Goal: Task Accomplishment & Management: Use online tool/utility

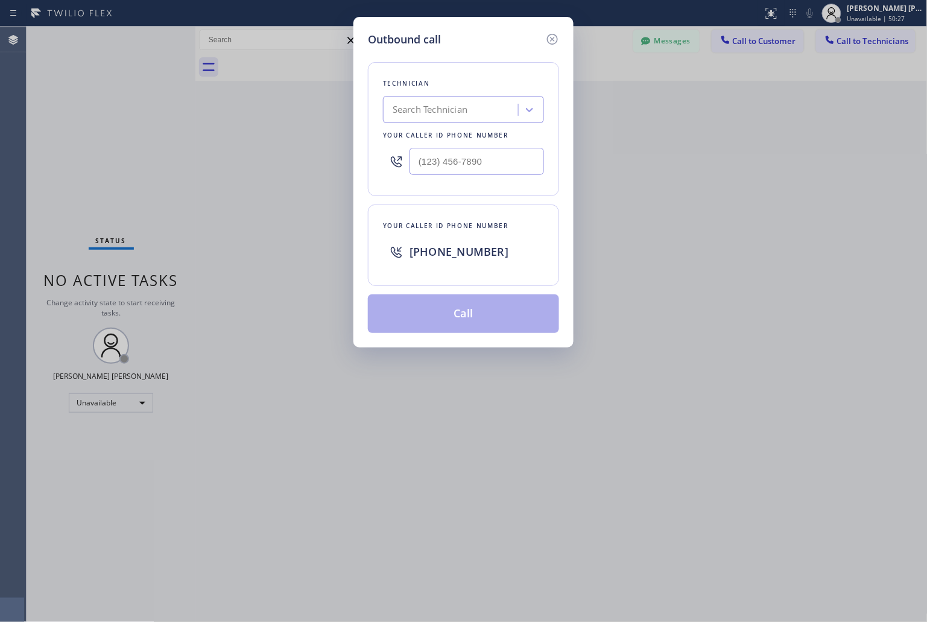
click at [451, 95] on div "Technician Search Technician Your caller id phone number" at bounding box center [463, 129] width 191 height 134
click at [456, 110] on div "Search Technician" at bounding box center [430, 110] width 75 height 14
type input "[PERSON_NAME]"
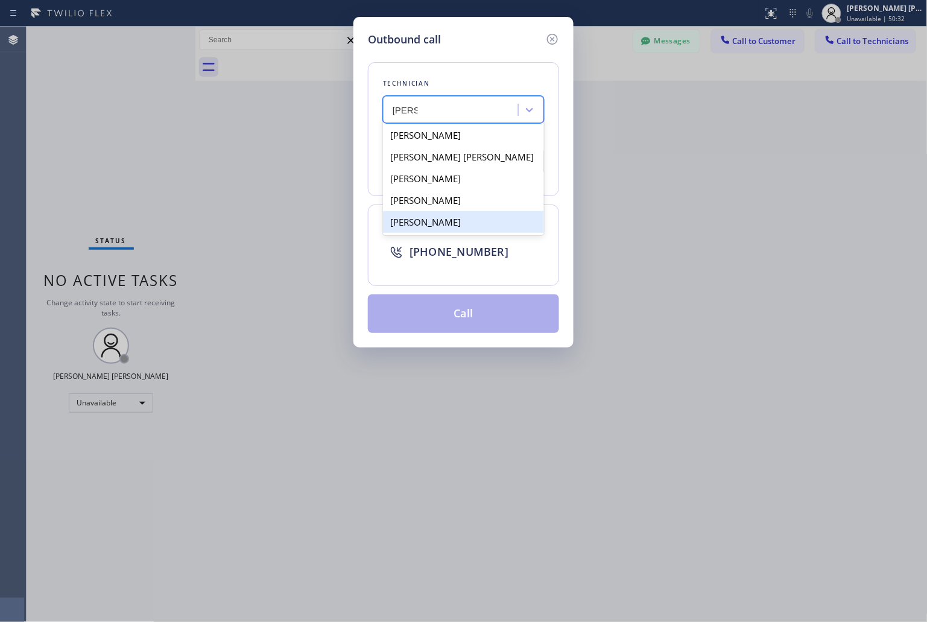
type input "[PHONE_NUMBER]"
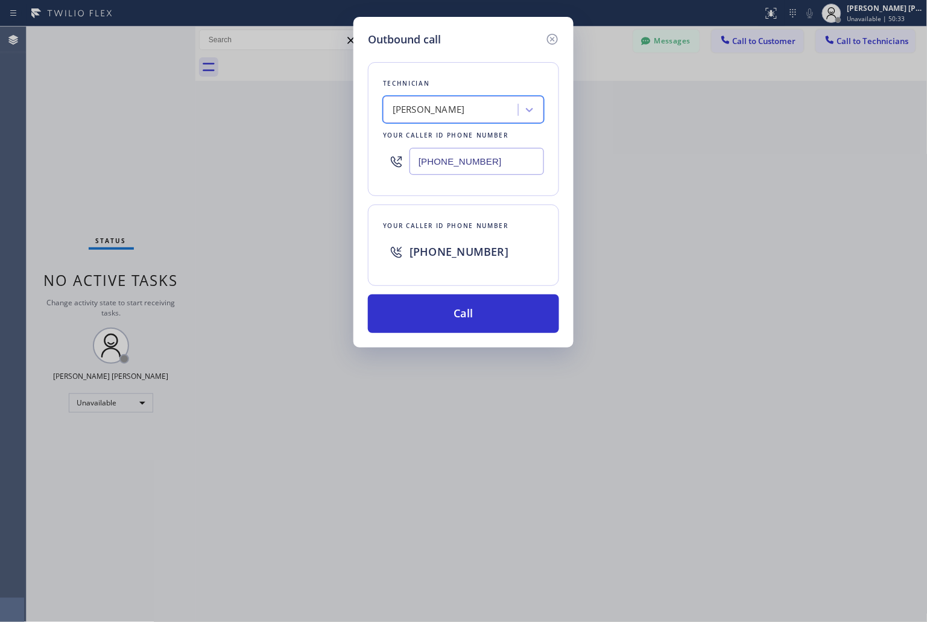
click at [493, 169] on input "[PHONE_NUMBER]" at bounding box center [477, 161] width 135 height 27
drag, startPoint x: 551, startPoint y: 40, endPoint x: 562, endPoint y: 40, distance: 10.9
click at [551, 41] on icon at bounding box center [552, 39] width 14 height 14
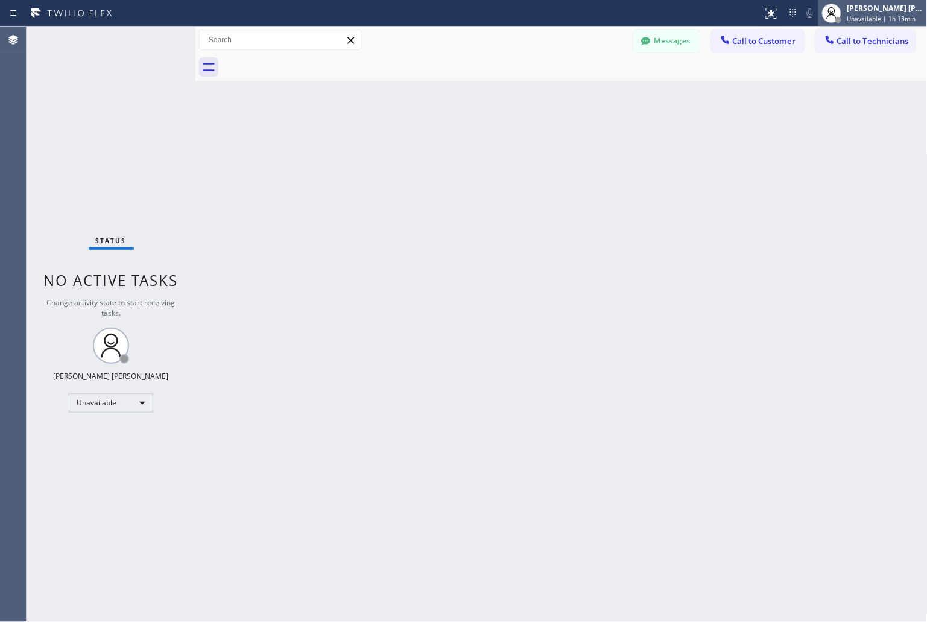
click at [896, 16] on span "Unavailable | 1h 13min" at bounding box center [881, 18] width 69 height 8
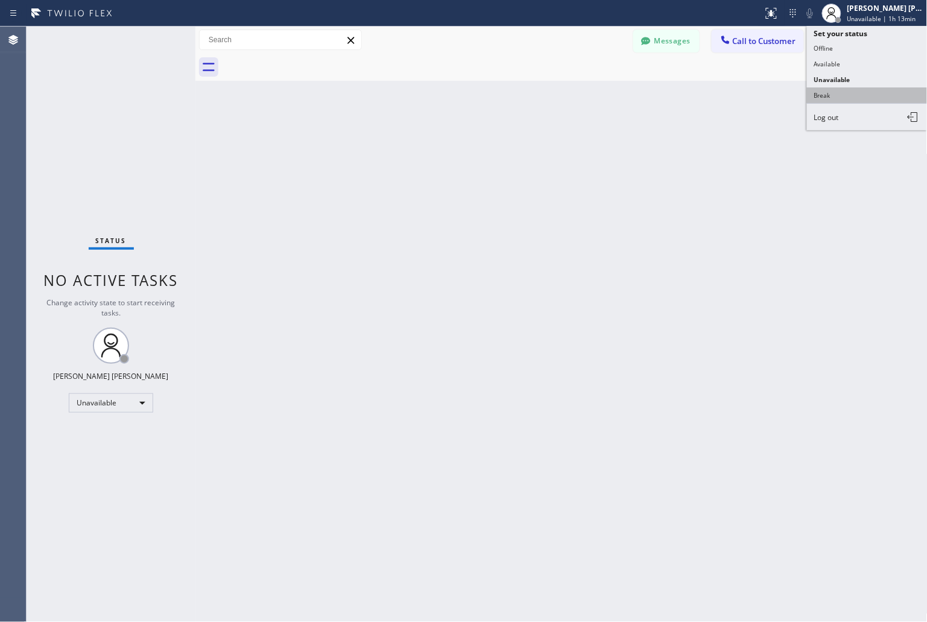
click at [843, 98] on button "Break" at bounding box center [867, 95] width 121 height 16
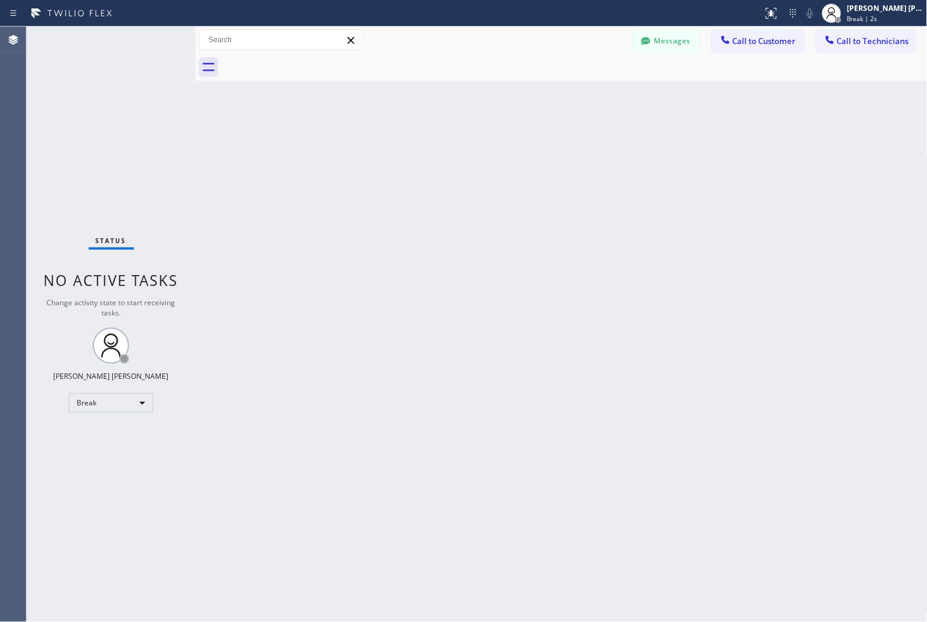
click at [427, 145] on div "Back to Dashboard Change Sender ID Customers Technicians KD Krissy Do [DATE] 02…" at bounding box center [561, 324] width 732 height 595
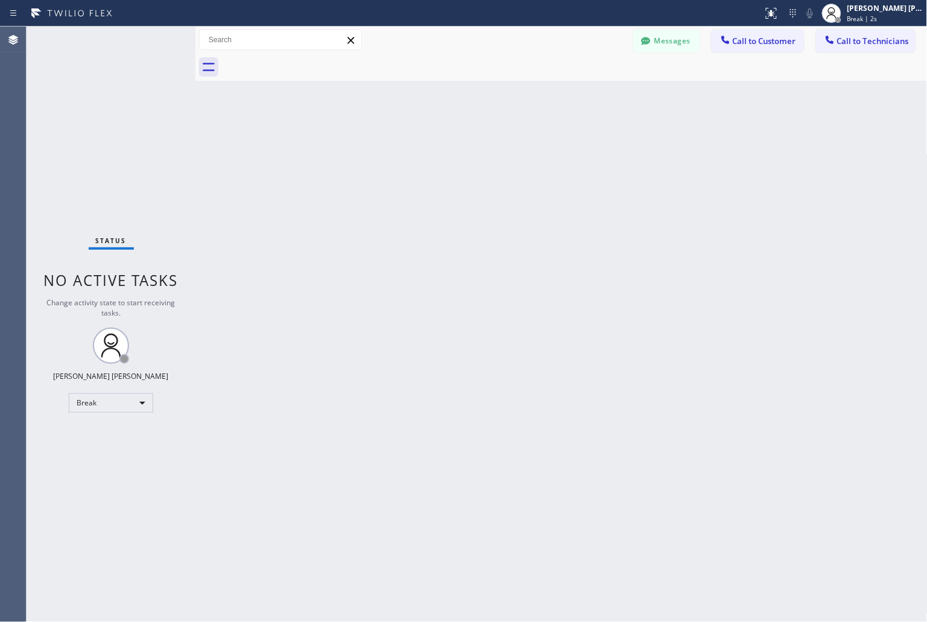
click at [427, 145] on div "Back to Dashboard Change Sender ID Customers Technicians KD Krissy Do [DATE] 02…" at bounding box center [561, 324] width 732 height 595
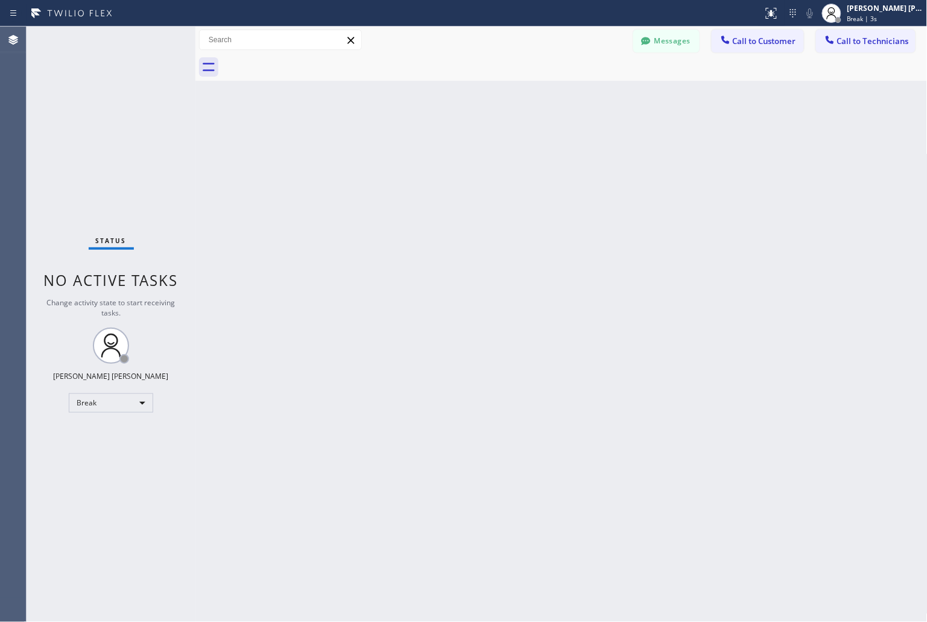
click at [427, 145] on div "Back to Dashboard Change Sender ID Customers Technicians KD Krissy Do [DATE] 02…" at bounding box center [561, 324] width 732 height 595
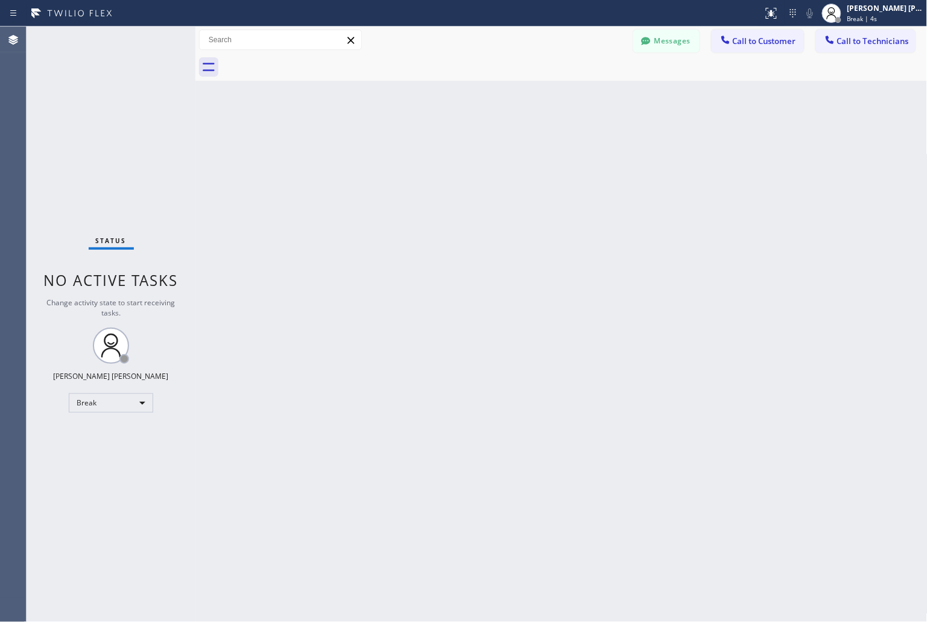
click at [427, 145] on div "Back to Dashboard Change Sender ID Customers Technicians KD Krissy Do [DATE] 02…" at bounding box center [561, 324] width 732 height 595
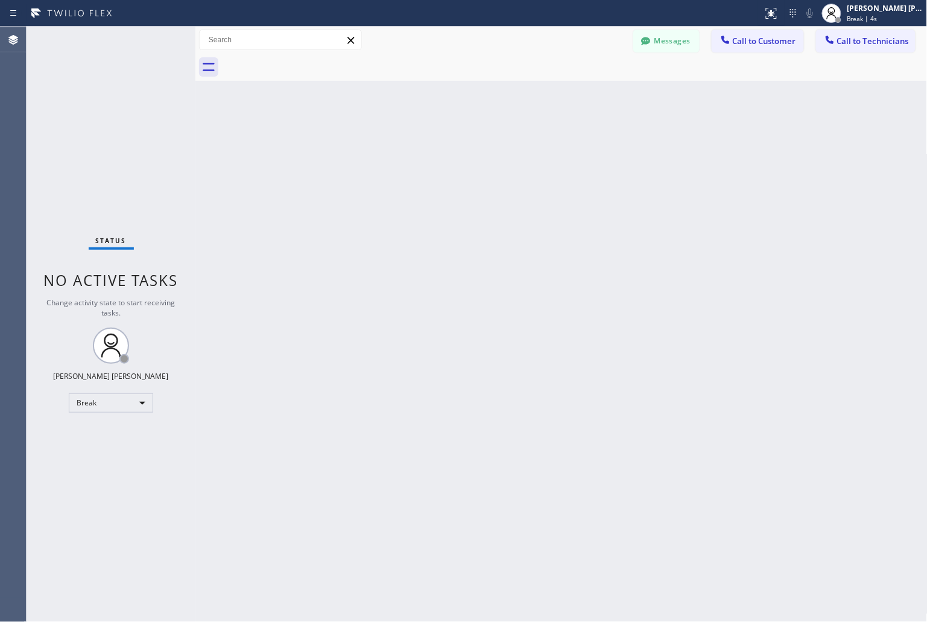
click at [427, 145] on div "Back to Dashboard Change Sender ID Customers Technicians KD Krissy Do [DATE] 02…" at bounding box center [561, 324] width 732 height 595
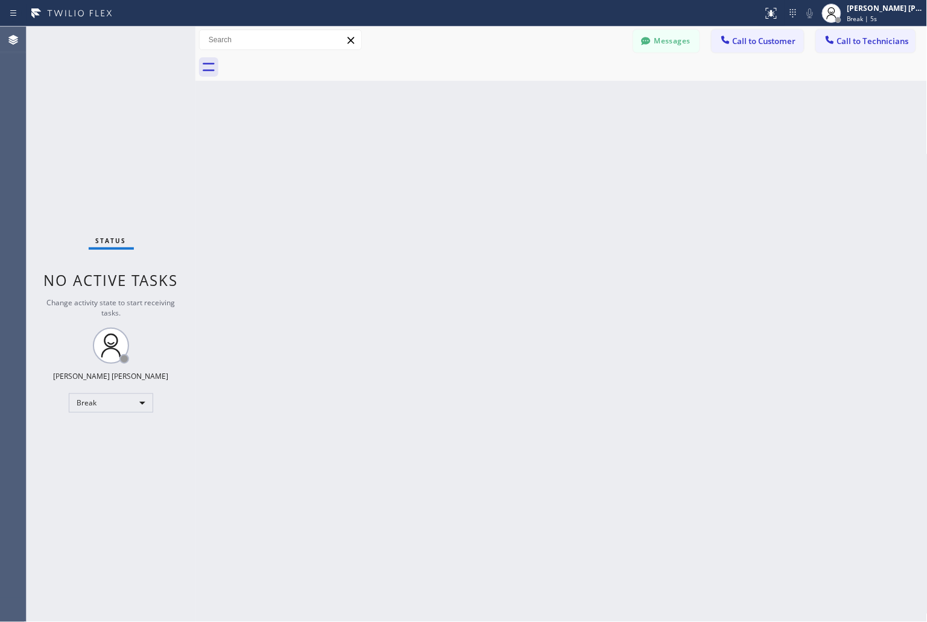
click at [427, 145] on div "Back to Dashboard Change Sender ID Customers Technicians KD Krissy Do [DATE] 02…" at bounding box center [561, 324] width 732 height 595
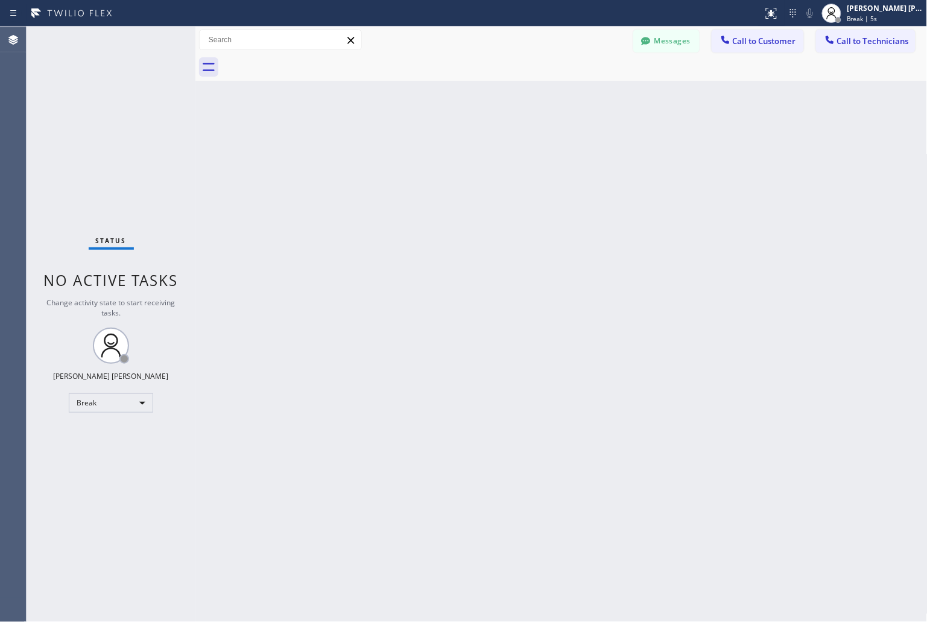
click at [427, 145] on div "Back to Dashboard Change Sender ID Customers Technicians KD Krissy Do [DATE] 02…" at bounding box center [561, 324] width 732 height 595
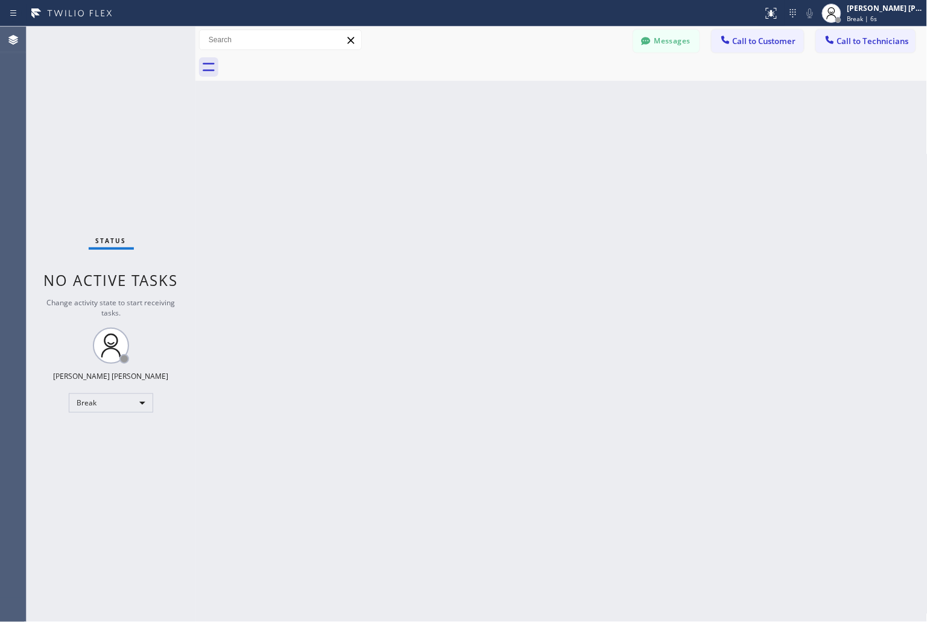
click at [427, 145] on div "Back to Dashboard Change Sender ID Customers Technicians KD Krissy Do [DATE] 02…" at bounding box center [561, 324] width 732 height 595
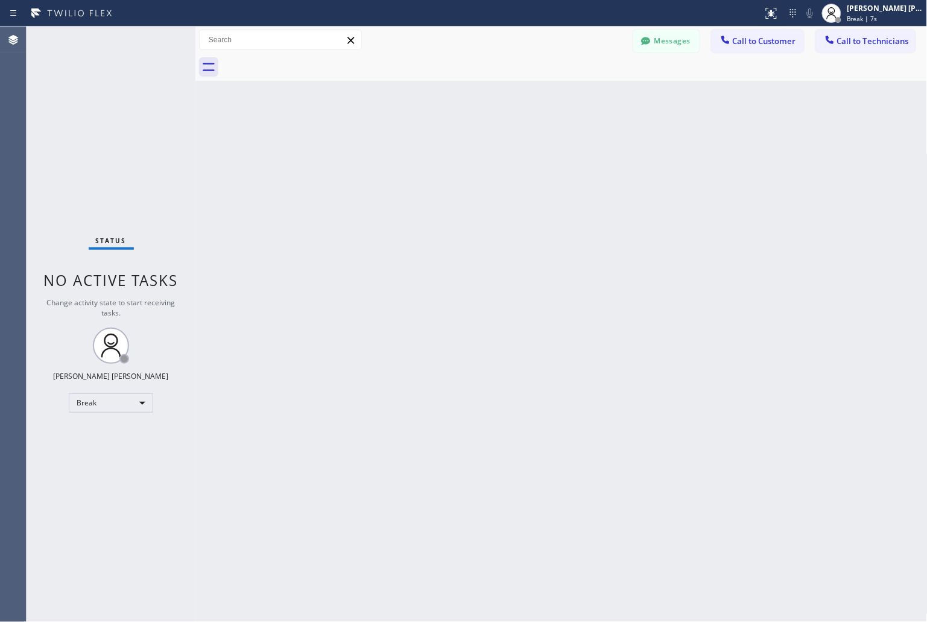
click at [427, 145] on div "Back to Dashboard Change Sender ID Customers Technicians KD Krissy Do [DATE] 02…" at bounding box center [561, 324] width 732 height 595
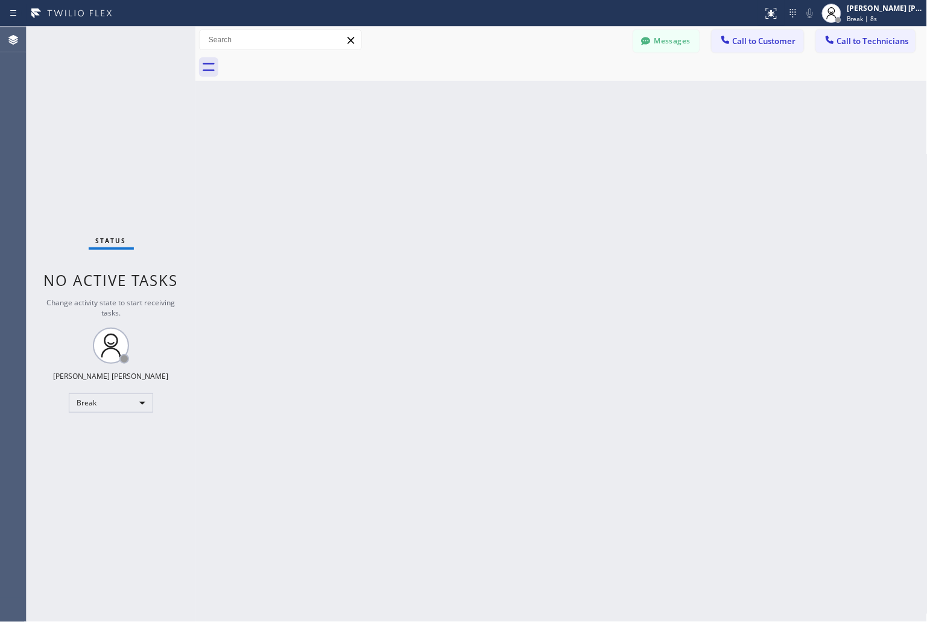
click at [427, 145] on div "Back to Dashboard Change Sender ID Customers Technicians KD Krissy Do [DATE] 02…" at bounding box center [561, 324] width 732 height 595
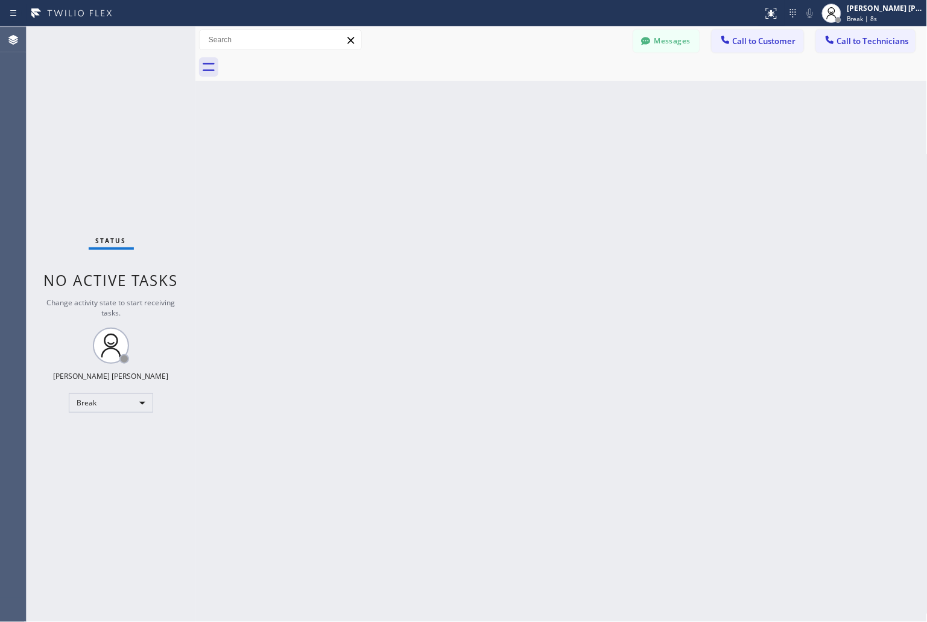
click at [427, 145] on div "Back to Dashboard Change Sender ID Customers Technicians KD Krissy Do [DATE] 02…" at bounding box center [561, 324] width 732 height 595
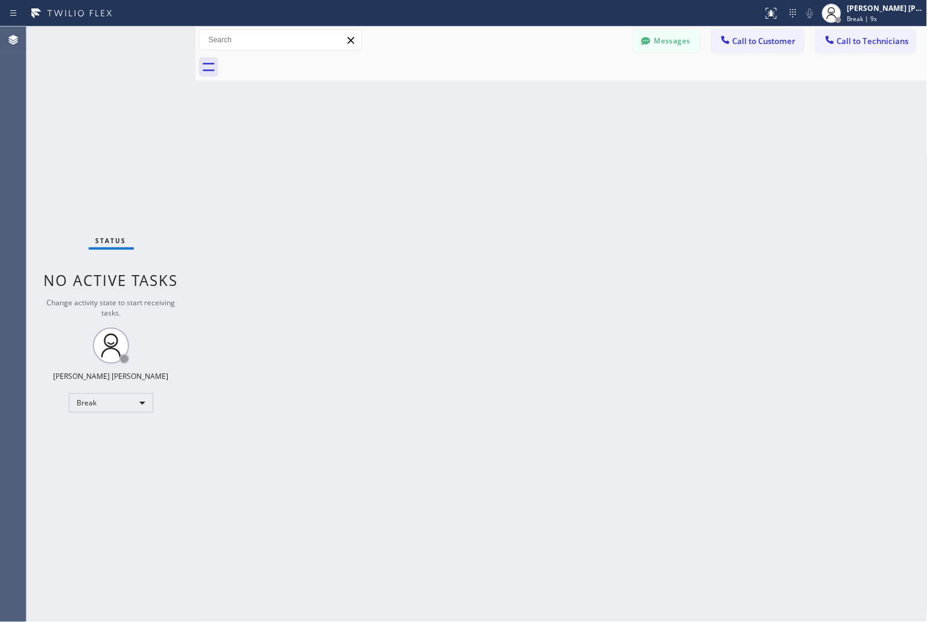
click at [427, 145] on div "Back to Dashboard Change Sender ID Customers Technicians KD Krissy Do [DATE] 02…" at bounding box center [561, 324] width 732 height 595
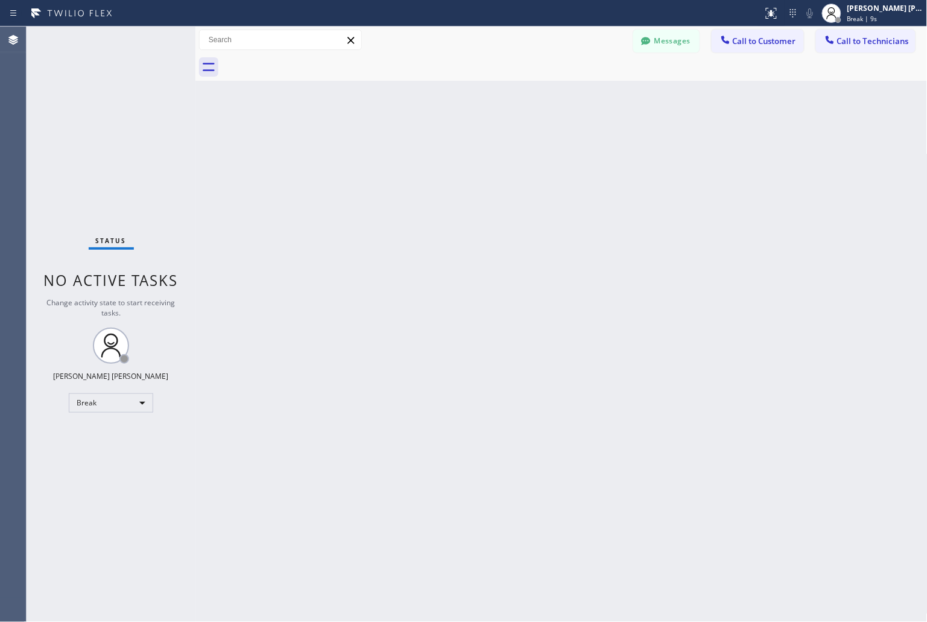
click at [427, 145] on div "Back to Dashboard Change Sender ID Customers Technicians KD Krissy Do [DATE] 02…" at bounding box center [561, 324] width 732 height 595
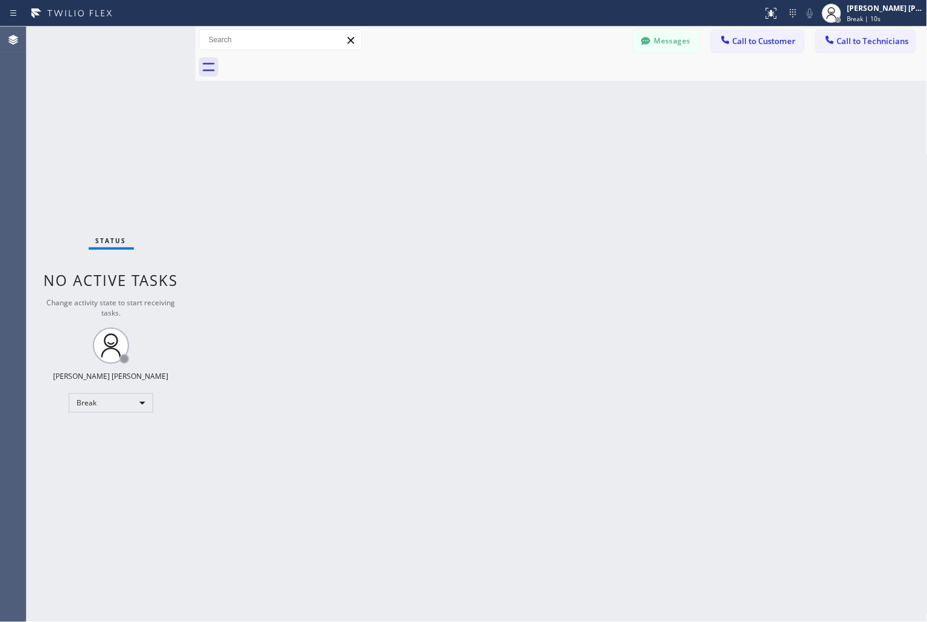
click at [427, 145] on div "Back to Dashboard Change Sender ID Customers Technicians KD Krissy Do [DATE] 02…" at bounding box center [561, 324] width 732 height 595
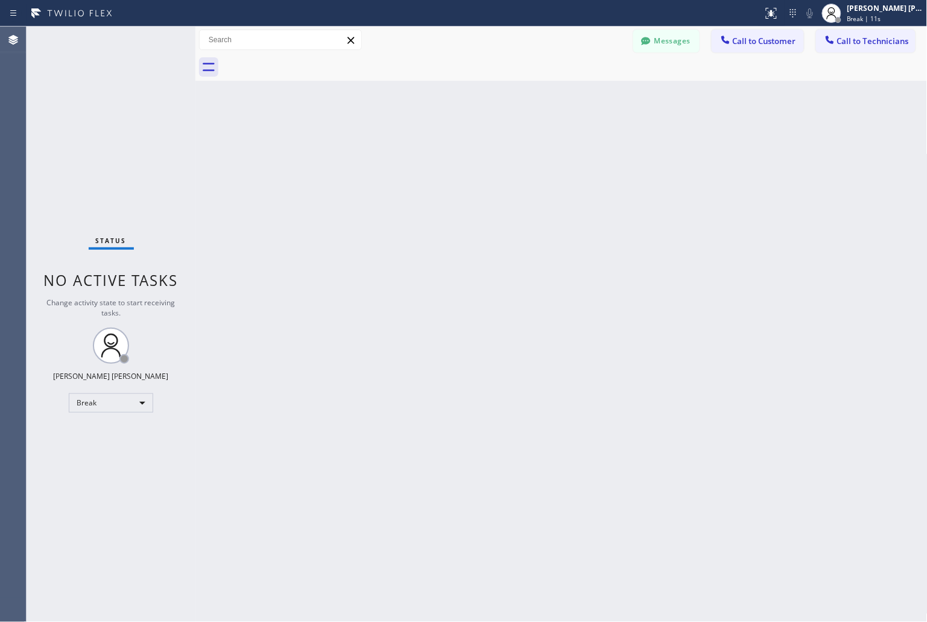
click at [427, 145] on div "Back to Dashboard Change Sender ID Customers Technicians KD Krissy Do [DATE] 02…" at bounding box center [561, 324] width 732 height 595
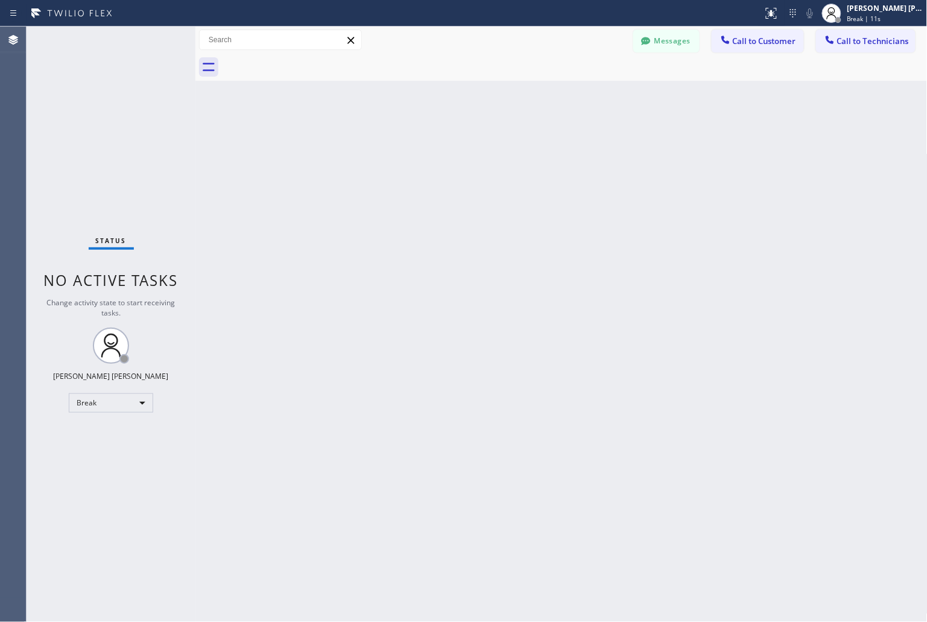
click at [427, 145] on div "Back to Dashboard Change Sender ID Customers Technicians KD Krissy Do [DATE] 02…" at bounding box center [561, 324] width 732 height 595
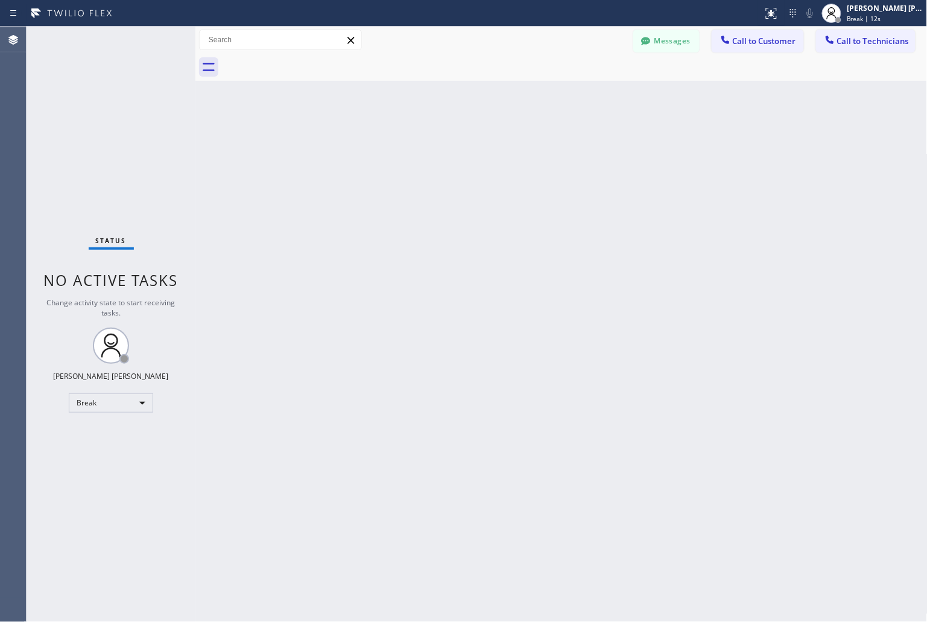
click at [427, 145] on div "Back to Dashboard Change Sender ID Customers Technicians KD Krissy Do [DATE] 02…" at bounding box center [561, 324] width 732 height 595
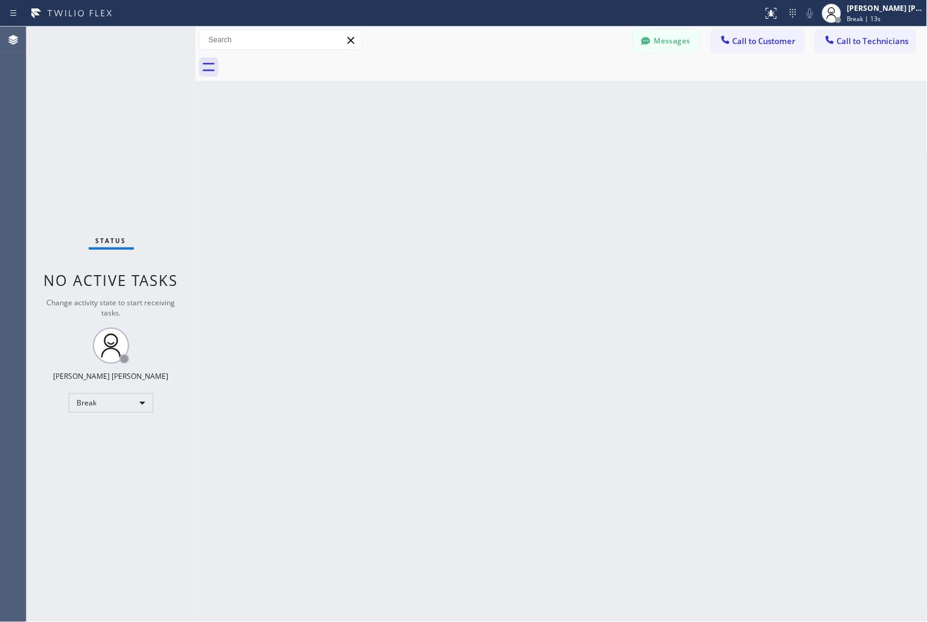
click at [427, 145] on div "Back to Dashboard Change Sender ID Customers Technicians KD Krissy Do [DATE] 02…" at bounding box center [561, 324] width 732 height 595
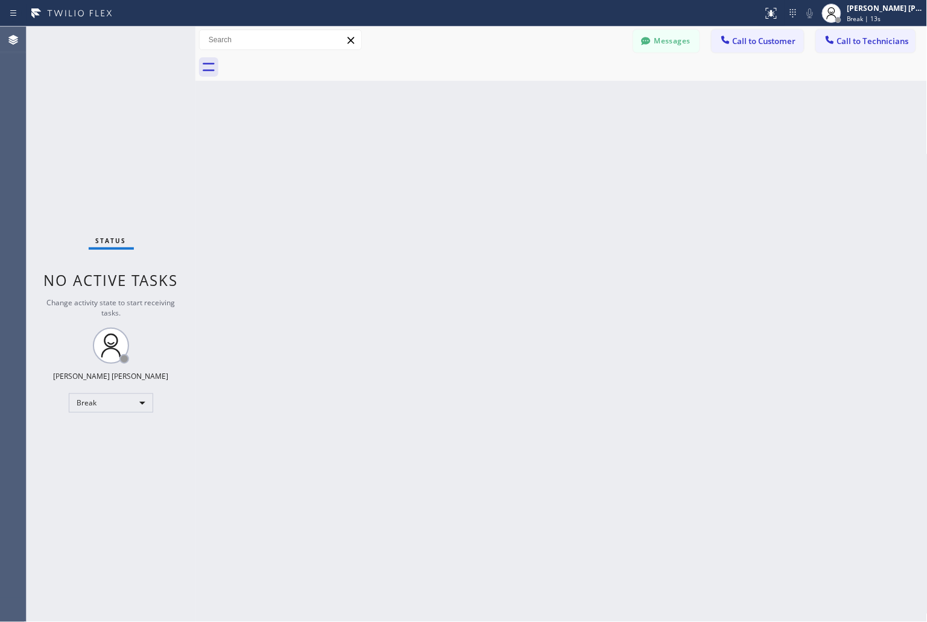
click at [427, 145] on div "Back to Dashboard Change Sender ID Customers Technicians KD Krissy Do [DATE] 02…" at bounding box center [561, 324] width 732 height 595
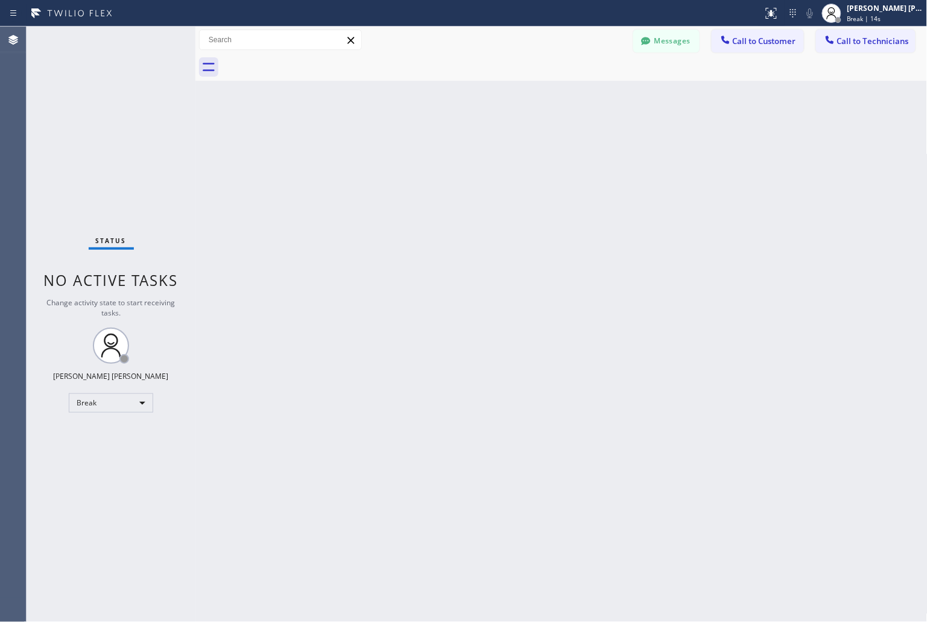
click at [427, 145] on div "Back to Dashboard Change Sender ID Customers Technicians KD Krissy Do [DATE] 02…" at bounding box center [561, 324] width 732 height 595
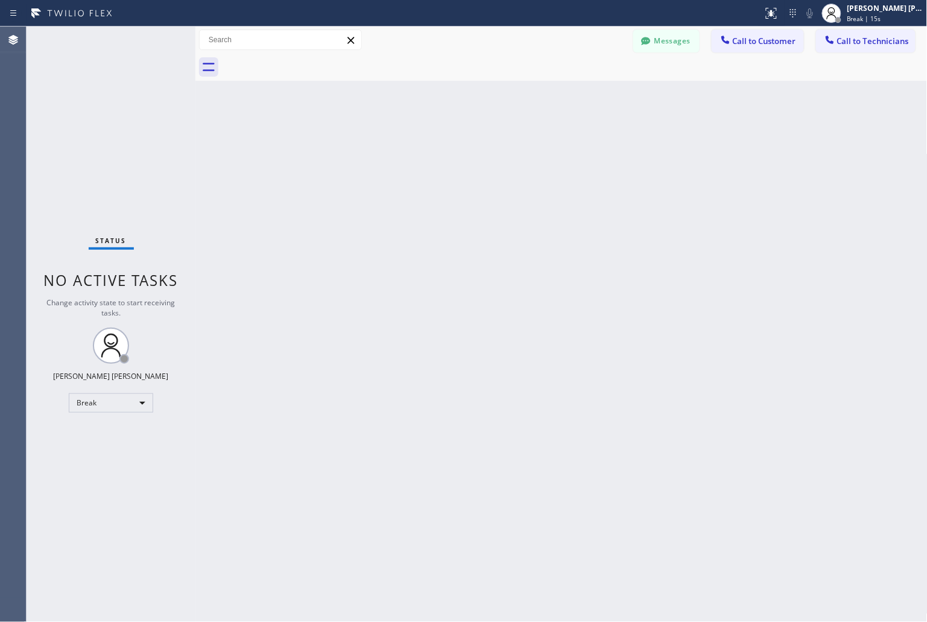
click at [427, 145] on div "Back to Dashboard Change Sender ID Customers Technicians KD Krissy Do [DATE] 02…" at bounding box center [561, 324] width 732 height 595
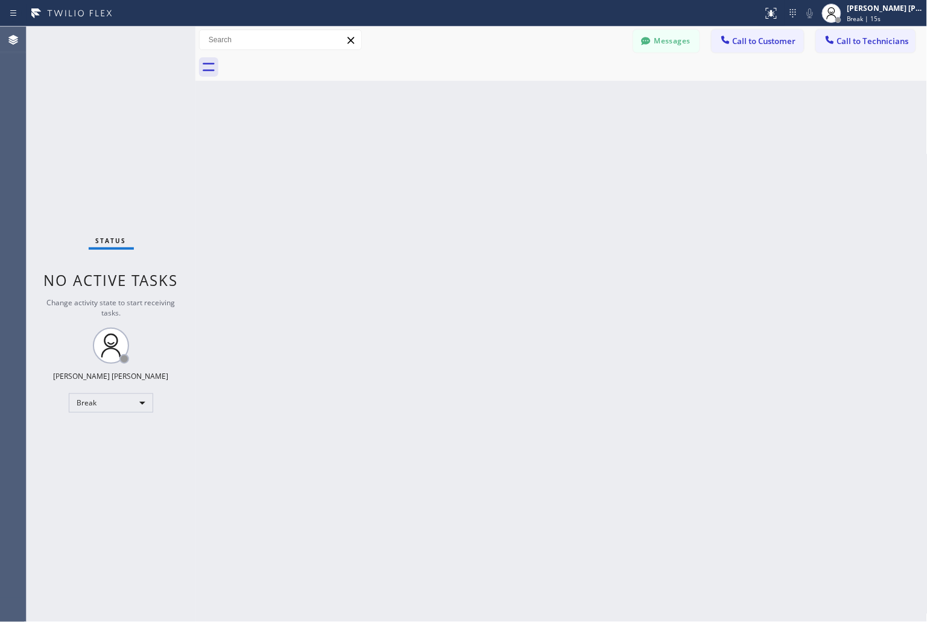
click at [427, 145] on div "Back to Dashboard Change Sender ID Customers Technicians KD Krissy Do [DATE] 02…" at bounding box center [561, 324] width 732 height 595
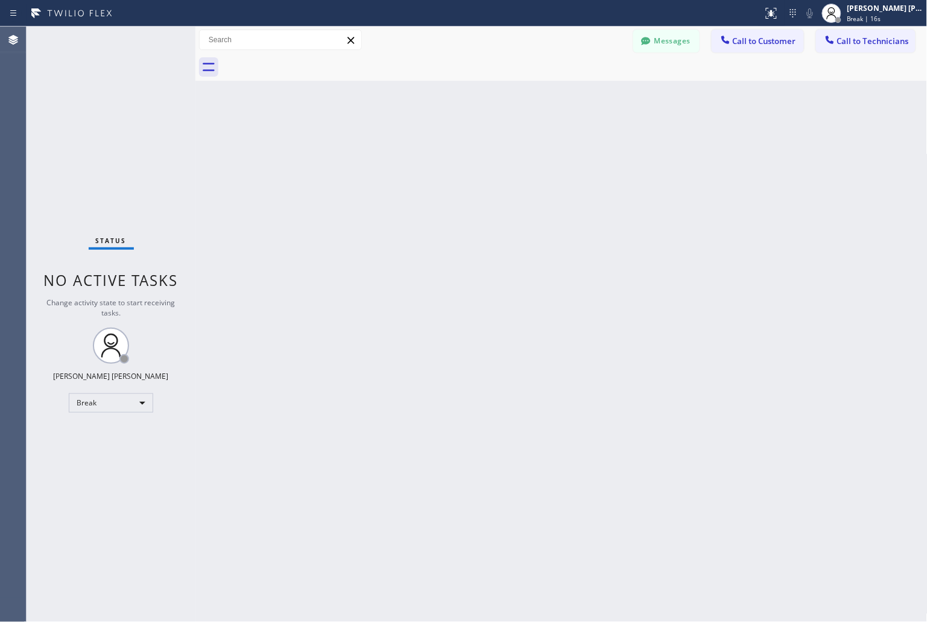
click at [427, 145] on div "Back to Dashboard Change Sender ID Customers Technicians KD Krissy Do [DATE] 02…" at bounding box center [561, 324] width 732 height 595
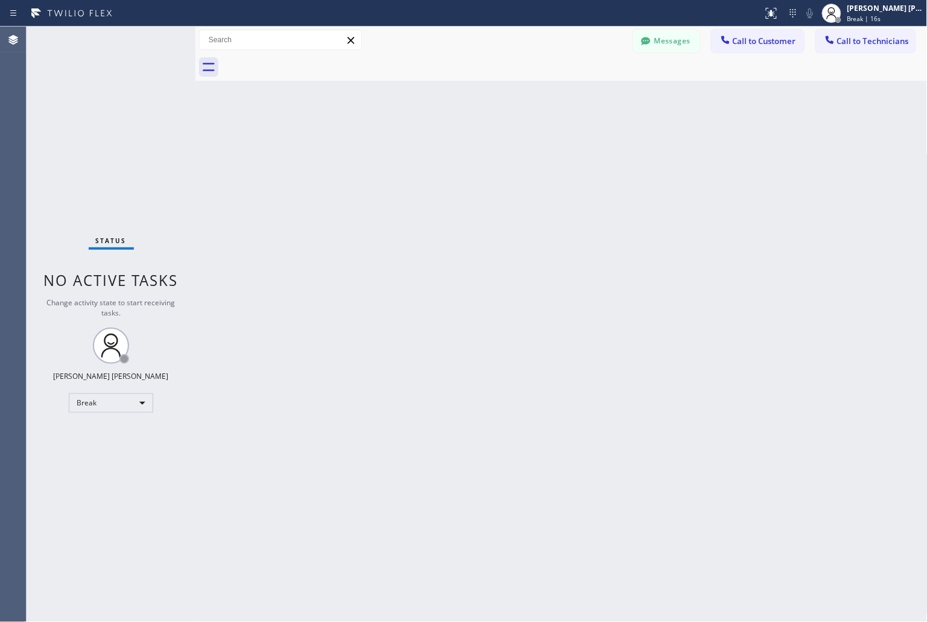
click at [427, 145] on div "Back to Dashboard Change Sender ID Customers Technicians KD Krissy Do [DATE] 02…" at bounding box center [561, 324] width 732 height 595
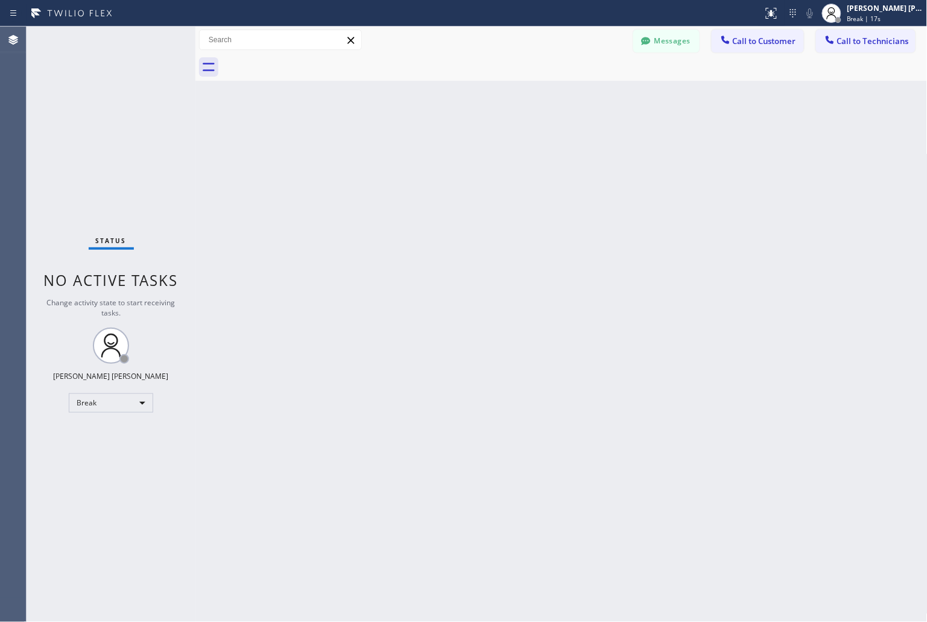
click at [427, 145] on div "Back to Dashboard Change Sender ID Customers Technicians KD Krissy Do [DATE] 02…" at bounding box center [561, 324] width 732 height 595
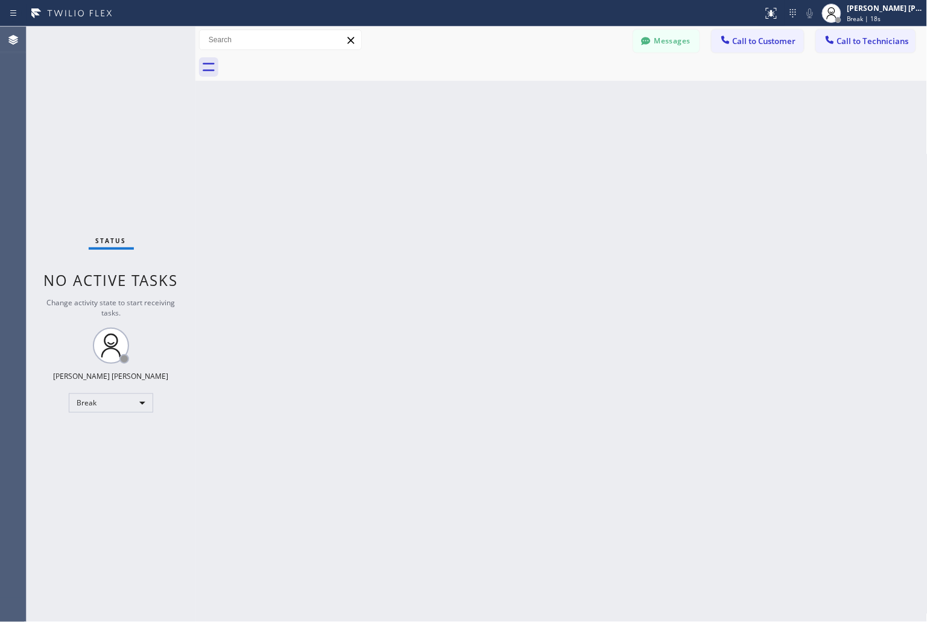
click at [427, 145] on div "Back to Dashboard Change Sender ID Customers Technicians KD Krissy Do [DATE] 02…" at bounding box center [561, 324] width 732 height 595
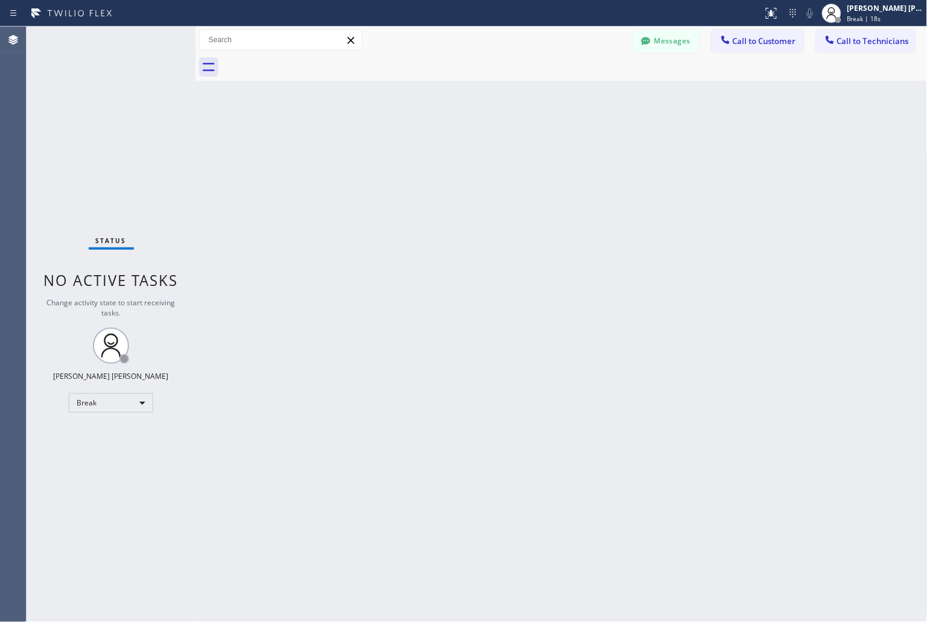
click at [427, 145] on div "Back to Dashboard Change Sender ID Customers Technicians KD Krissy Do [DATE] 02…" at bounding box center [561, 324] width 732 height 595
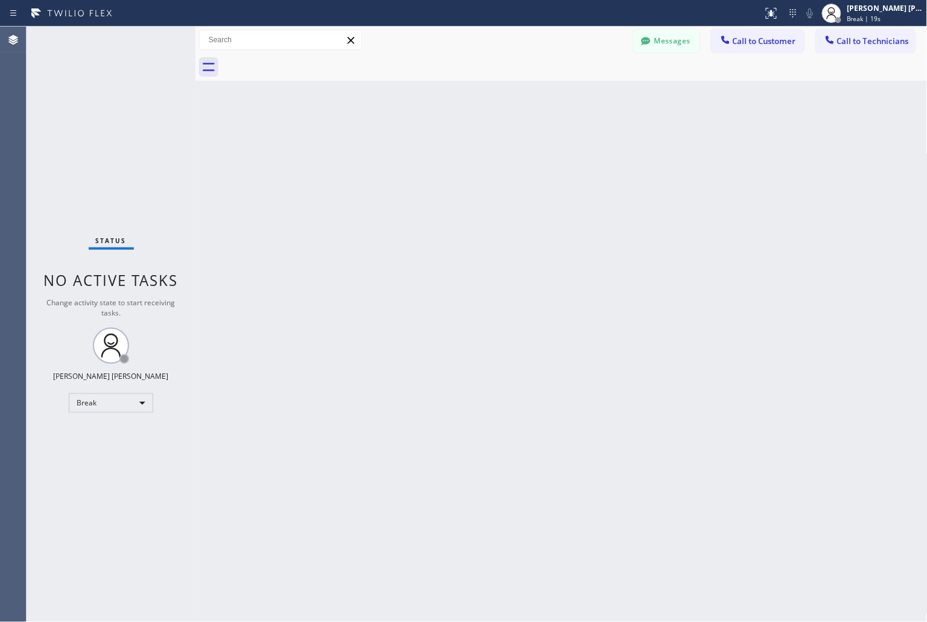
click at [427, 145] on div "Back to Dashboard Change Sender ID Customers Technicians KD Krissy Do [DATE] 02…" at bounding box center [561, 324] width 732 height 595
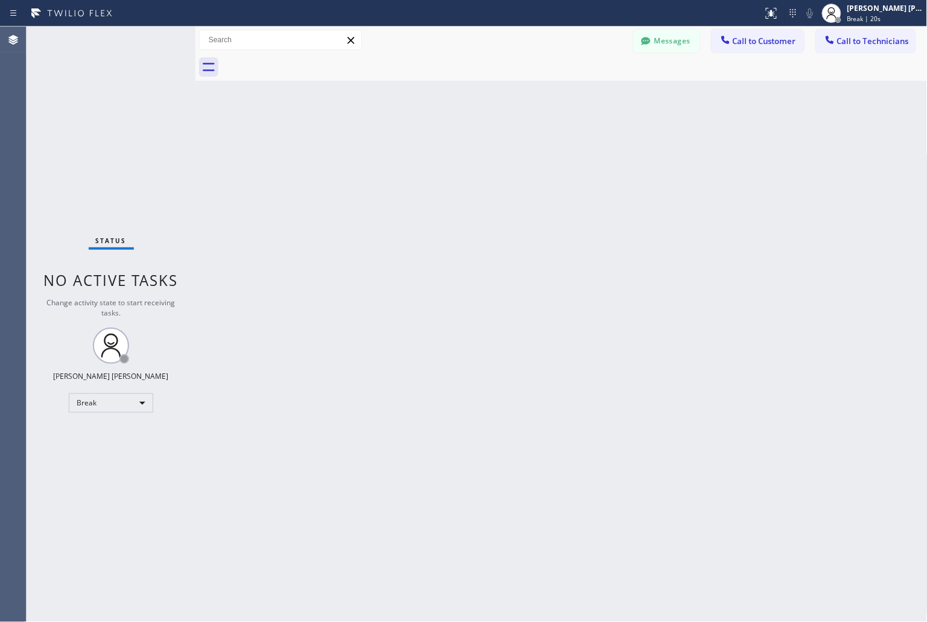
click at [427, 145] on div "Back to Dashboard Change Sender ID Customers Technicians KD Krissy Do [DATE] 02…" at bounding box center [561, 324] width 732 height 595
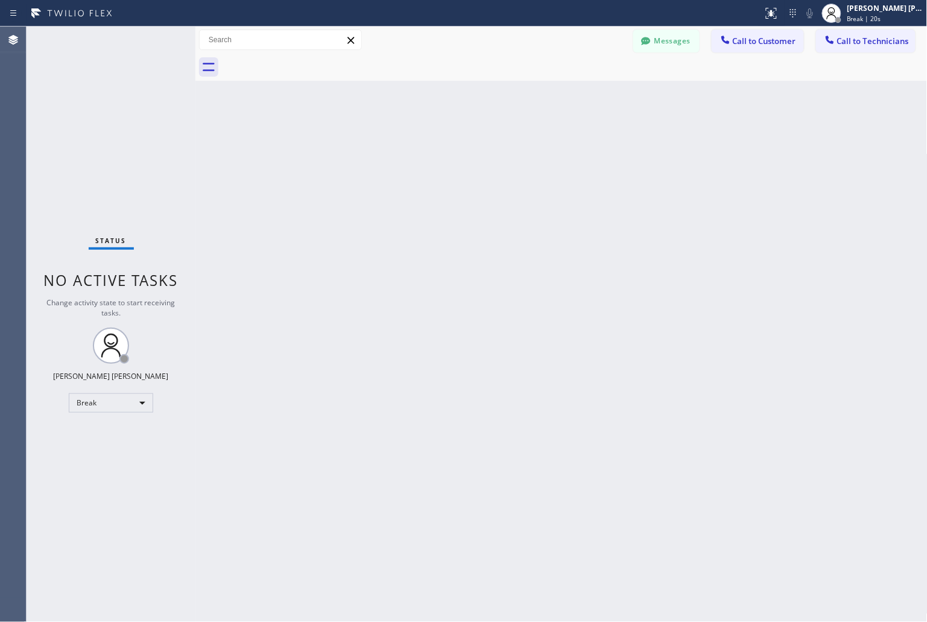
click at [427, 145] on div "Back to Dashboard Change Sender ID Customers Technicians KD Krissy Do [DATE] 02…" at bounding box center [561, 324] width 732 height 595
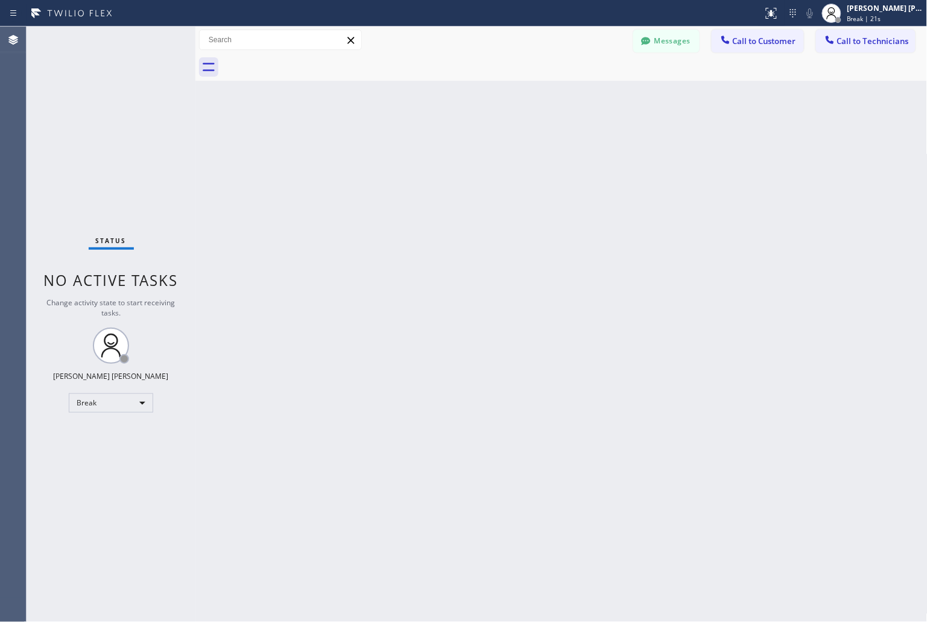
click at [427, 145] on div "Back to Dashboard Change Sender ID Customers Technicians KD Krissy Do [DATE] 02…" at bounding box center [561, 324] width 732 height 595
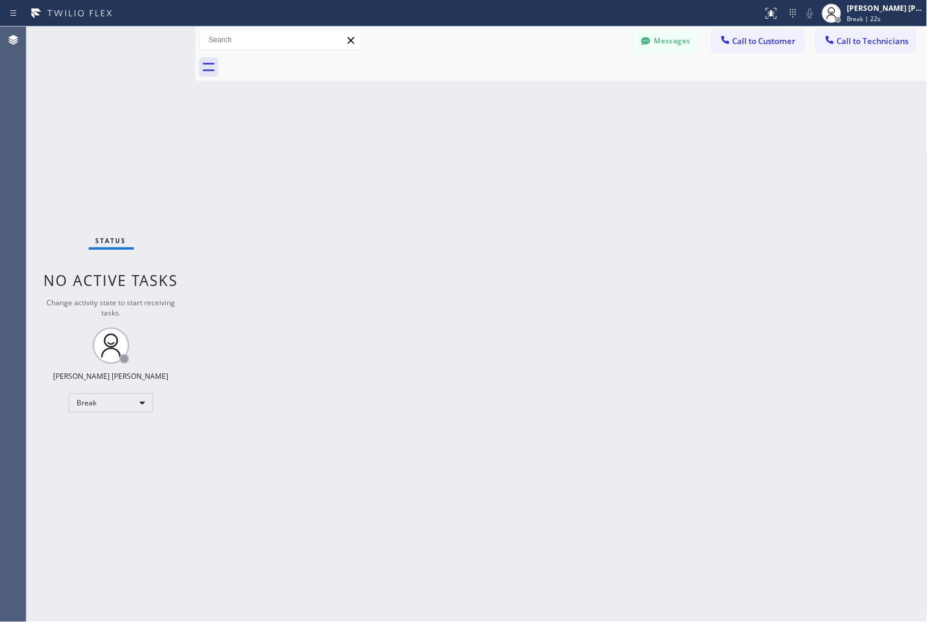
click at [427, 145] on div "Back to Dashboard Change Sender ID Customers Technicians KD Krissy Do [DATE] 02…" at bounding box center [561, 324] width 732 height 595
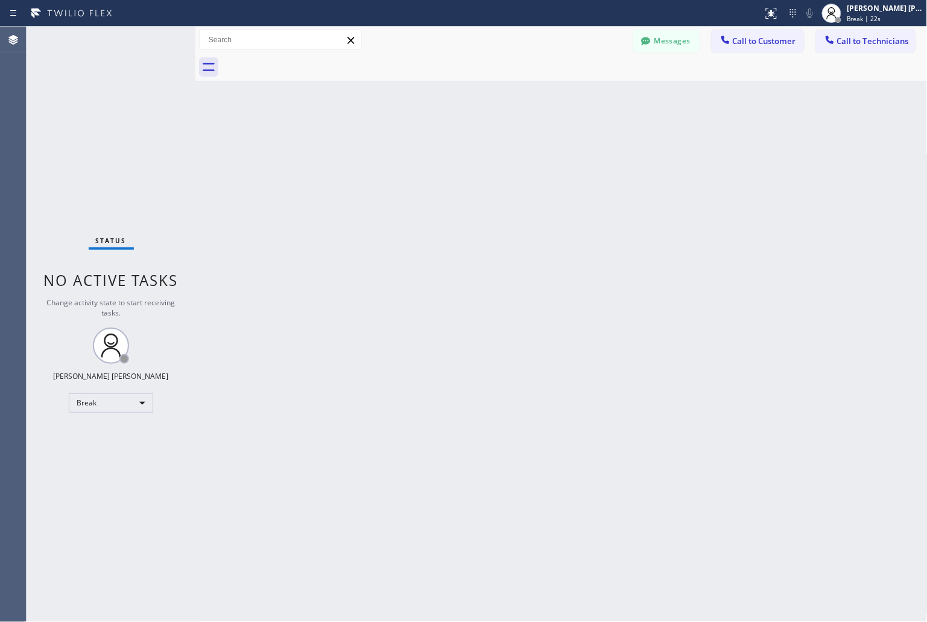
click at [427, 145] on div "Back to Dashboard Change Sender ID Customers Technicians KD Krissy Do [DATE] 02…" at bounding box center [561, 324] width 732 height 595
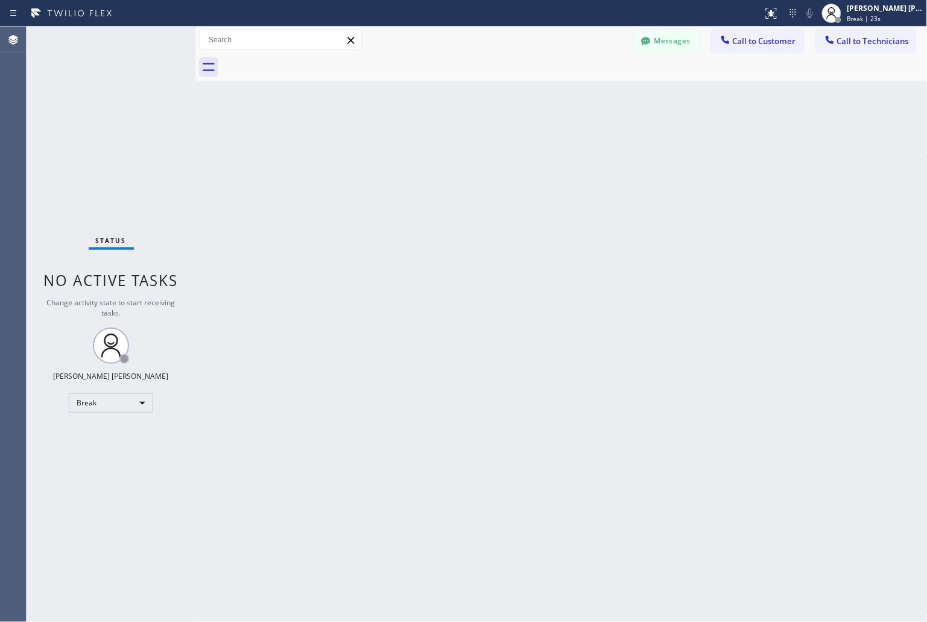
click at [427, 145] on div "Back to Dashboard Change Sender ID Customers Technicians KD Krissy Do [DATE] 02…" at bounding box center [561, 324] width 732 height 595
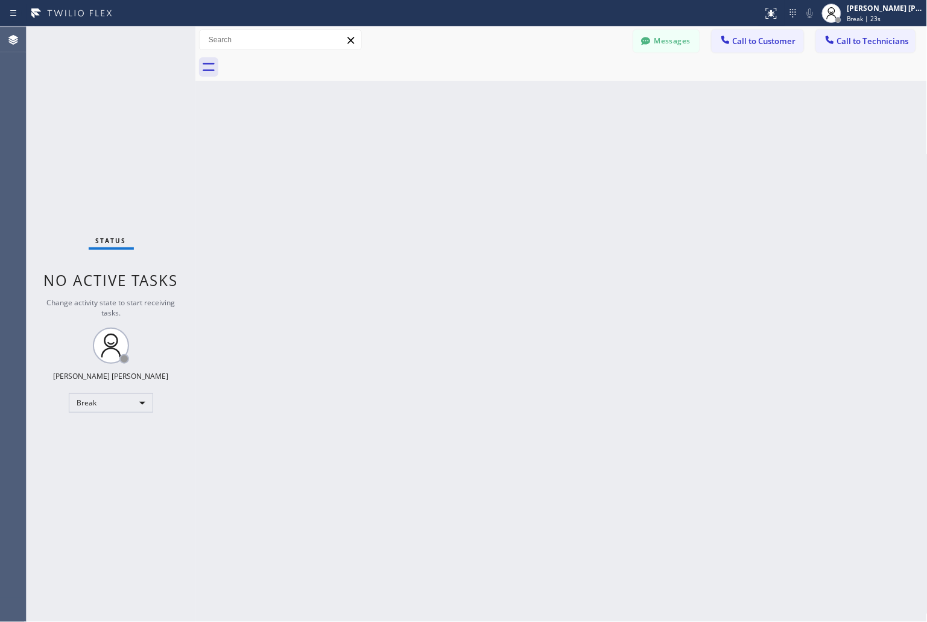
click at [427, 145] on div "Back to Dashboard Change Sender ID Customers Technicians KD Krissy Do [DATE] 02…" at bounding box center [561, 324] width 732 height 595
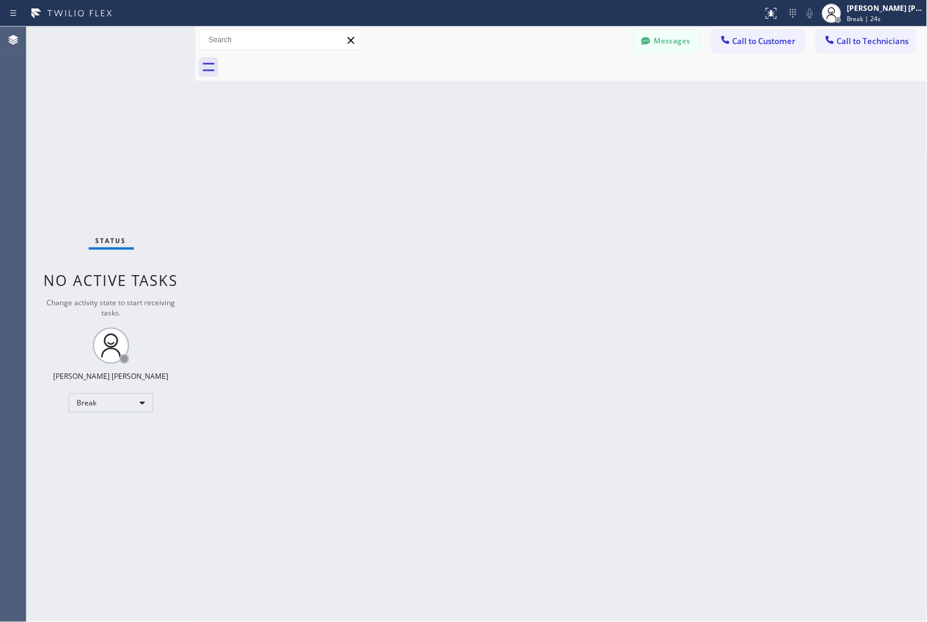
click at [427, 145] on div "Back to Dashboard Change Sender ID Customers Technicians KD Krissy Do [DATE] 02…" at bounding box center [561, 324] width 732 height 595
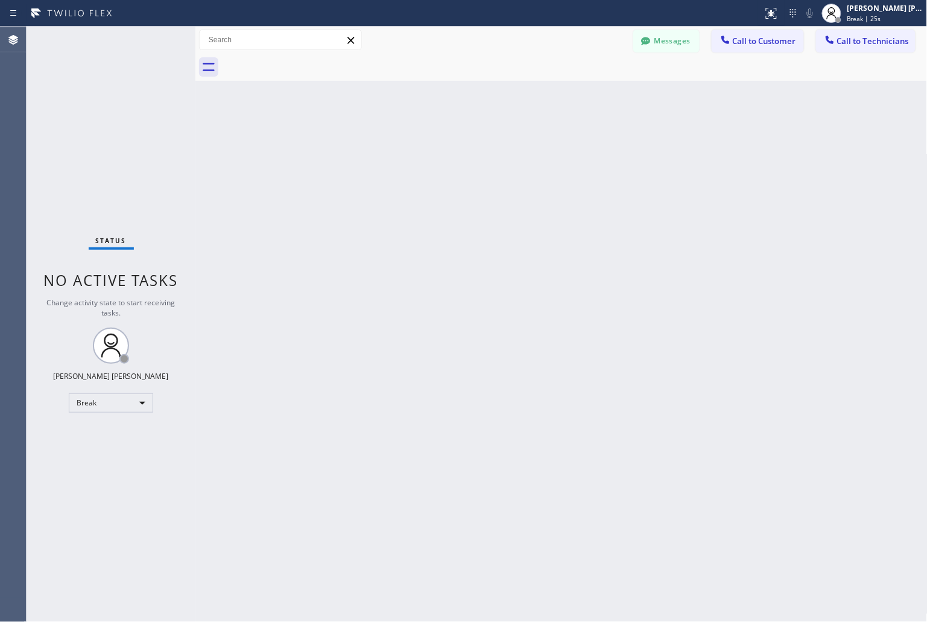
click at [427, 145] on div "Back to Dashboard Change Sender ID Customers Technicians KD Krissy Do [DATE] 02…" at bounding box center [561, 324] width 732 height 595
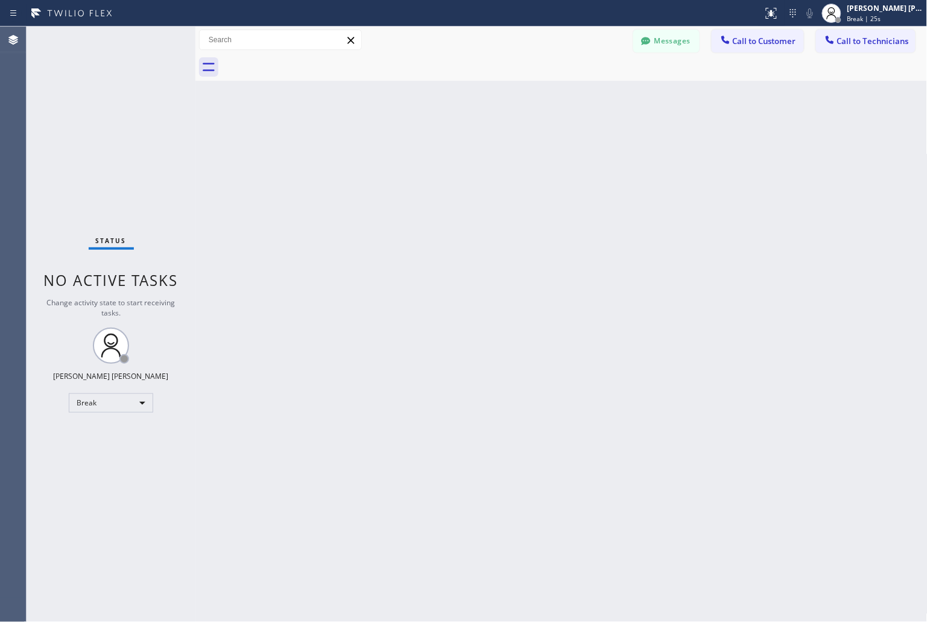
click at [427, 145] on div "Back to Dashboard Change Sender ID Customers Technicians KD Krissy Do [DATE] 02…" at bounding box center [561, 324] width 732 height 595
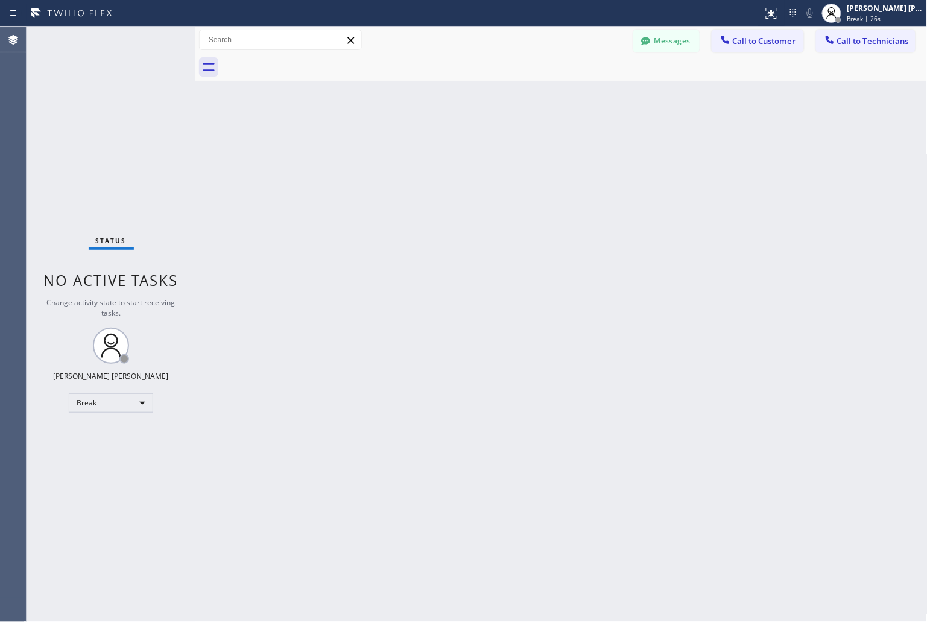
click at [427, 145] on div "Back to Dashboard Change Sender ID Customers Technicians KD Krissy Do [DATE] 02…" at bounding box center [561, 324] width 732 height 595
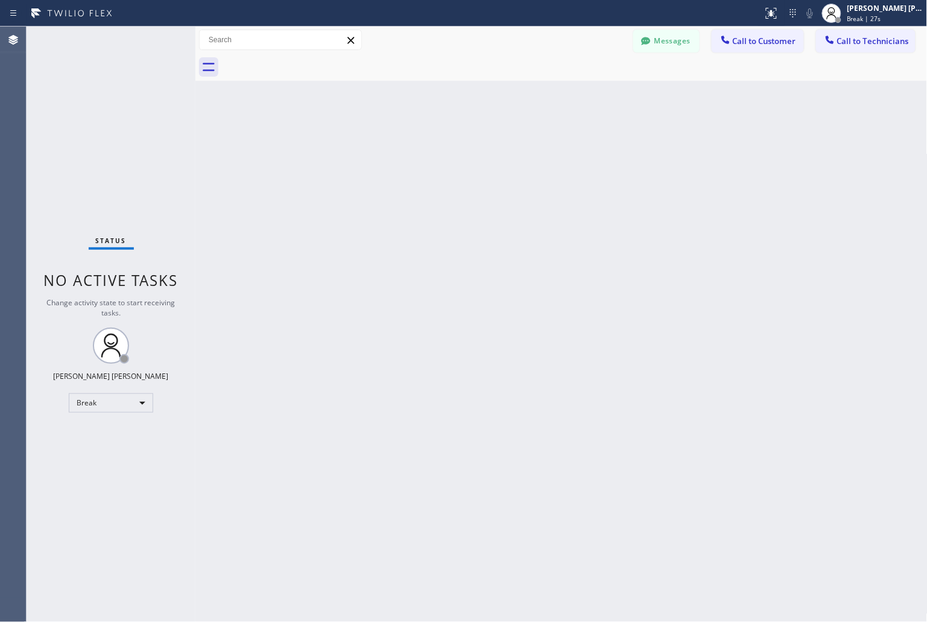
click at [427, 145] on div "Back to Dashboard Change Sender ID Customers Technicians KD Krissy Do [DATE] 02…" at bounding box center [561, 324] width 732 height 595
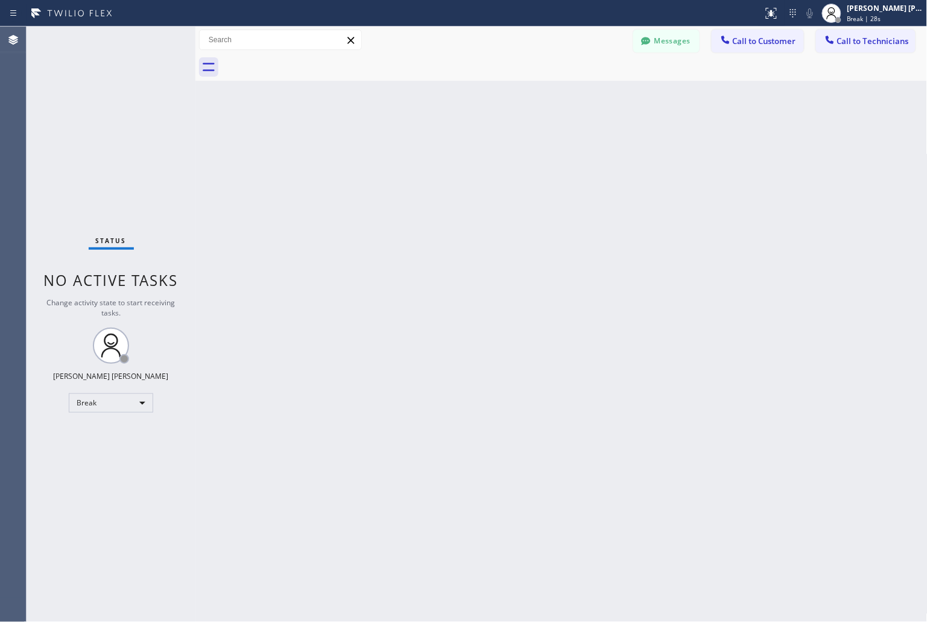
click at [427, 145] on div "Back to Dashboard Change Sender ID Customers Technicians KD Krissy Do [DATE] 02…" at bounding box center [561, 324] width 732 height 595
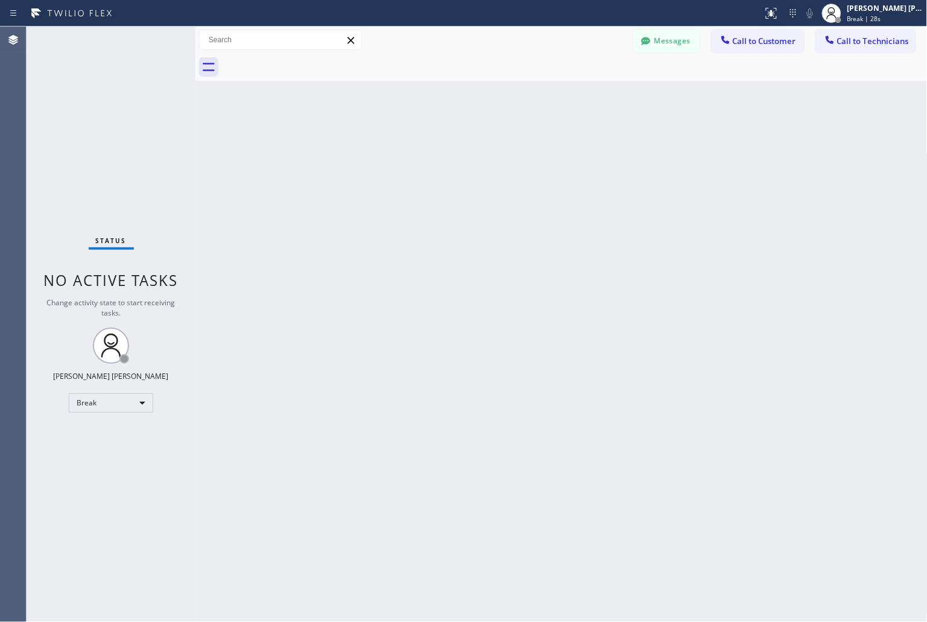
click at [427, 145] on div "Back to Dashboard Change Sender ID Customers Technicians KD Krissy Do [DATE] 02…" at bounding box center [561, 324] width 732 height 595
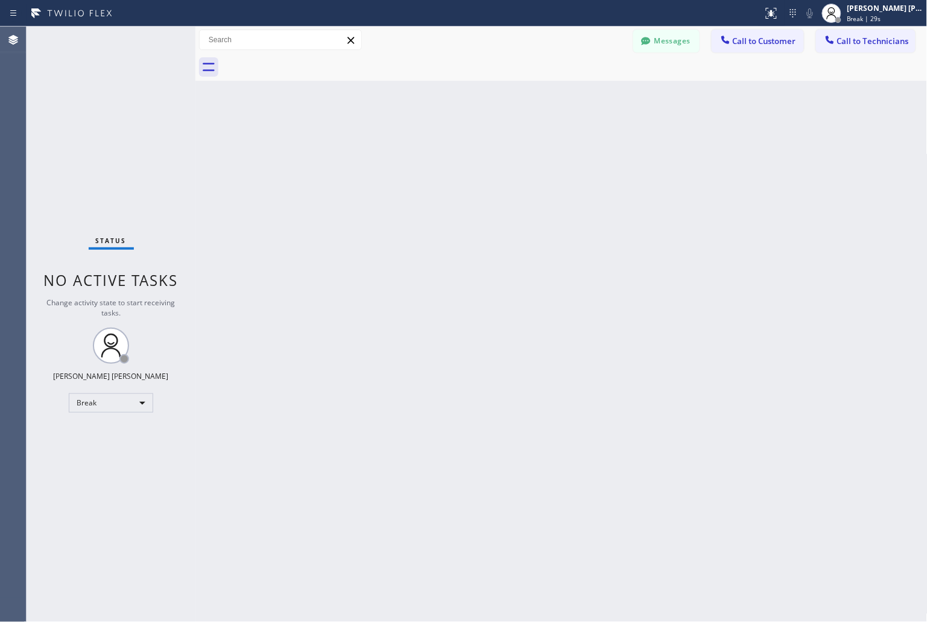
click at [427, 145] on div "Back to Dashboard Change Sender ID Customers Technicians KD Krissy Do [DATE] 02…" at bounding box center [561, 324] width 732 height 595
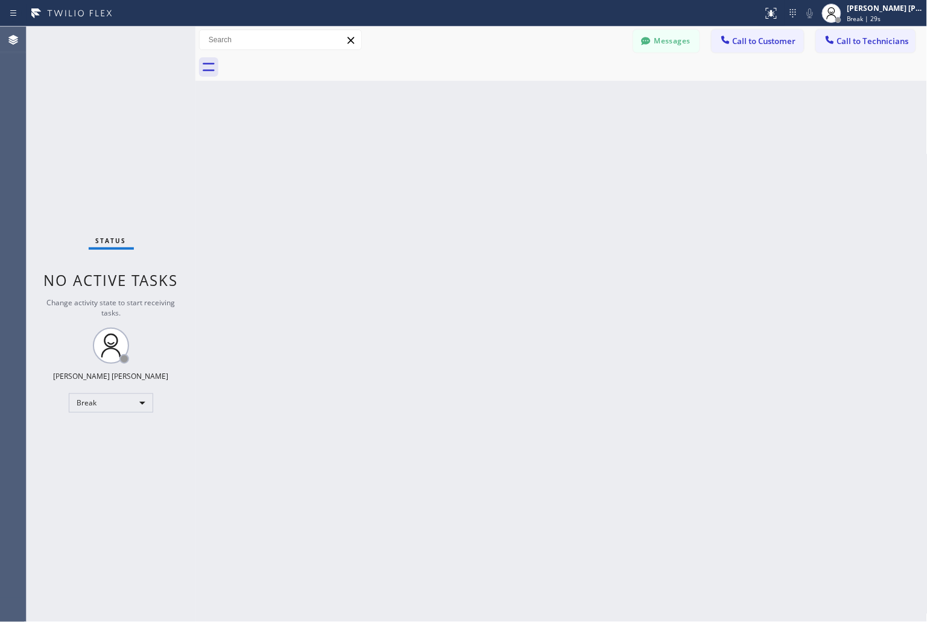
click at [427, 145] on div "Back to Dashboard Change Sender ID Customers Technicians KD Krissy Do [DATE] 02…" at bounding box center [561, 324] width 732 height 595
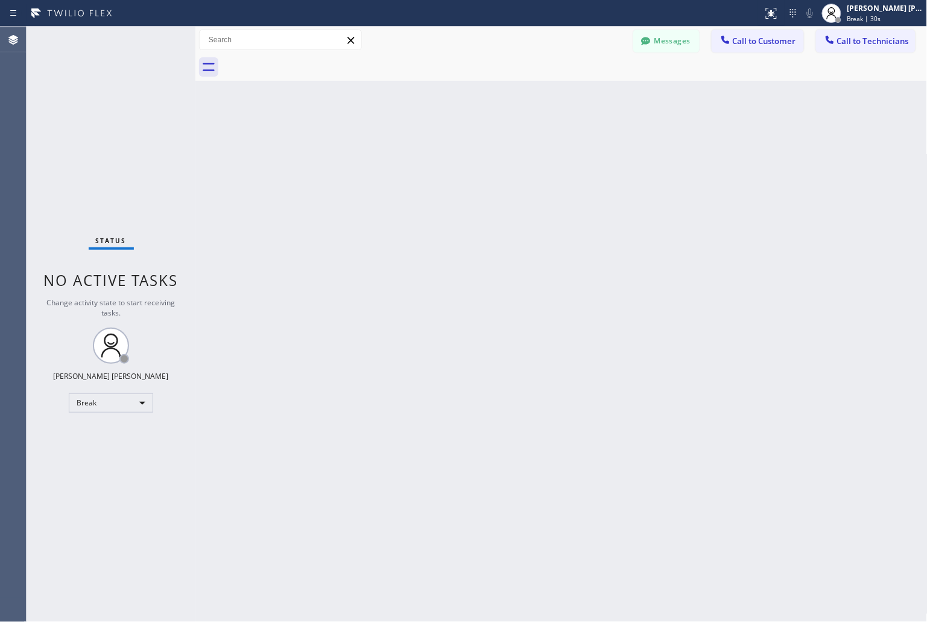
click at [427, 145] on div "Back to Dashboard Change Sender ID Customers Technicians KD Krissy Do [DATE] 02…" at bounding box center [561, 324] width 732 height 595
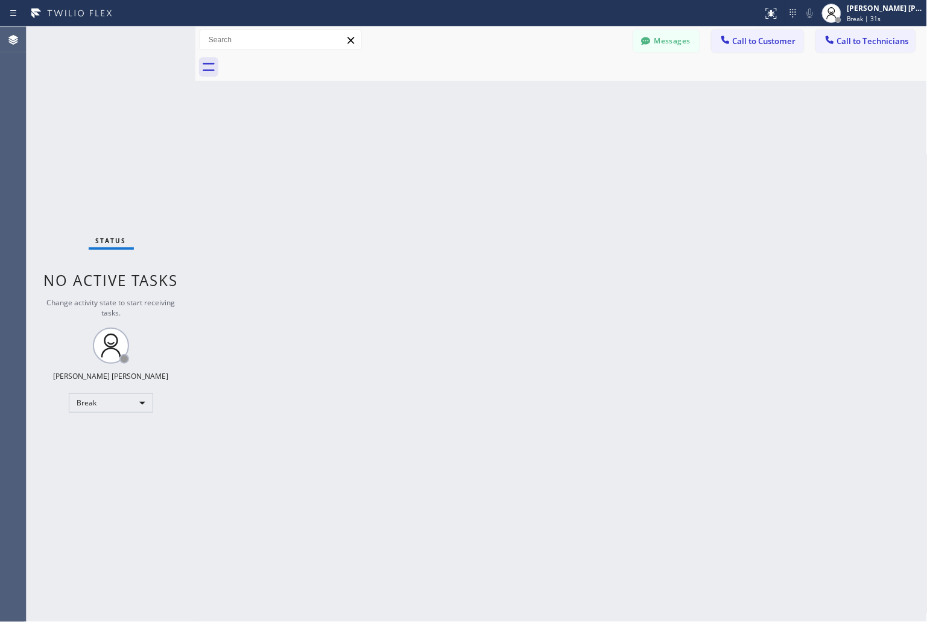
click at [427, 145] on div "Back to Dashboard Change Sender ID Customers Technicians KD Krissy Do [DATE] 02…" at bounding box center [561, 324] width 732 height 595
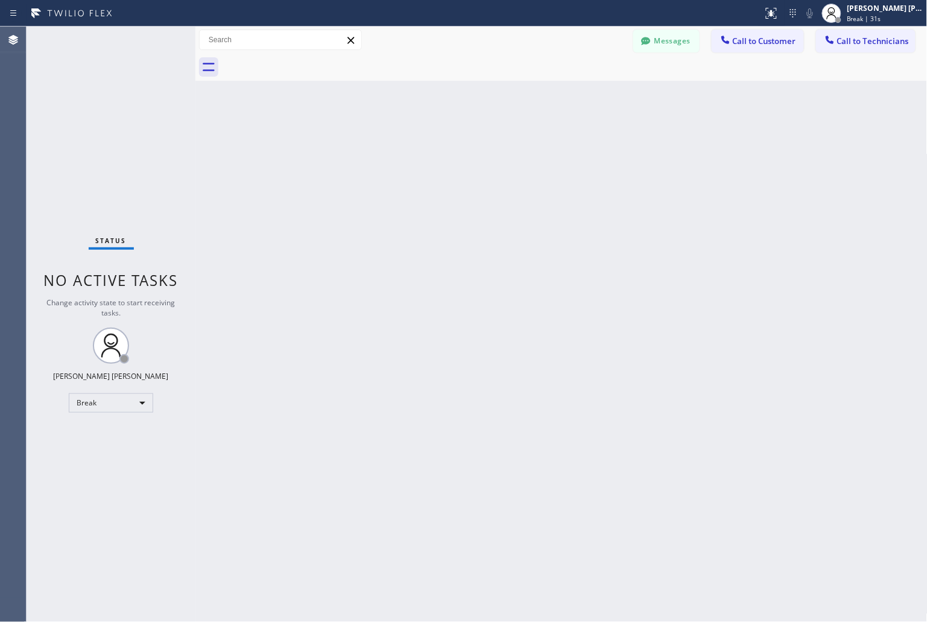
click at [427, 145] on div "Back to Dashboard Change Sender ID Customers Technicians KD Krissy Do [DATE] 02…" at bounding box center [561, 324] width 732 height 595
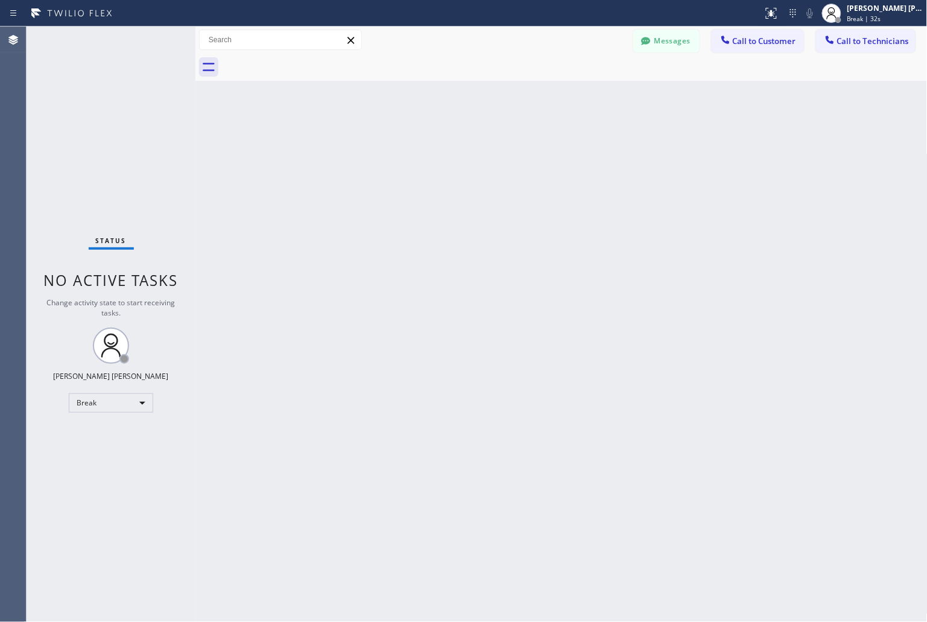
click at [427, 145] on div "Back to Dashboard Change Sender ID Customers Technicians KD Krissy Do [DATE] 02…" at bounding box center [561, 324] width 732 height 595
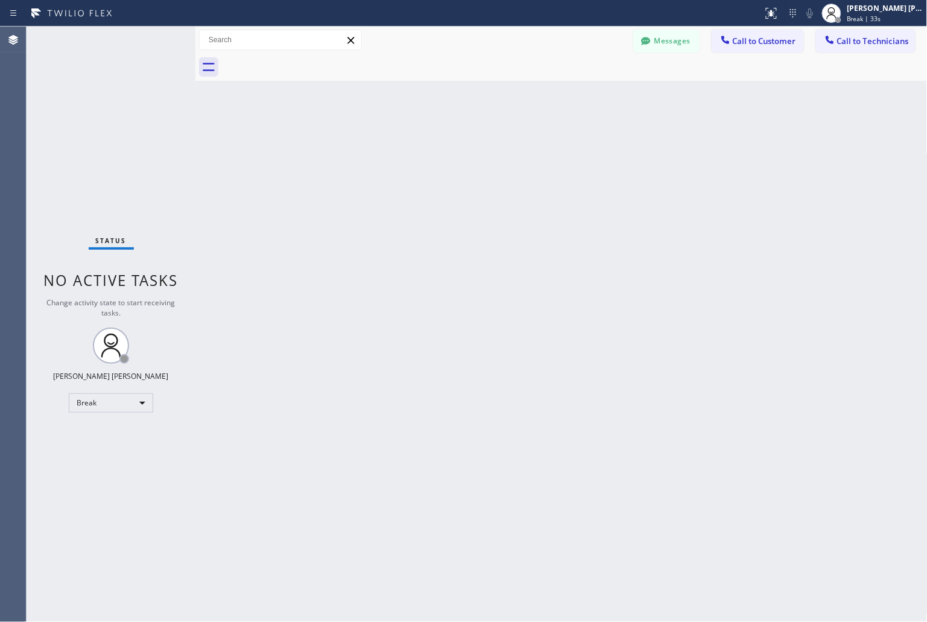
click at [427, 145] on div "Back to Dashboard Change Sender ID Customers Technicians KD Krissy Do [DATE] 02…" at bounding box center [561, 324] width 732 height 595
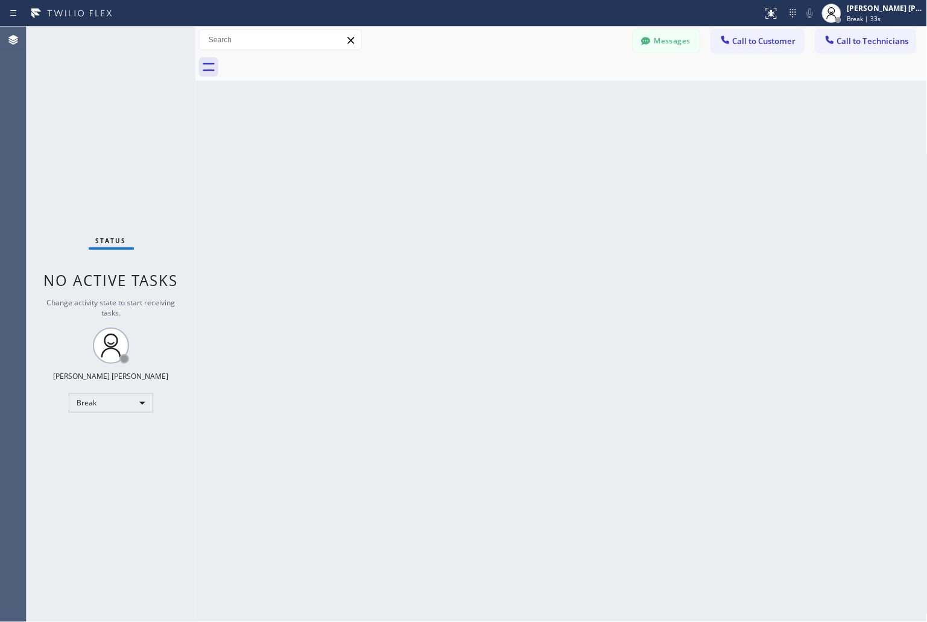
click at [427, 145] on div "Back to Dashboard Change Sender ID Customers Technicians KD Krissy Do [DATE] 02…" at bounding box center [561, 324] width 732 height 595
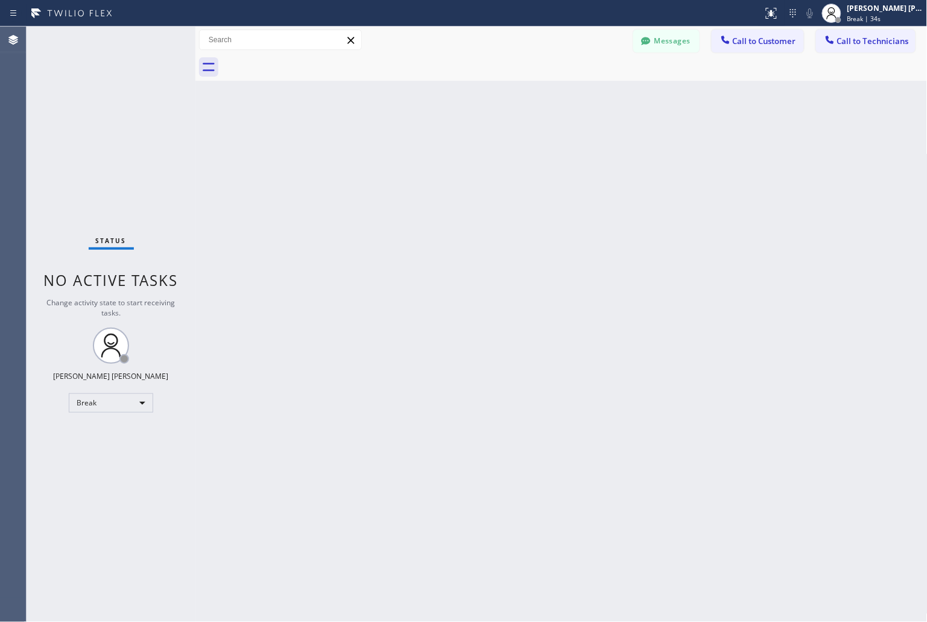
click at [427, 145] on div "Back to Dashboard Change Sender ID Customers Technicians KD Krissy Do [DATE] 02…" at bounding box center [561, 324] width 732 height 595
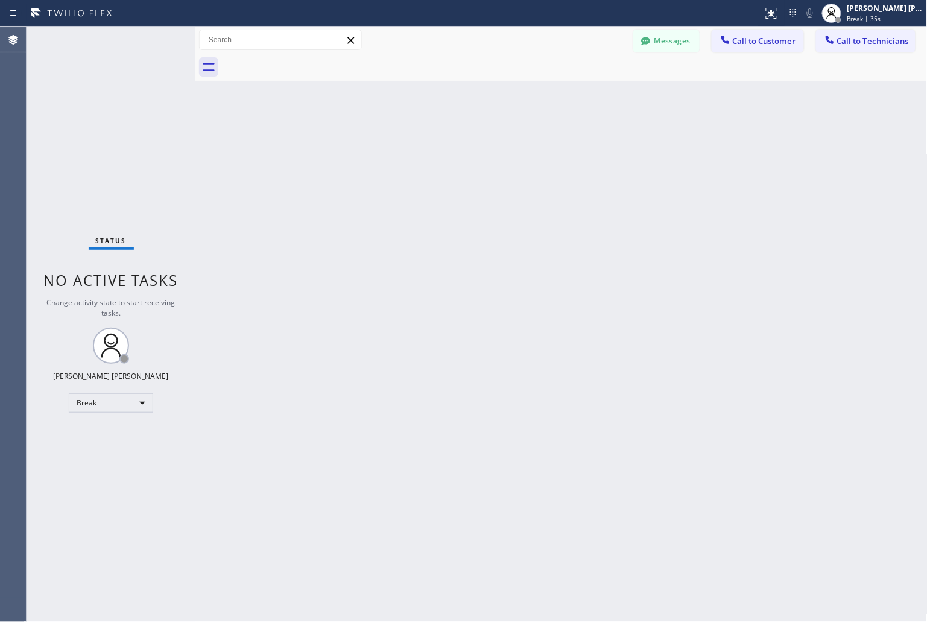
click at [427, 145] on div "Back to Dashboard Change Sender ID Customers Technicians KD Krissy Do [DATE] 02…" at bounding box center [561, 324] width 732 height 595
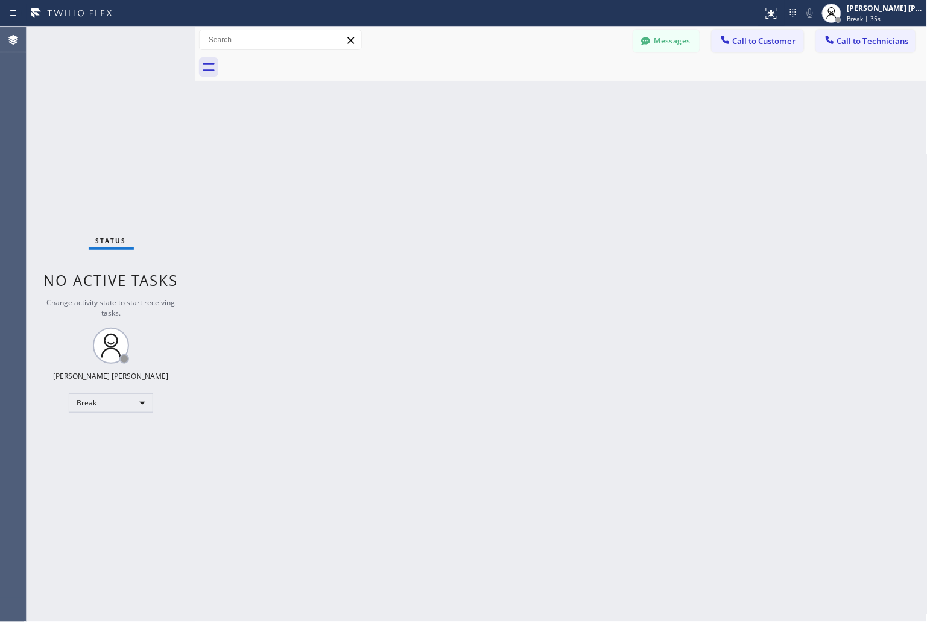
click at [427, 145] on div "Back to Dashboard Change Sender ID Customers Technicians KD Krissy Do [DATE] 02…" at bounding box center [561, 324] width 732 height 595
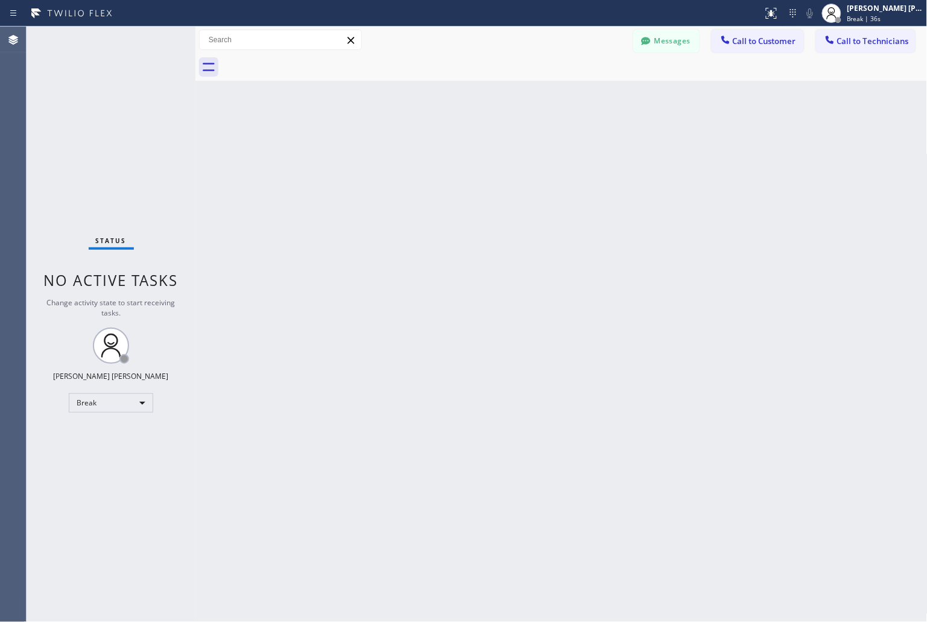
click at [427, 145] on div "Back to Dashboard Change Sender ID Customers Technicians KD Krissy Do [DATE] 02…" at bounding box center [561, 324] width 732 height 595
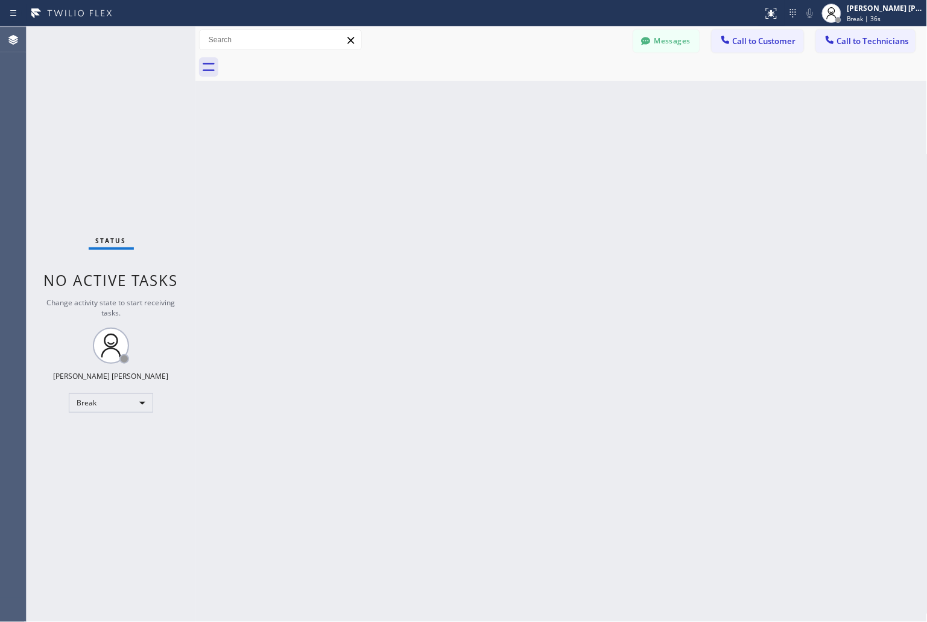
click at [427, 145] on div "Back to Dashboard Change Sender ID Customers Technicians KD Krissy Do [DATE] 02…" at bounding box center [561, 324] width 732 height 595
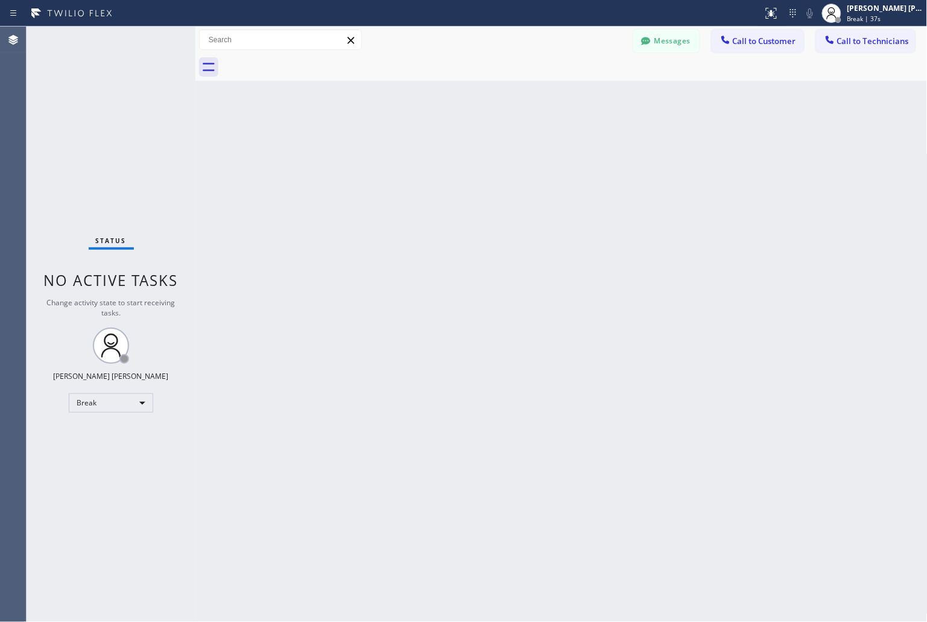
click at [427, 145] on div "Back to Dashboard Change Sender ID Customers Technicians KD Krissy Do [DATE] 02…" at bounding box center [561, 324] width 732 height 595
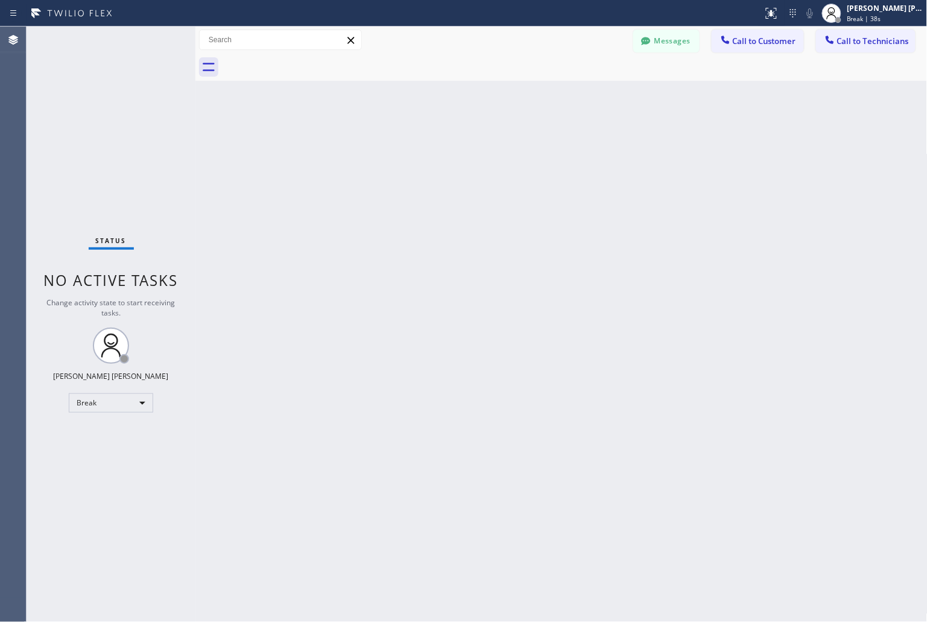
click at [427, 145] on div "Back to Dashboard Change Sender ID Customers Technicians KD Krissy Do [DATE] 02…" at bounding box center [561, 324] width 732 height 595
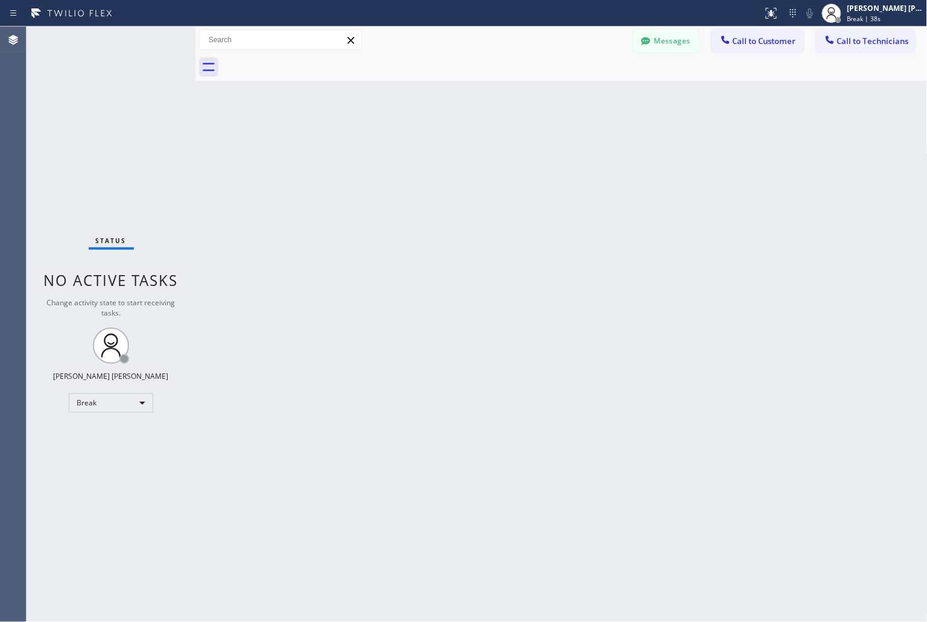
click at [427, 145] on div "Back to Dashboard Change Sender ID Customers Technicians KD Krissy Do [DATE] 02…" at bounding box center [561, 324] width 732 height 595
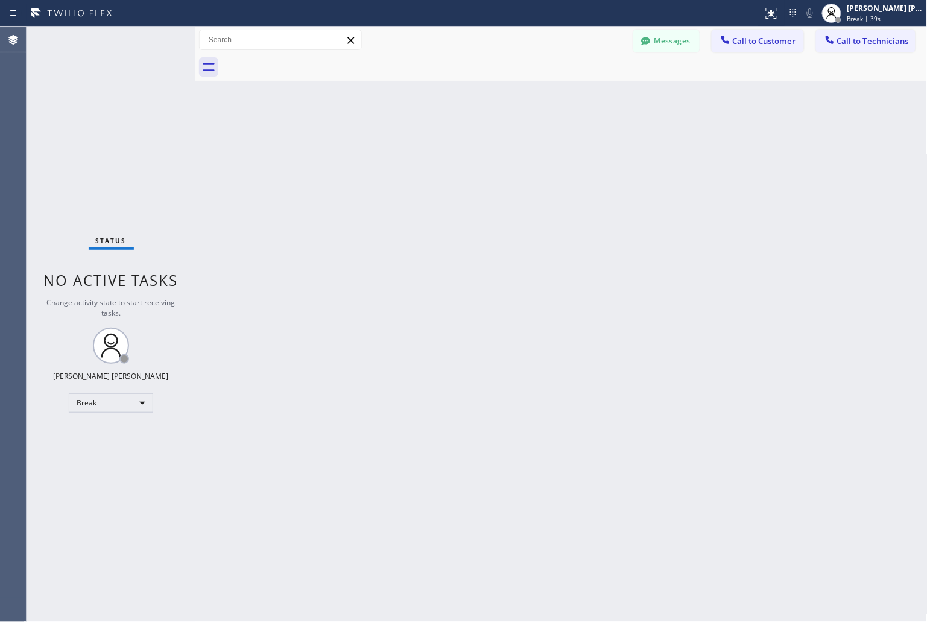
click at [427, 145] on div "Back to Dashboard Change Sender ID Customers Technicians KD Krissy Do [DATE] 02…" at bounding box center [561, 324] width 732 height 595
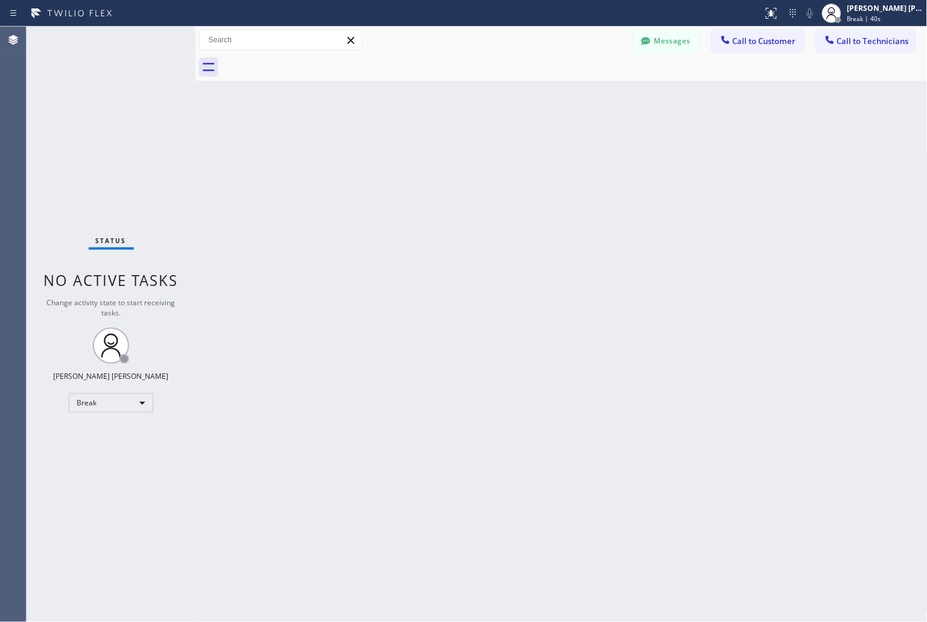
click at [427, 145] on div "Back to Dashboard Change Sender ID Customers Technicians KD Krissy Do [DATE] 02…" at bounding box center [561, 324] width 732 height 595
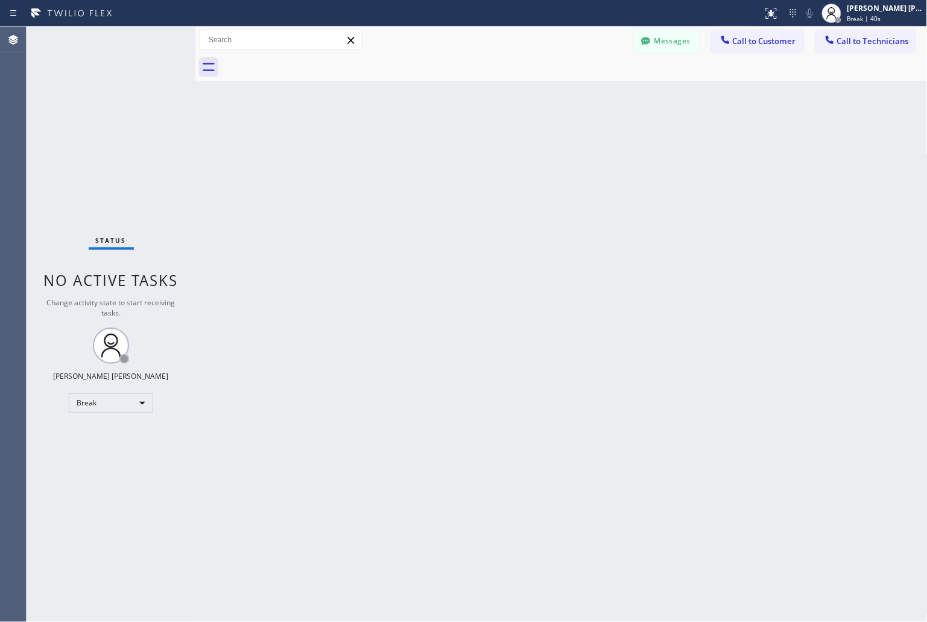
click at [427, 145] on div "Back to Dashboard Change Sender ID Customers Technicians KD Krissy Do [DATE] 02…" at bounding box center [561, 324] width 732 height 595
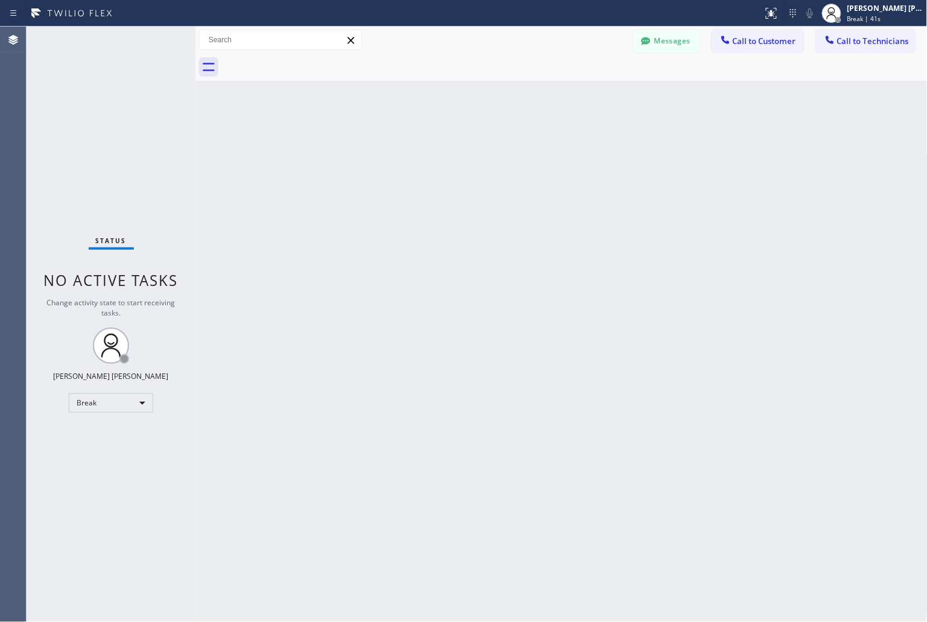
click at [427, 145] on div "Back to Dashboard Change Sender ID Customers Technicians KD Krissy Do [DATE] 02…" at bounding box center [561, 324] width 732 height 595
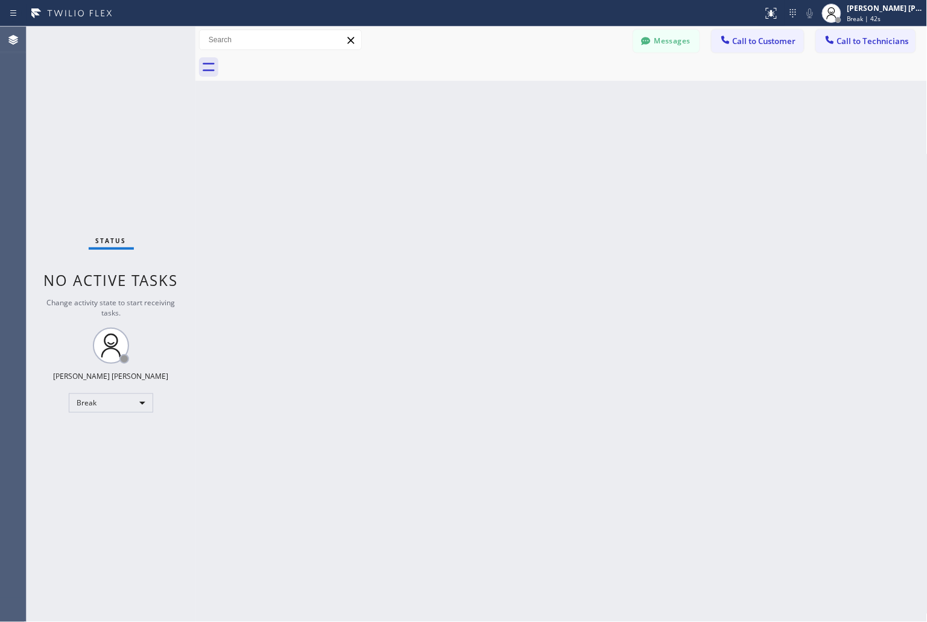
click at [427, 145] on div "Back to Dashboard Change Sender ID Customers Technicians KD Krissy Do [DATE] 02…" at bounding box center [561, 324] width 732 height 595
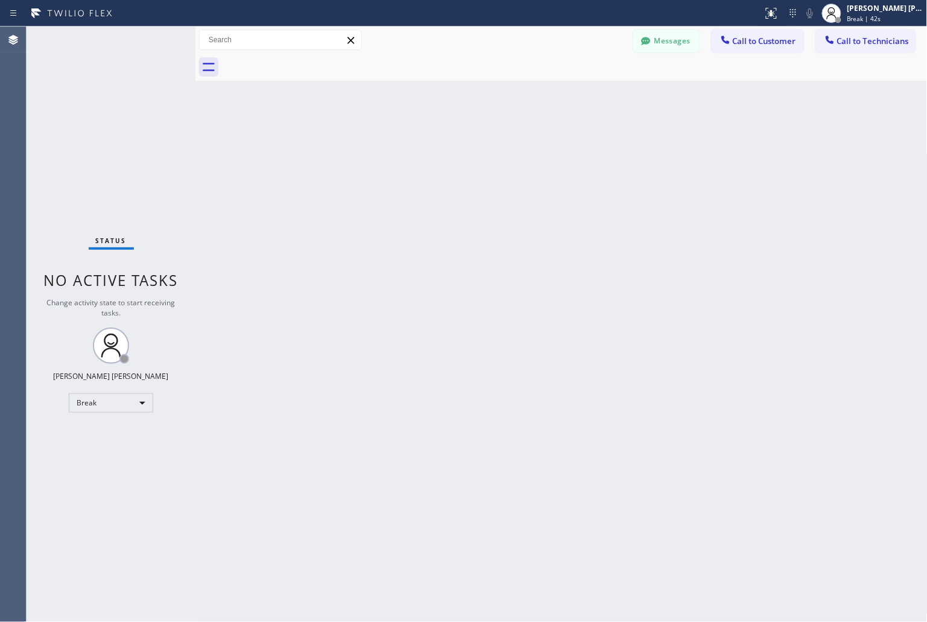
click at [427, 145] on div "Back to Dashboard Change Sender ID Customers Technicians KD Krissy Do [DATE] 02…" at bounding box center [561, 324] width 732 height 595
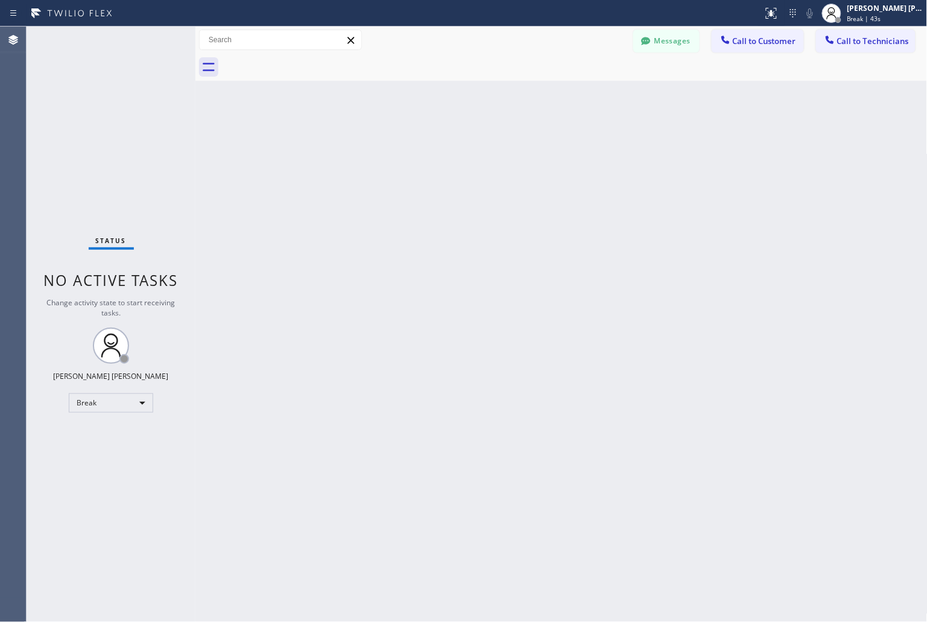
click at [427, 145] on div "Back to Dashboard Change Sender ID Customers Technicians KD Krissy Do [DATE] 02…" at bounding box center [561, 324] width 732 height 595
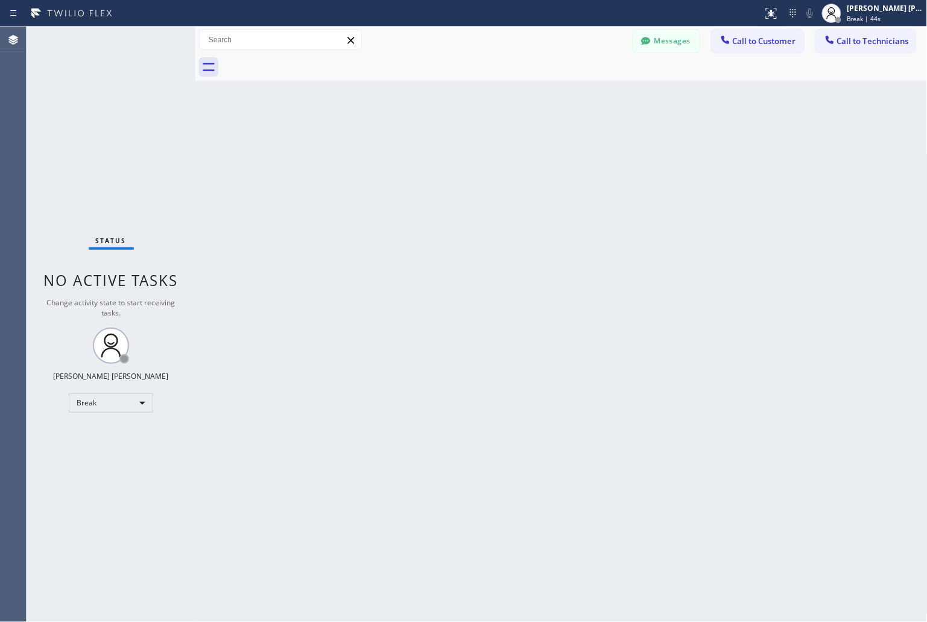
click at [427, 145] on div "Back to Dashboard Change Sender ID Customers Technicians KD Krissy Do [DATE] 02…" at bounding box center [561, 324] width 732 height 595
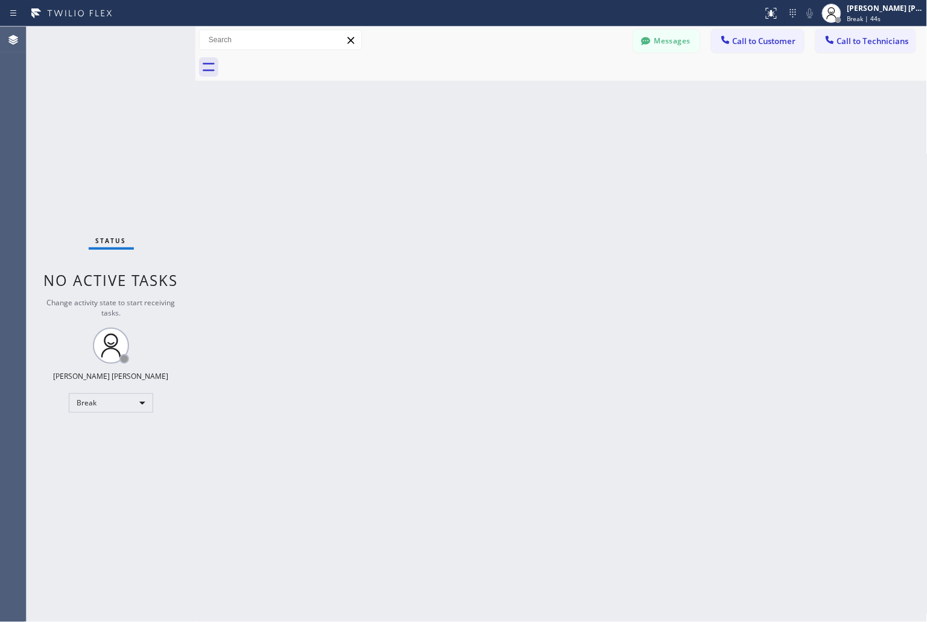
click at [427, 145] on div "Back to Dashboard Change Sender ID Customers Technicians KD Krissy Do [DATE] 02…" at bounding box center [561, 324] width 732 height 595
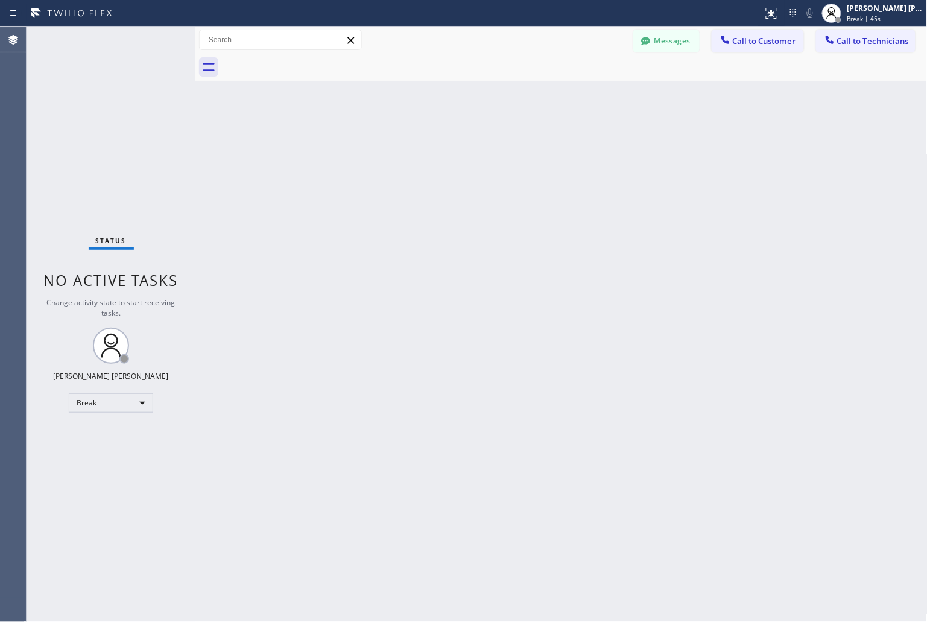
click at [427, 145] on div "Back to Dashboard Change Sender ID Customers Technicians KD Krissy Do [DATE] 02…" at bounding box center [561, 324] width 732 height 595
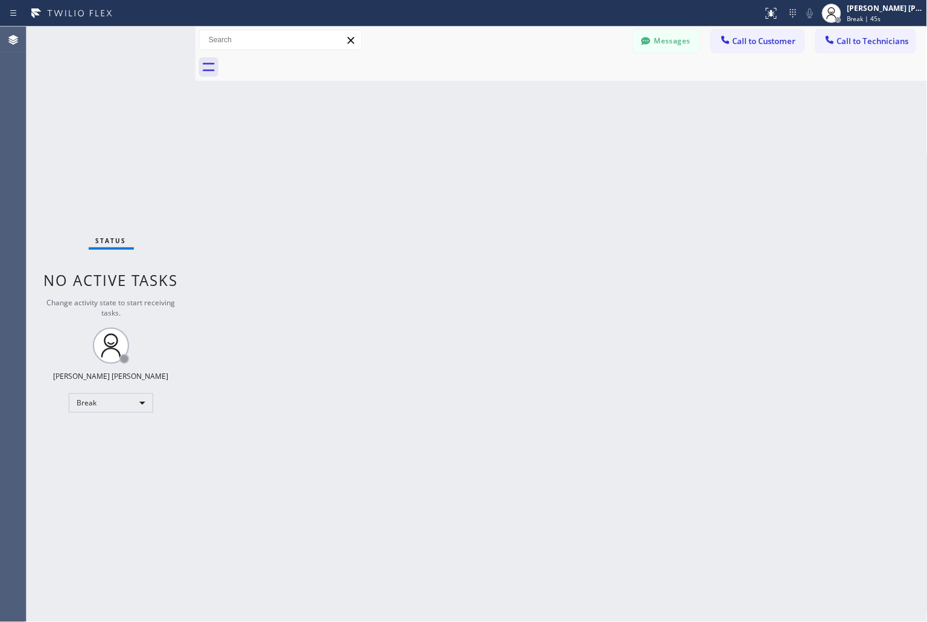
click at [427, 145] on div "Back to Dashboard Change Sender ID Customers Technicians KD Krissy Do [DATE] 02…" at bounding box center [561, 324] width 732 height 595
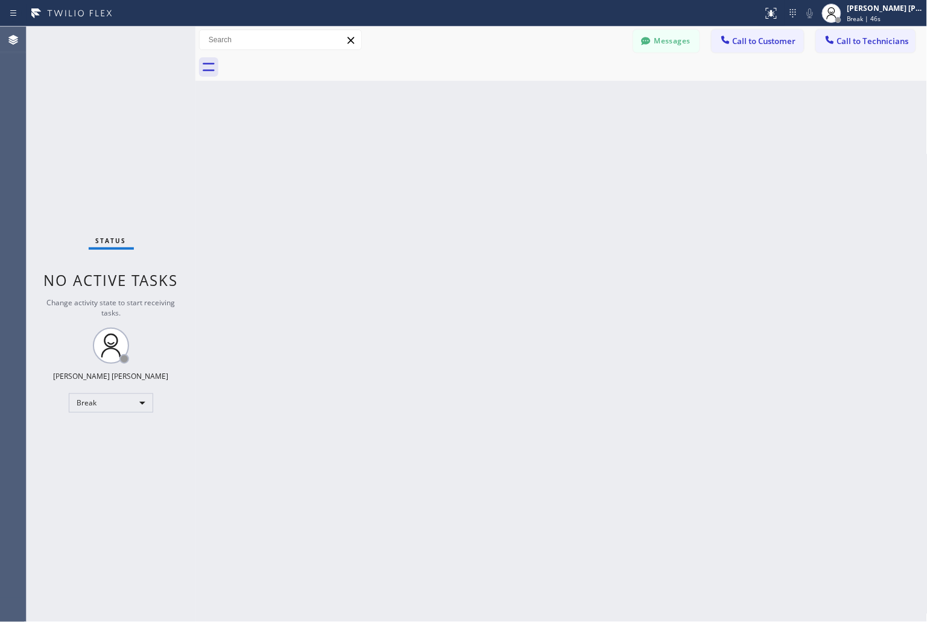
click at [427, 145] on div "Back to Dashboard Change Sender ID Customers Technicians KD Krissy Do [DATE] 02…" at bounding box center [561, 324] width 732 height 595
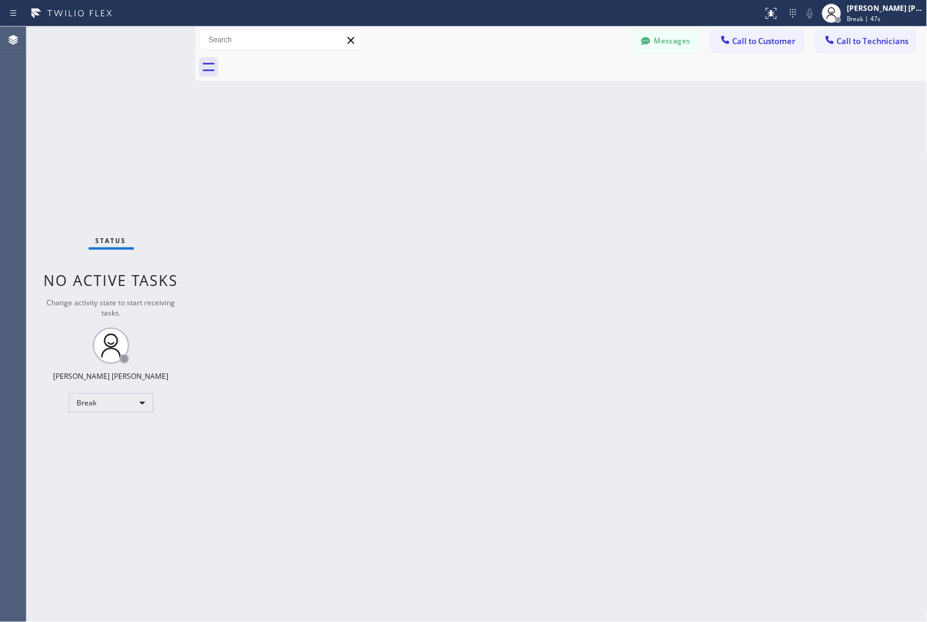
click at [427, 145] on div "Back to Dashboard Change Sender ID Customers Technicians KD Krissy Do [DATE] 02…" at bounding box center [561, 324] width 732 height 595
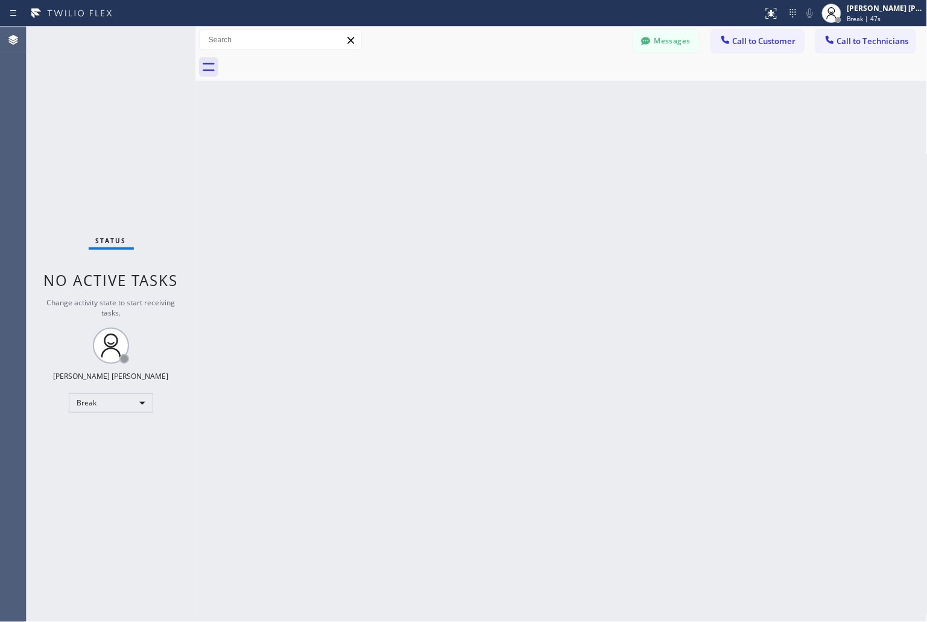
click at [427, 145] on div "Back to Dashboard Change Sender ID Customers Technicians KD Krissy Do [DATE] 02…" at bounding box center [561, 324] width 732 height 595
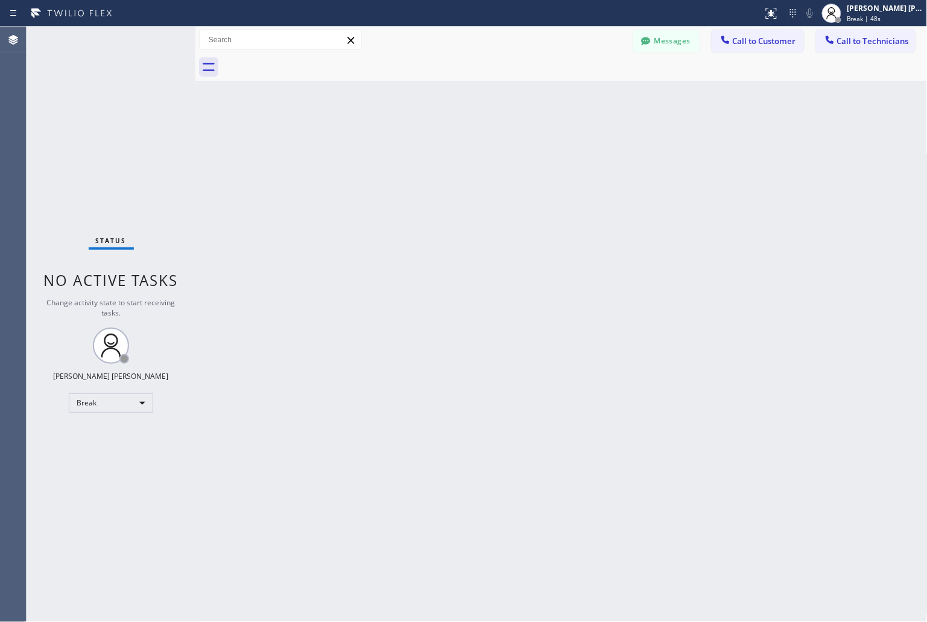
click at [427, 145] on div "Back to Dashboard Change Sender ID Customers Technicians KD Krissy Do [DATE] 02…" at bounding box center [561, 324] width 732 height 595
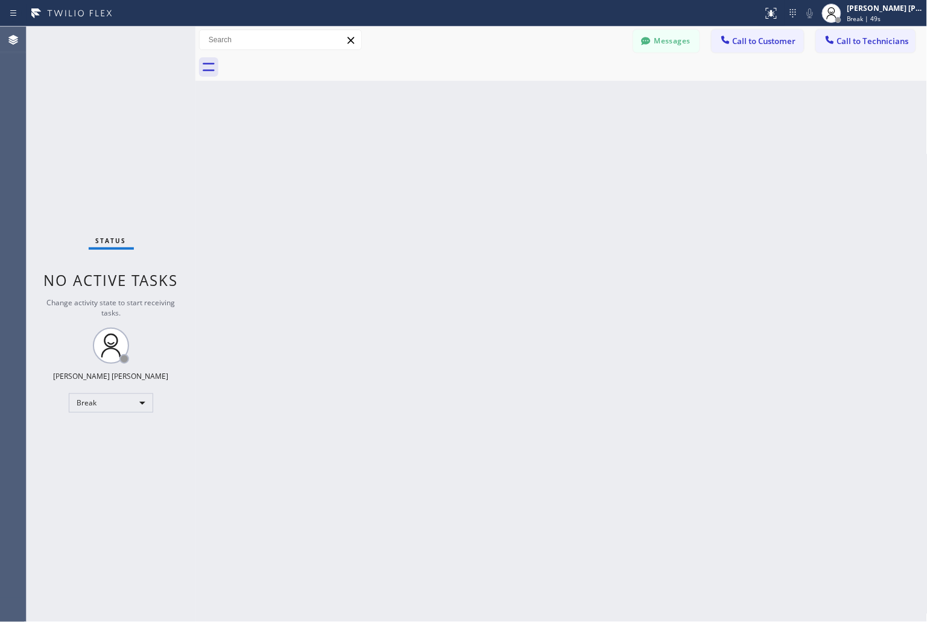
click at [427, 145] on div "Back to Dashboard Change Sender ID Customers Technicians KD Krissy Do [DATE] 02…" at bounding box center [561, 324] width 732 height 595
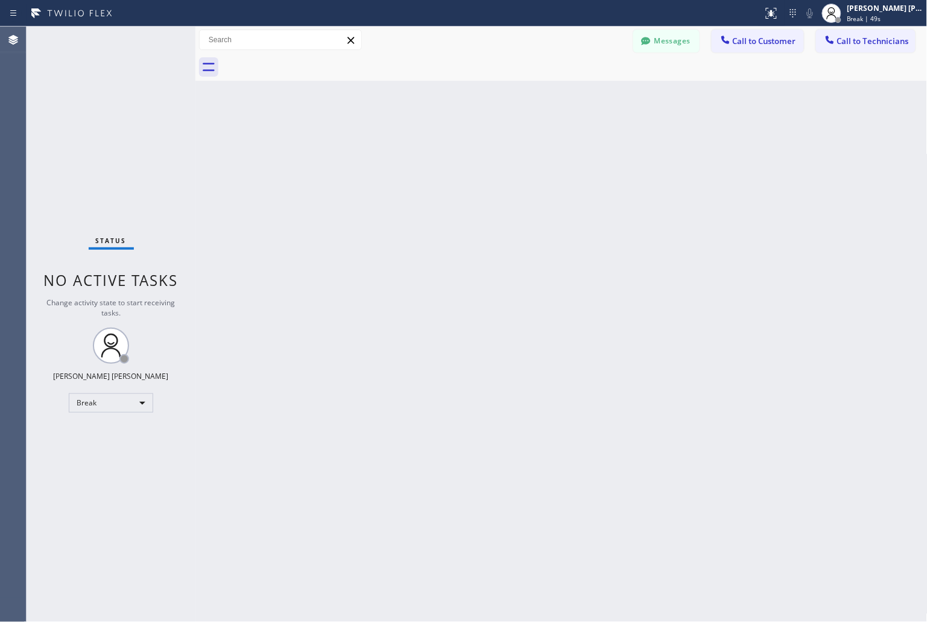
click at [427, 145] on div "Back to Dashboard Change Sender ID Customers Technicians KD Krissy Do [DATE] 02…" at bounding box center [561, 324] width 732 height 595
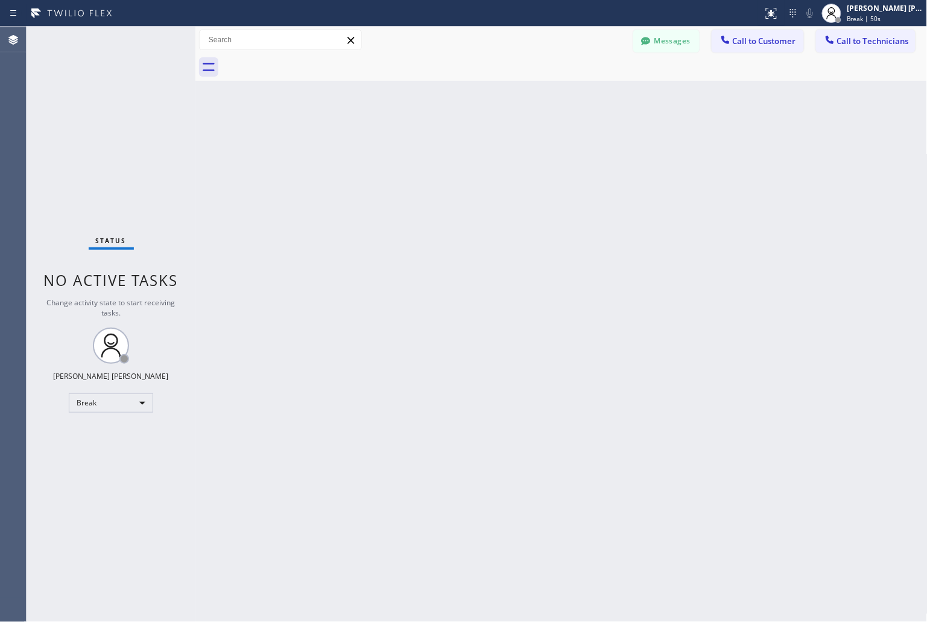
click at [427, 145] on div "Back to Dashboard Change Sender ID Customers Technicians KD Krissy Do [DATE] 02…" at bounding box center [561, 324] width 732 height 595
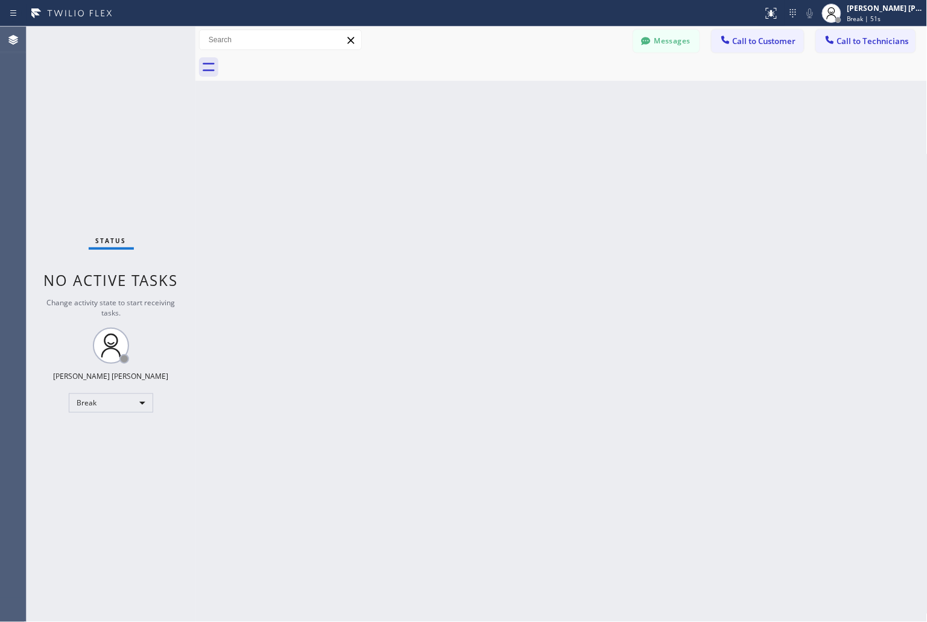
click at [427, 145] on div "Back to Dashboard Change Sender ID Customers Technicians KD Krissy Do [DATE] 02…" at bounding box center [561, 324] width 732 height 595
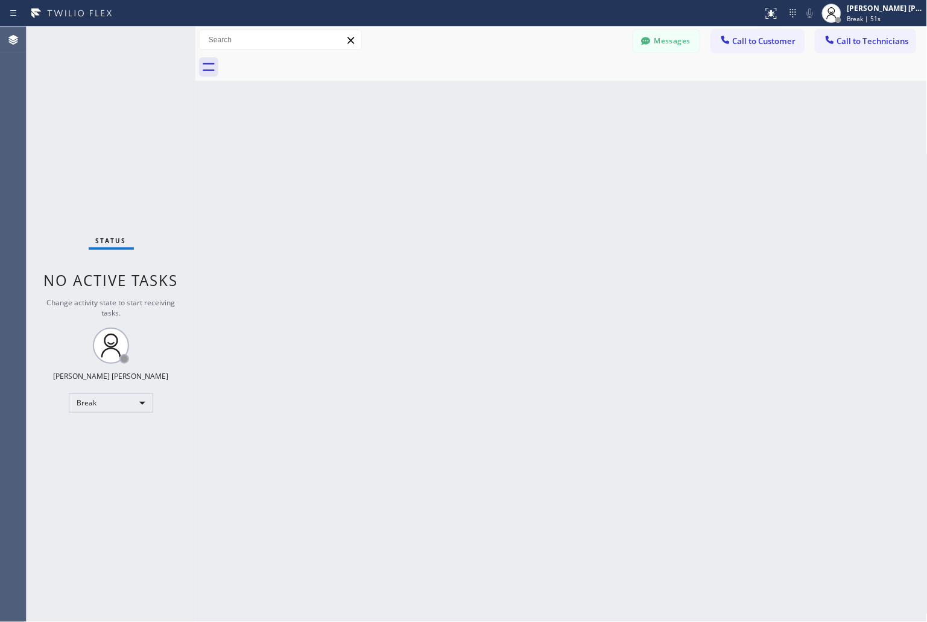
click at [427, 145] on div "Back to Dashboard Change Sender ID Customers Technicians KD Krissy Do [DATE] 02…" at bounding box center [561, 324] width 732 height 595
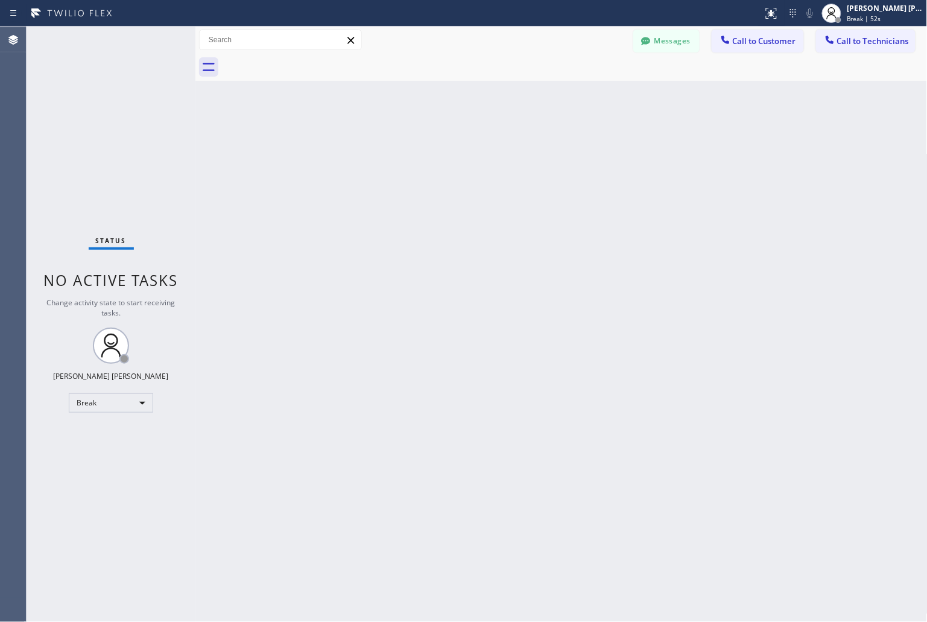
click at [427, 145] on div "Back to Dashboard Change Sender ID Customers Technicians KD Krissy Do [DATE] 02…" at bounding box center [561, 324] width 732 height 595
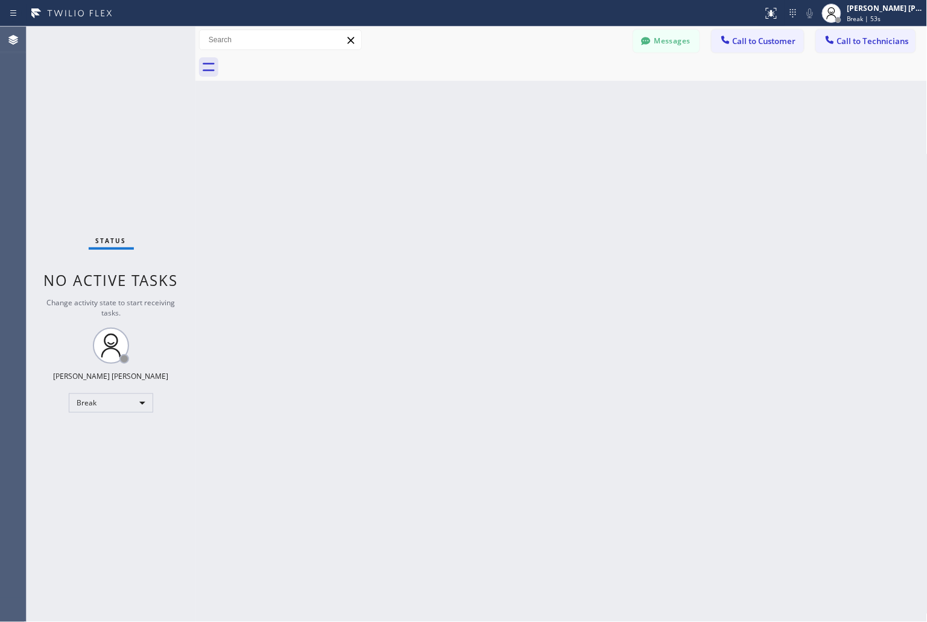
click at [427, 145] on div "Back to Dashboard Change Sender ID Customers Technicians KD Krissy Do [DATE] 02…" at bounding box center [561, 324] width 732 height 595
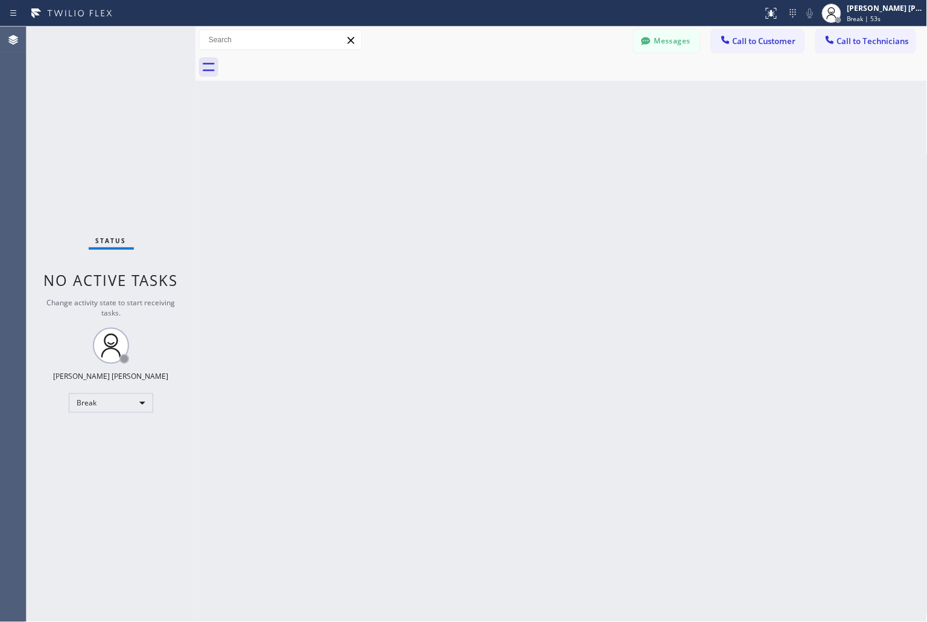
click at [427, 145] on div "Back to Dashboard Change Sender ID Customers Technicians KD Krissy Do [DATE] 02…" at bounding box center [561, 324] width 732 height 595
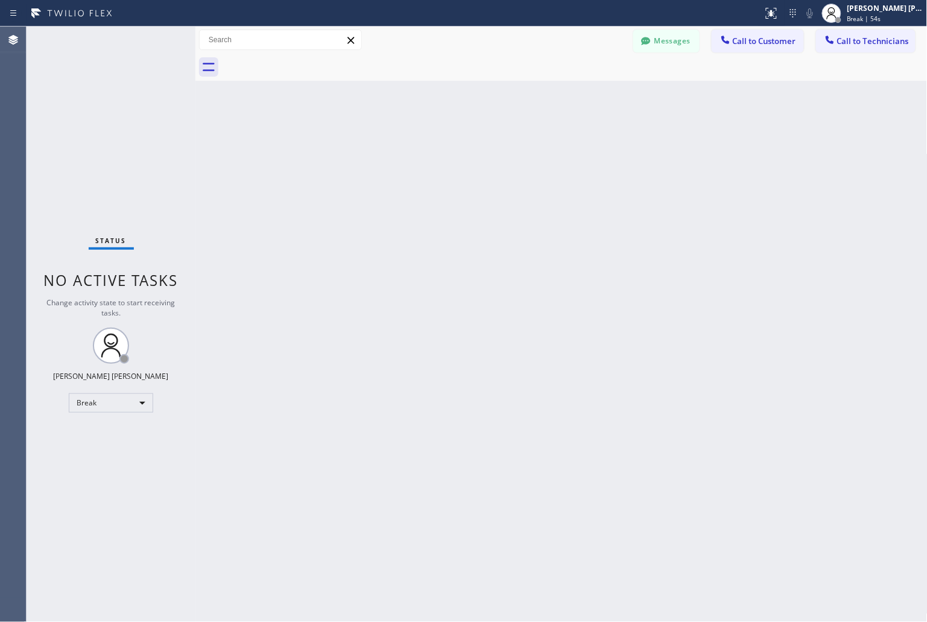
click at [427, 145] on div "Back to Dashboard Change Sender ID Customers Technicians KD Krissy Do [DATE] 02…" at bounding box center [561, 324] width 732 height 595
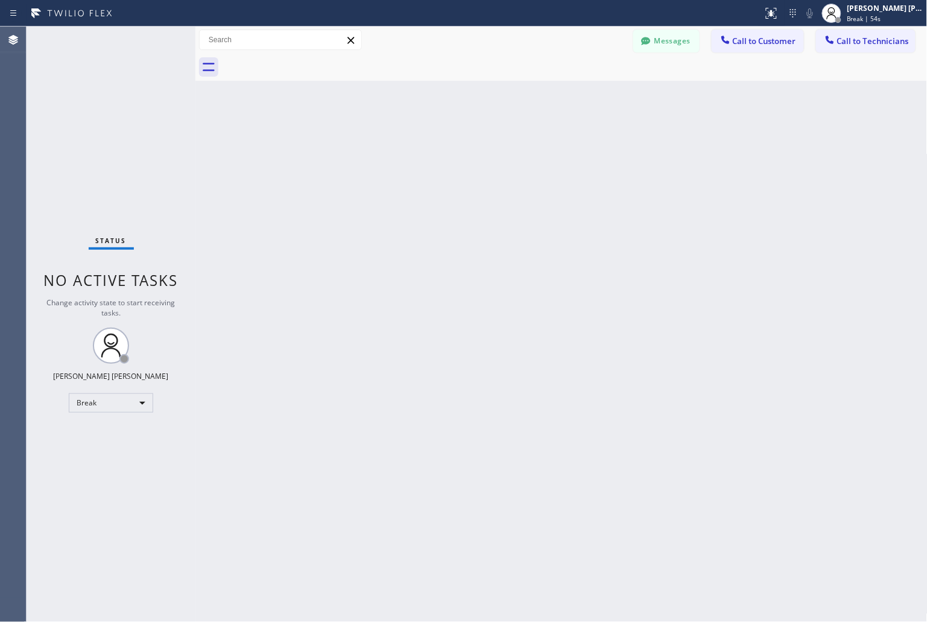
click at [427, 145] on div "Back to Dashboard Change Sender ID Customers Technicians KD Krissy Do [DATE] 02…" at bounding box center [561, 324] width 732 height 595
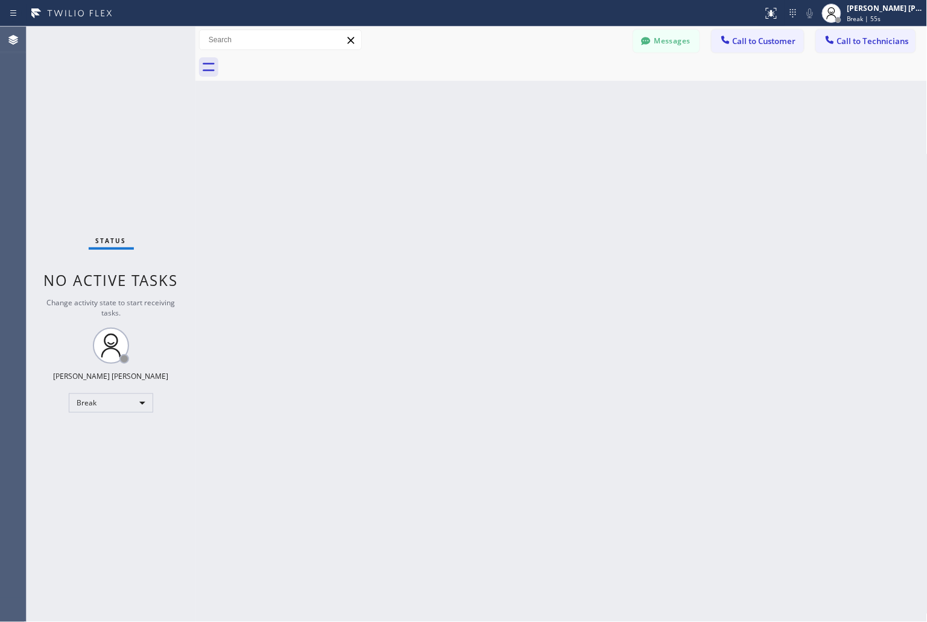
click at [427, 145] on div "Back to Dashboard Change Sender ID Customers Technicians KD Krissy Do [DATE] 02…" at bounding box center [561, 324] width 732 height 595
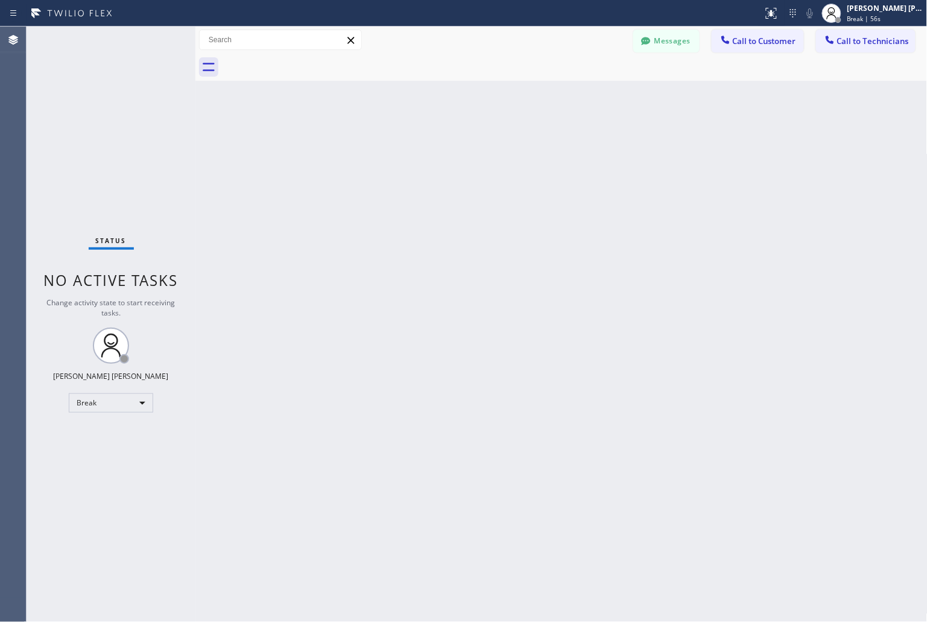
click at [427, 145] on div "Back to Dashboard Change Sender ID Customers Technicians KD Krissy Do [DATE] 02…" at bounding box center [561, 324] width 732 height 595
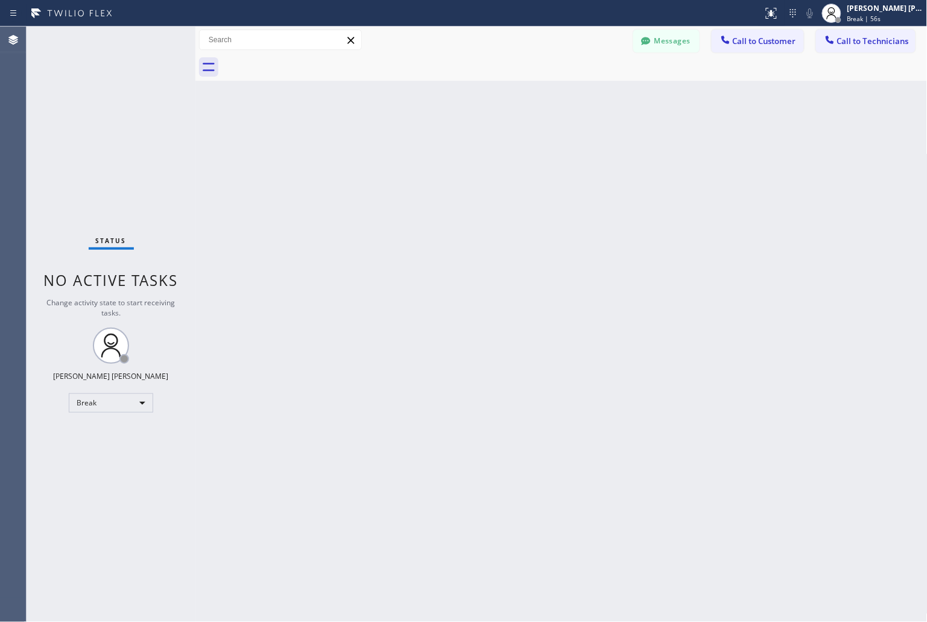
click at [427, 145] on div "Back to Dashboard Change Sender ID Customers Technicians KD Krissy Do [DATE] 02…" at bounding box center [561, 324] width 732 height 595
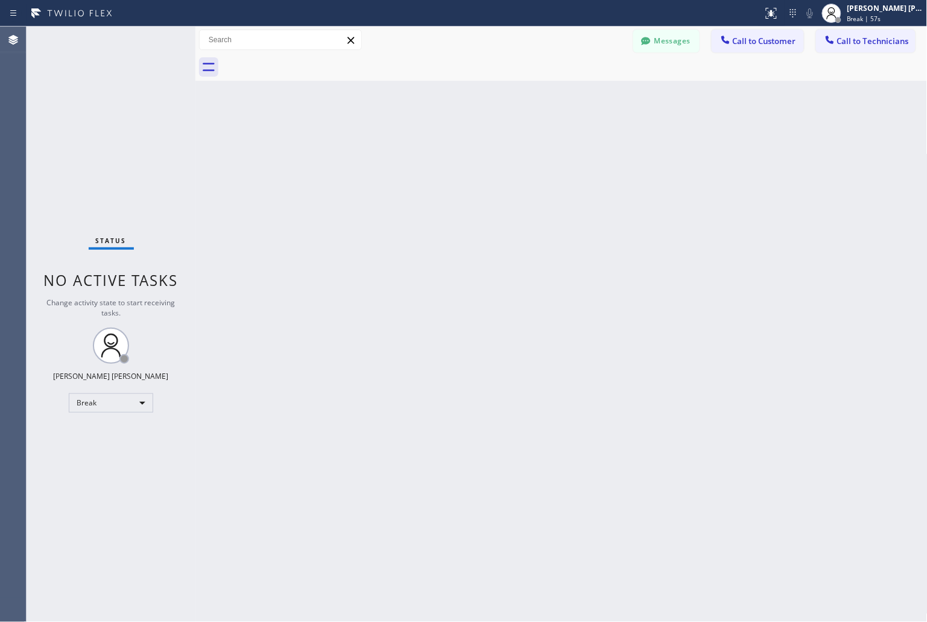
click at [427, 145] on div "Back to Dashboard Change Sender ID Customers Technicians KD Krissy Do [DATE] 02…" at bounding box center [561, 324] width 732 height 595
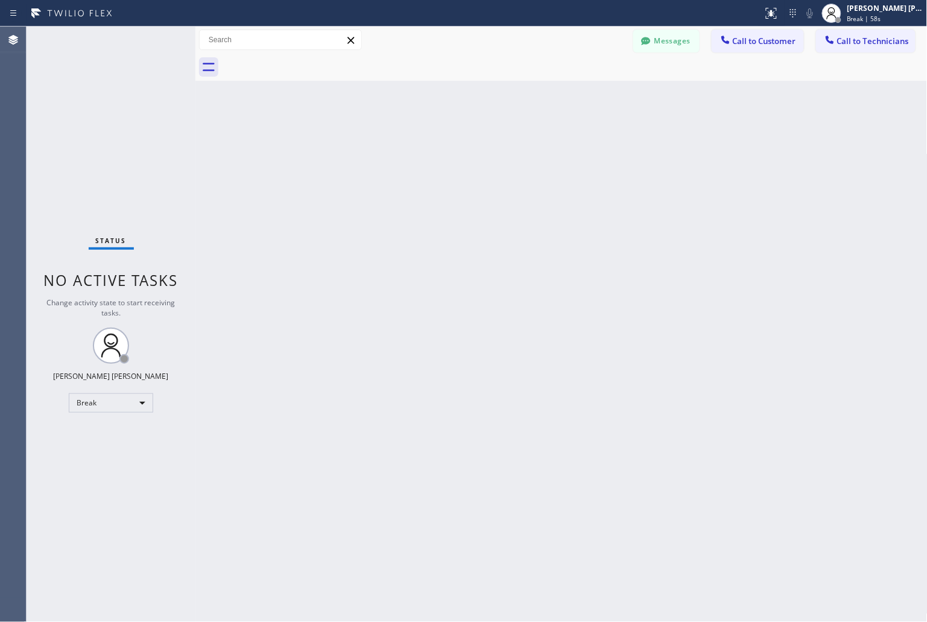
click at [427, 145] on div "Back to Dashboard Change Sender ID Customers Technicians KD Krissy Do [DATE] 02…" at bounding box center [561, 324] width 732 height 595
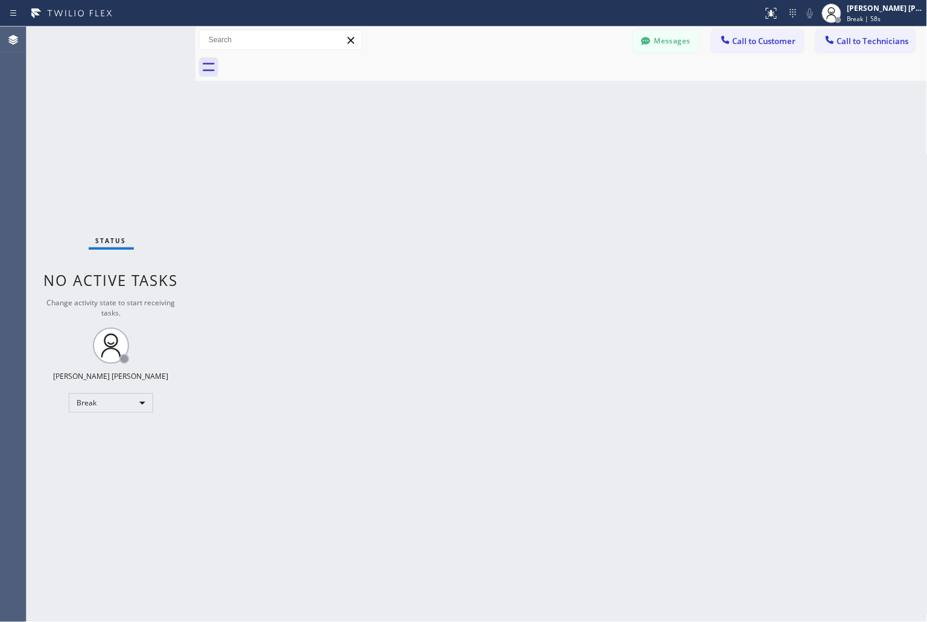
click at [427, 145] on div "Back to Dashboard Change Sender ID Customers Technicians KD Krissy Do [DATE] 02…" at bounding box center [561, 324] width 732 height 595
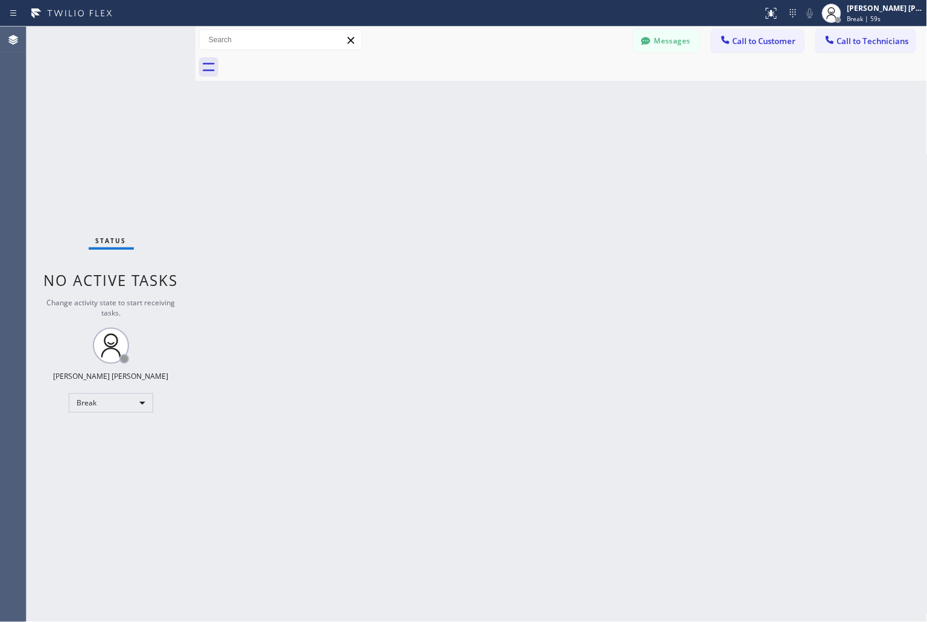
click at [427, 145] on div "Back to Dashboard Change Sender ID Customers Technicians KD Krissy Do [DATE] 02…" at bounding box center [561, 324] width 732 height 595
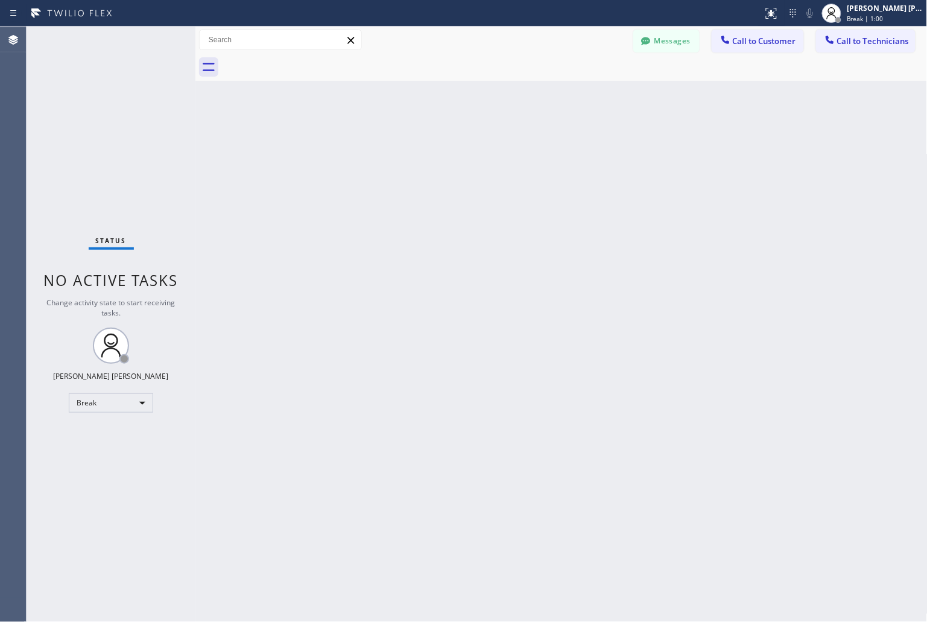
click at [427, 145] on div "Back to Dashboard Change Sender ID Customers Technicians KD Krissy Do [DATE] 02…" at bounding box center [561, 324] width 732 height 595
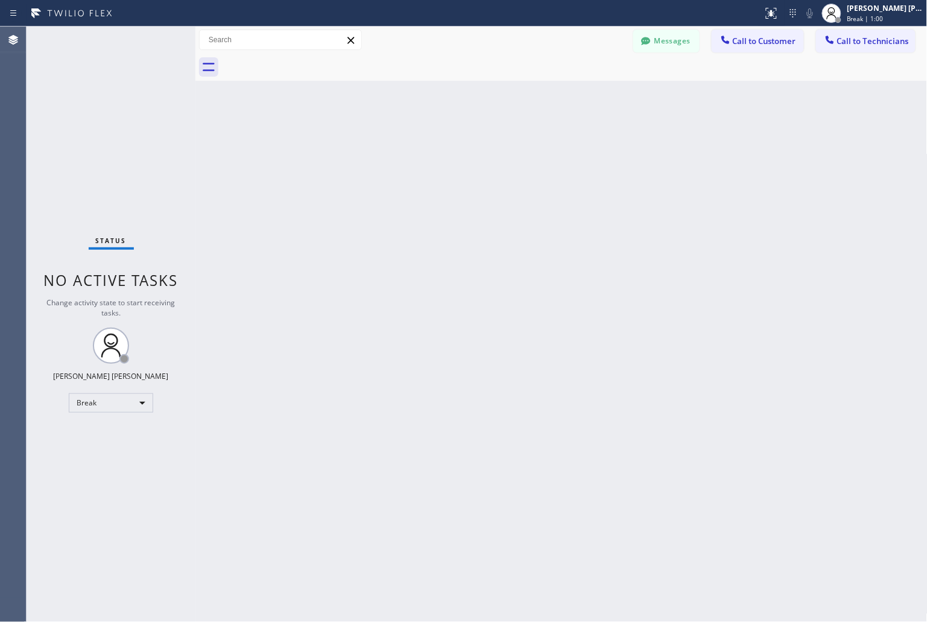
click at [427, 145] on div "Back to Dashboard Change Sender ID Customers Technicians KD Krissy Do [DATE] 02…" at bounding box center [561, 324] width 732 height 595
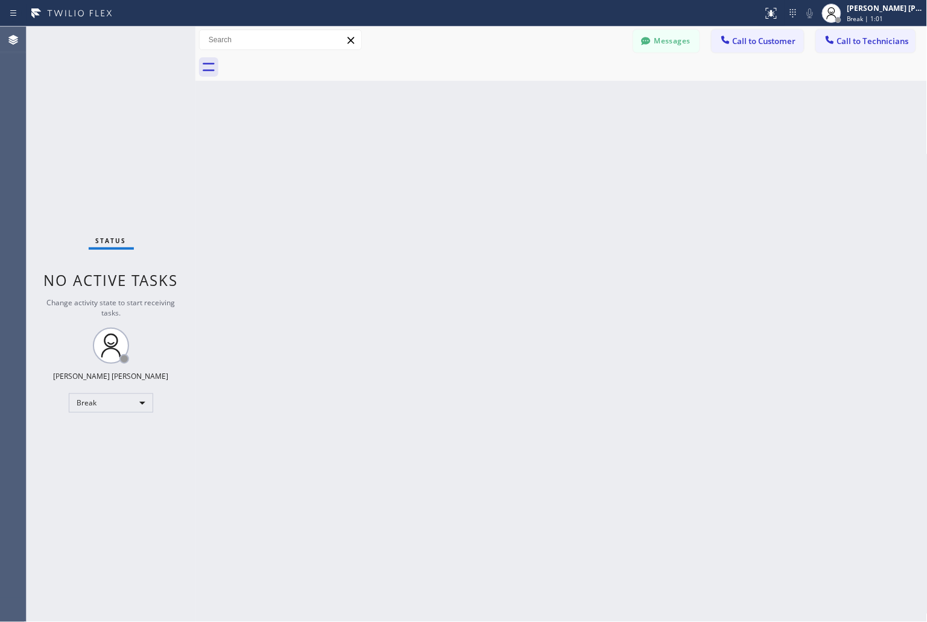
click at [427, 145] on div "Back to Dashboard Change Sender ID Customers Technicians KD Krissy Do [DATE] 02…" at bounding box center [561, 324] width 732 height 595
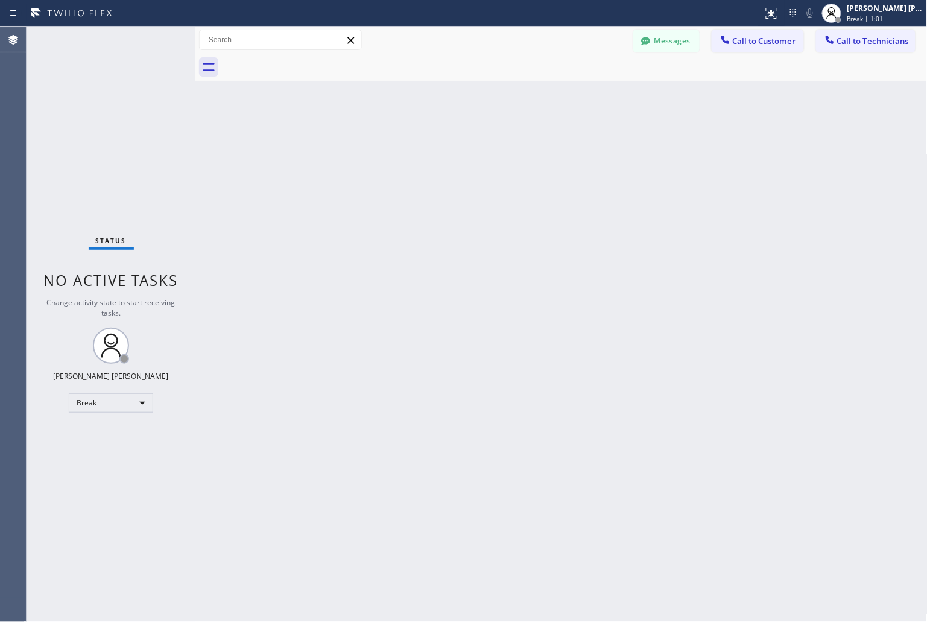
click at [427, 145] on div "Back to Dashboard Change Sender ID Customers Technicians KD Krissy Do [DATE] 02…" at bounding box center [561, 324] width 732 height 595
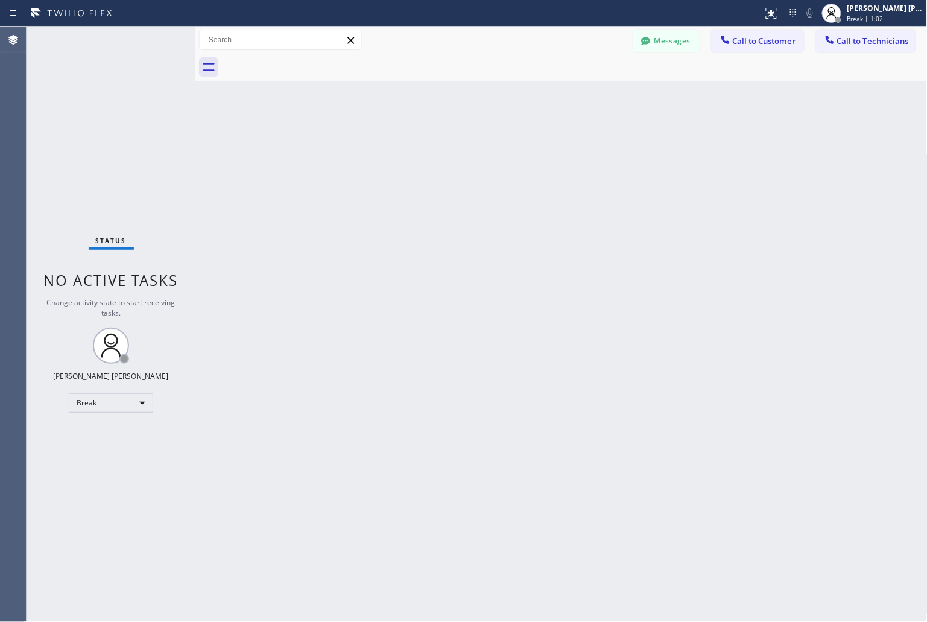
click at [427, 145] on div "Back to Dashboard Change Sender ID Customers Technicians KD Krissy Do [DATE] 02…" at bounding box center [561, 324] width 732 height 595
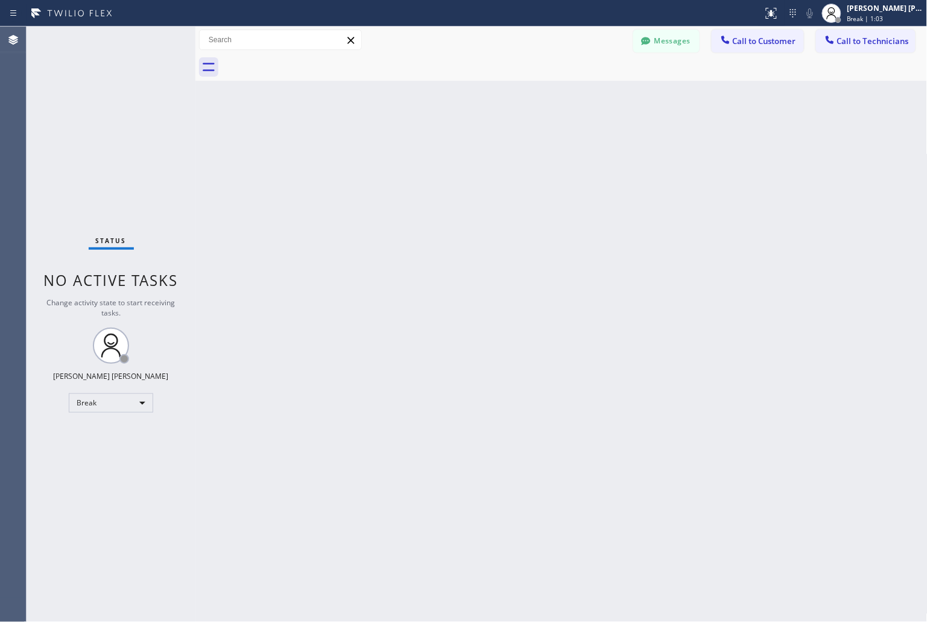
click at [427, 145] on div "Back to Dashboard Change Sender ID Customers Technicians KD Krissy Do [DATE] 02…" at bounding box center [561, 324] width 732 height 595
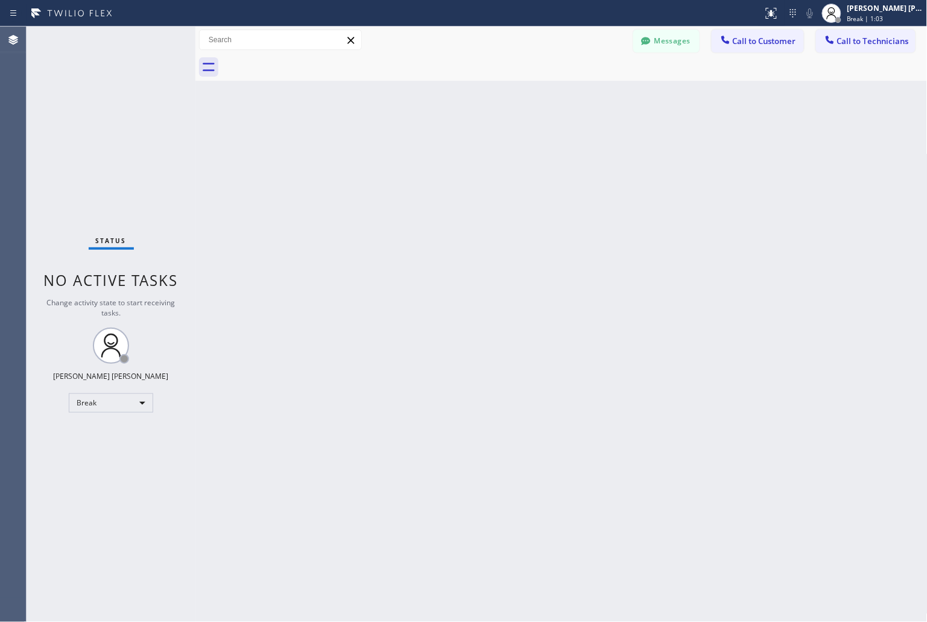
click at [427, 145] on div "Back to Dashboard Change Sender ID Customers Technicians KD Krissy Do [DATE] 02…" at bounding box center [561, 324] width 732 height 595
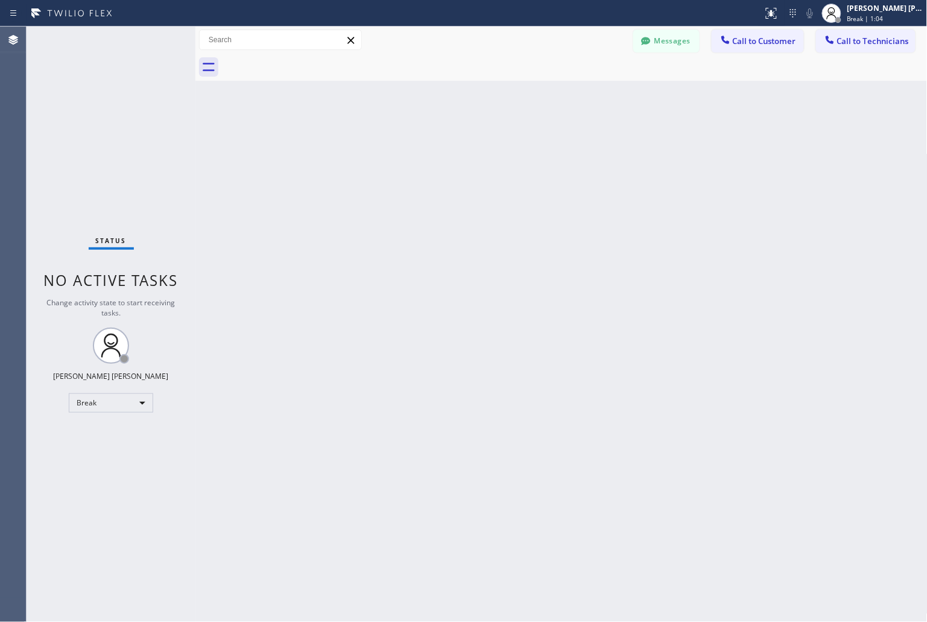
click at [427, 145] on div "Back to Dashboard Change Sender ID Customers Technicians KD Krissy Do [DATE] 02…" at bounding box center [561, 324] width 732 height 595
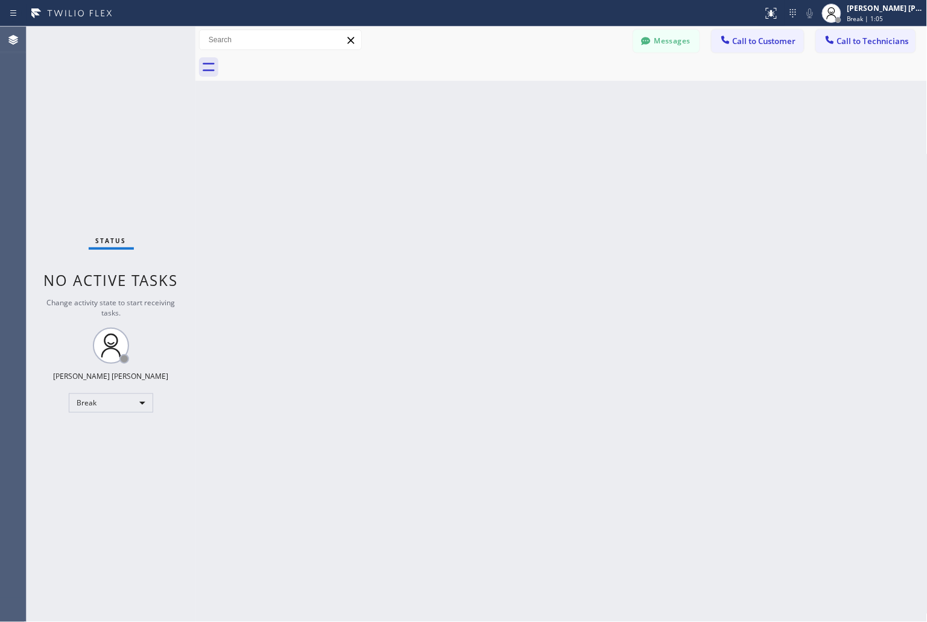
click at [427, 145] on div "Back to Dashboard Change Sender ID Customers Technicians KD Krissy Do [DATE] 02…" at bounding box center [561, 324] width 732 height 595
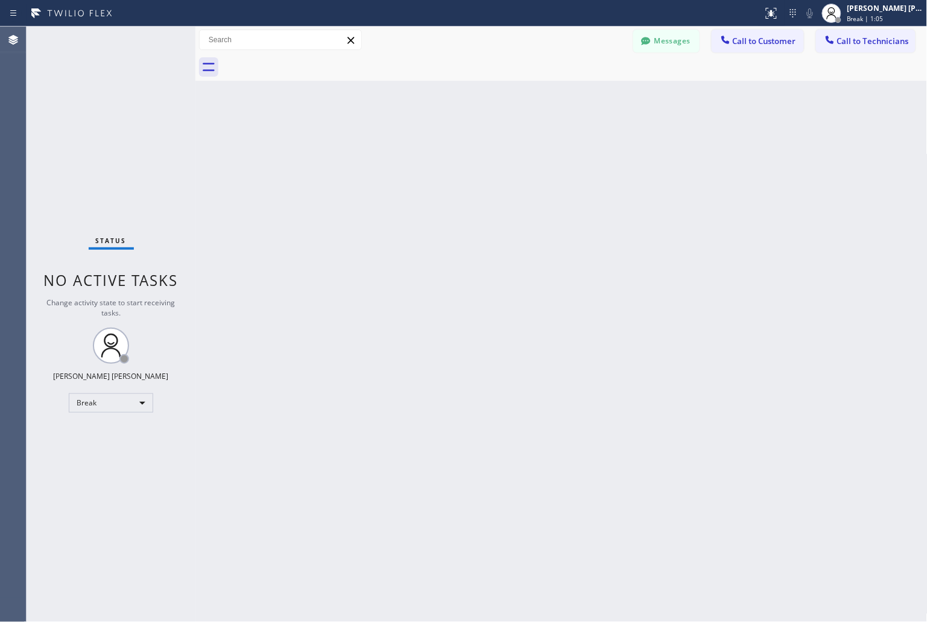
click at [427, 145] on div "Back to Dashboard Change Sender ID Customers Technicians KD Krissy Do [DATE] 02…" at bounding box center [561, 324] width 732 height 595
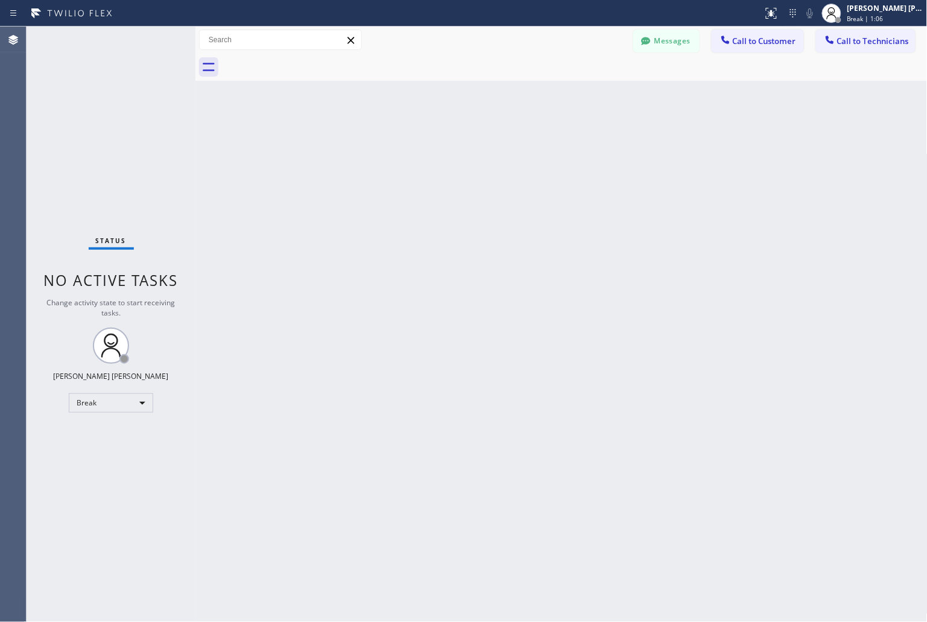
click at [427, 145] on div "Back to Dashboard Change Sender ID Customers Technicians KD Krissy Do [DATE] 02…" at bounding box center [561, 324] width 732 height 595
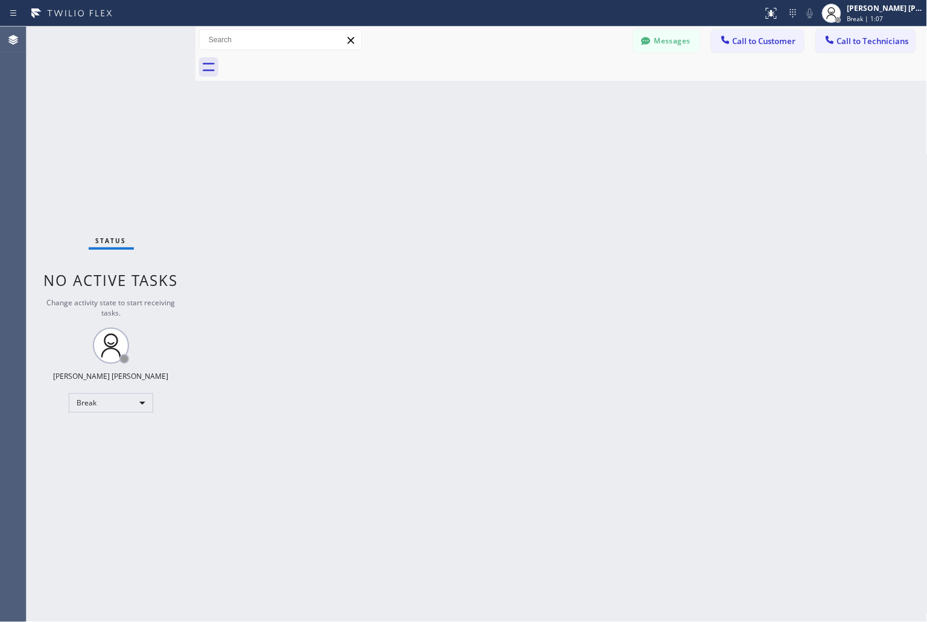
click at [427, 145] on div "Back to Dashboard Change Sender ID Customers Technicians KD Krissy Do [DATE] 02…" at bounding box center [561, 324] width 732 height 595
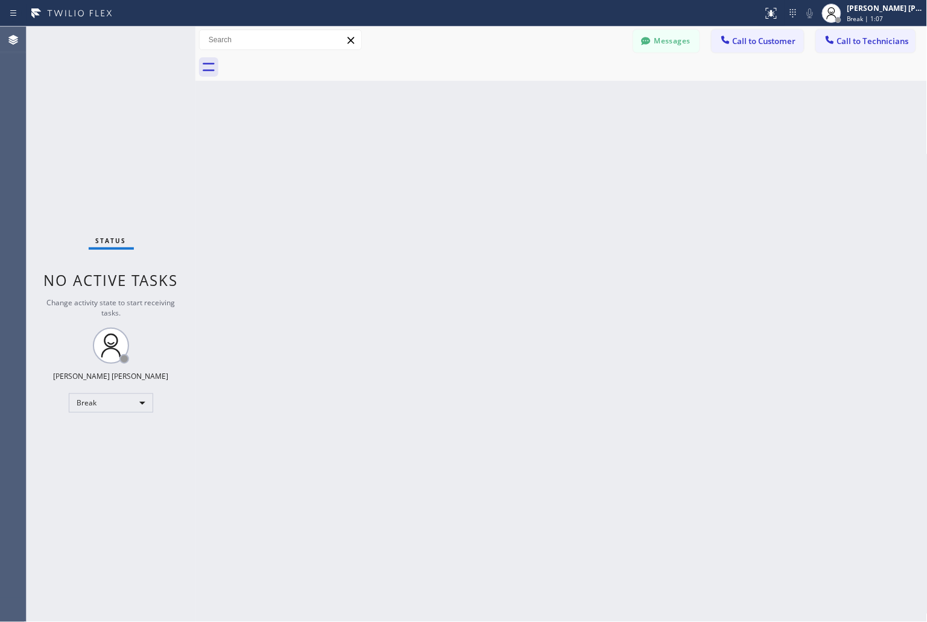
click at [427, 145] on div "Back to Dashboard Change Sender ID Customers Technicians KD Krissy Do [DATE] 02…" at bounding box center [561, 324] width 732 height 595
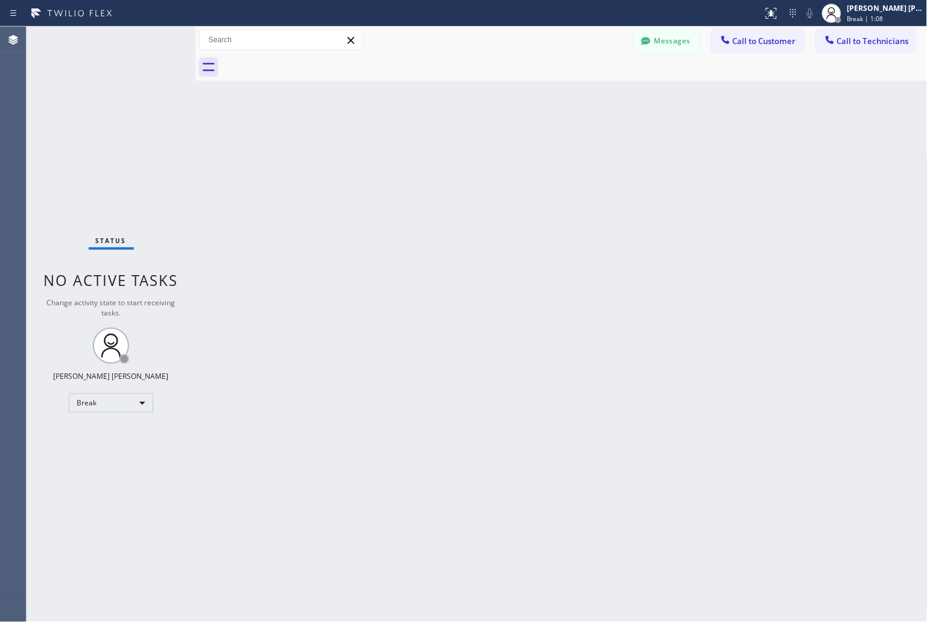
click at [427, 145] on div "Back to Dashboard Change Sender ID Customers Technicians KD Krissy Do [DATE] 02…" at bounding box center [561, 324] width 732 height 595
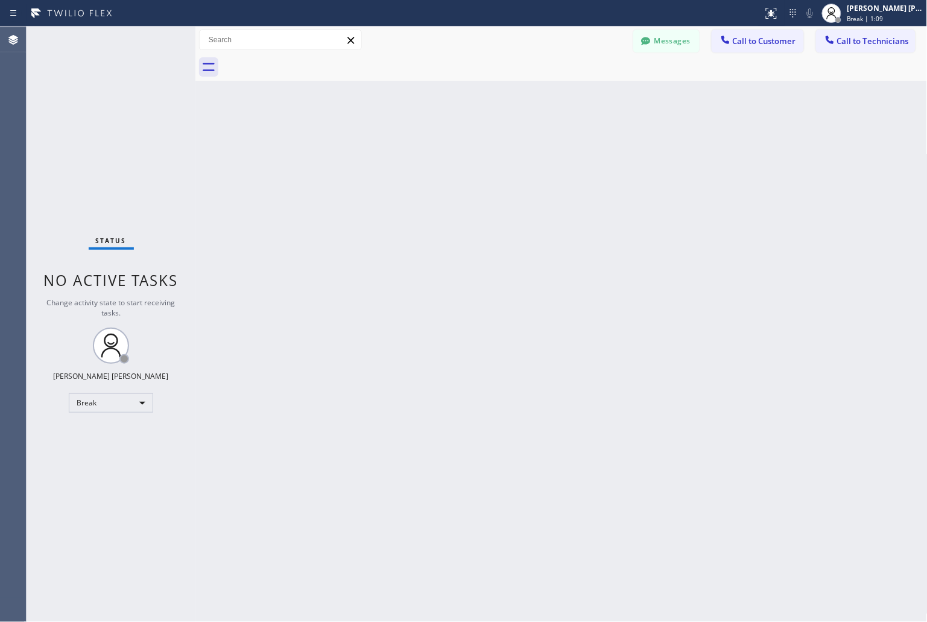
click at [427, 145] on div "Back to Dashboard Change Sender ID Customers Technicians KD Krissy Do [DATE] 02…" at bounding box center [561, 324] width 732 height 595
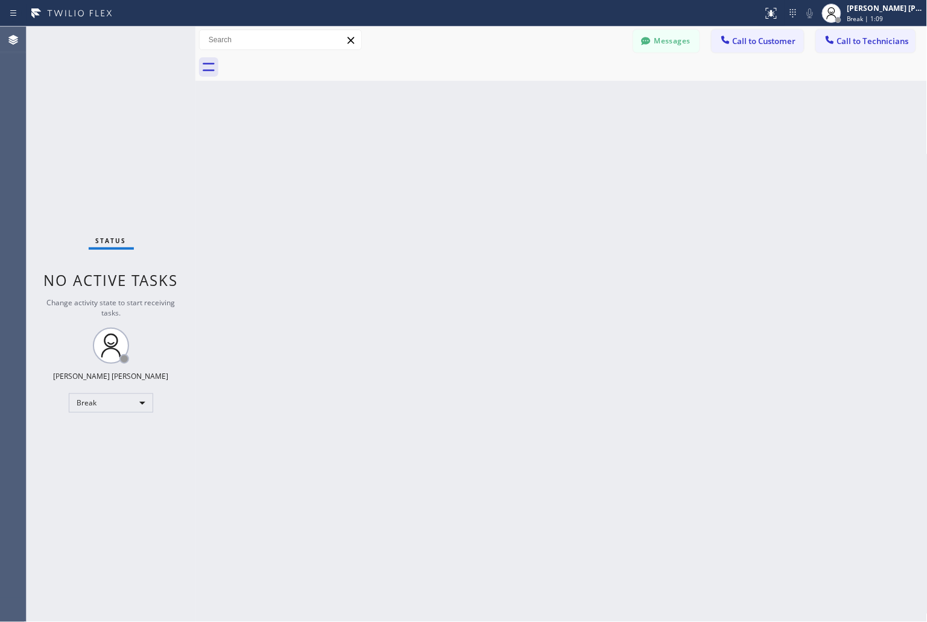
click at [427, 145] on div "Back to Dashboard Change Sender ID Customers Technicians KD Krissy Do [DATE] 02…" at bounding box center [561, 324] width 732 height 595
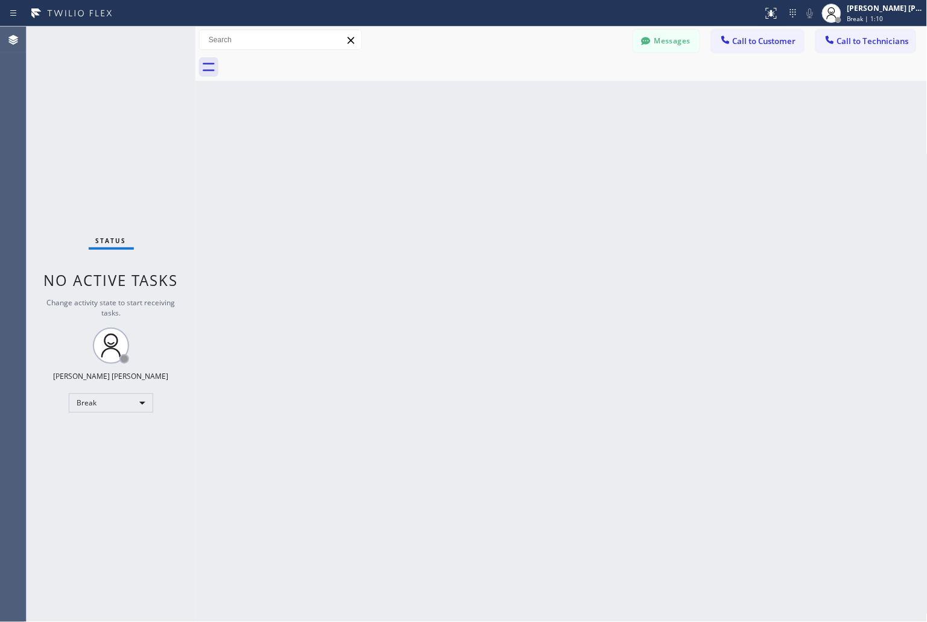
click at [427, 145] on div "Back to Dashboard Change Sender ID Customers Technicians KD Krissy Do [DATE] 02…" at bounding box center [561, 324] width 732 height 595
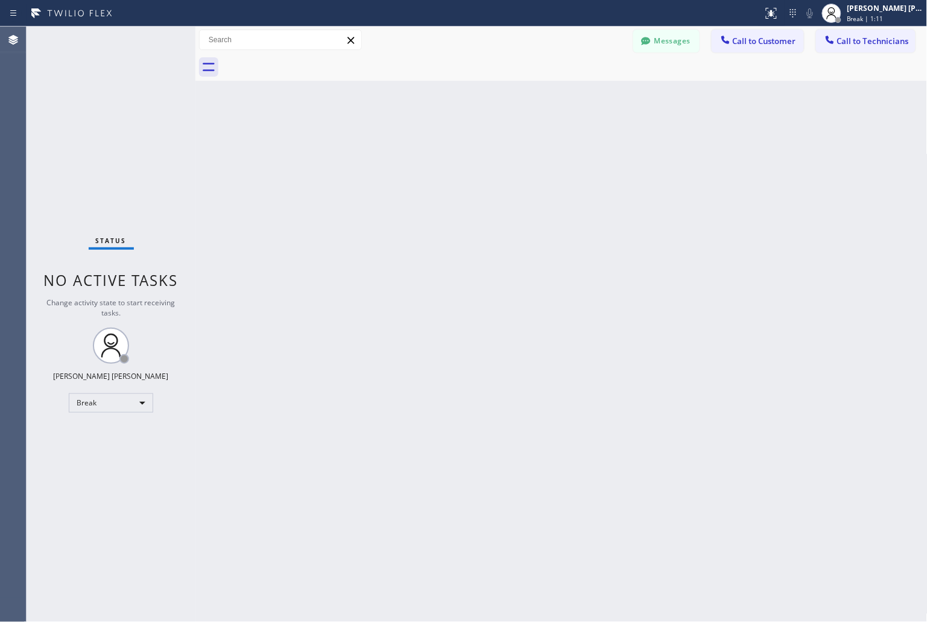
click at [427, 145] on div "Back to Dashboard Change Sender ID Customers Technicians KD Krissy Do [DATE] 02…" at bounding box center [561, 324] width 732 height 595
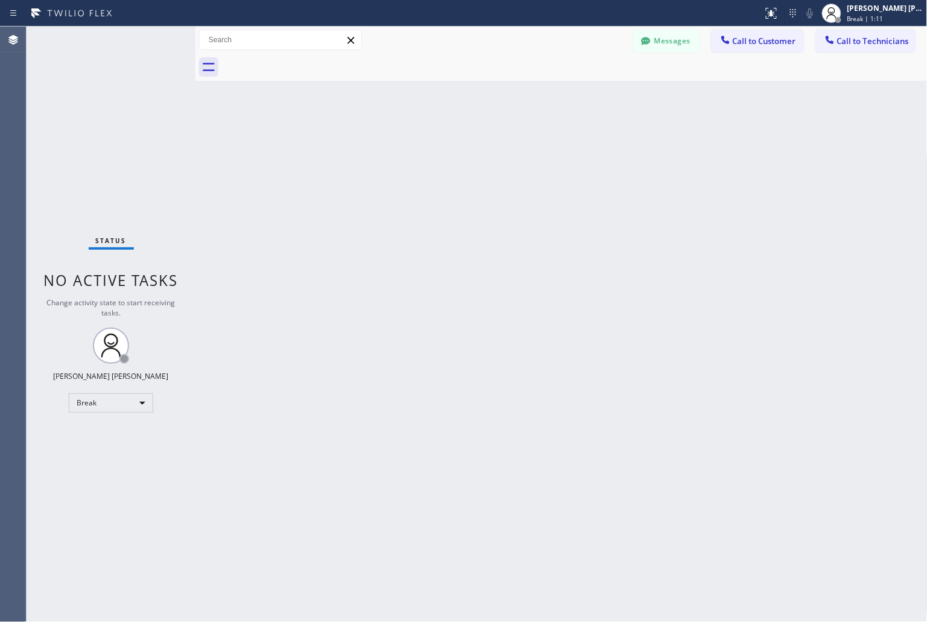
click at [427, 145] on div "Back to Dashboard Change Sender ID Customers Technicians KD Krissy Do [DATE] 02…" at bounding box center [561, 324] width 732 height 595
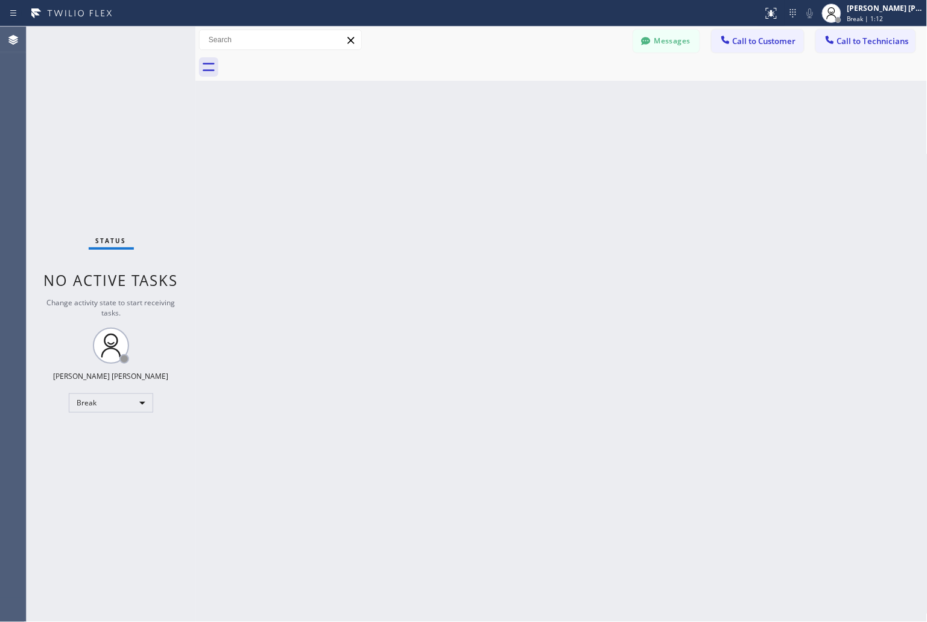
click at [427, 145] on div "Back to Dashboard Change Sender ID Customers Technicians KD Krissy Do [DATE] 02…" at bounding box center [561, 324] width 732 height 595
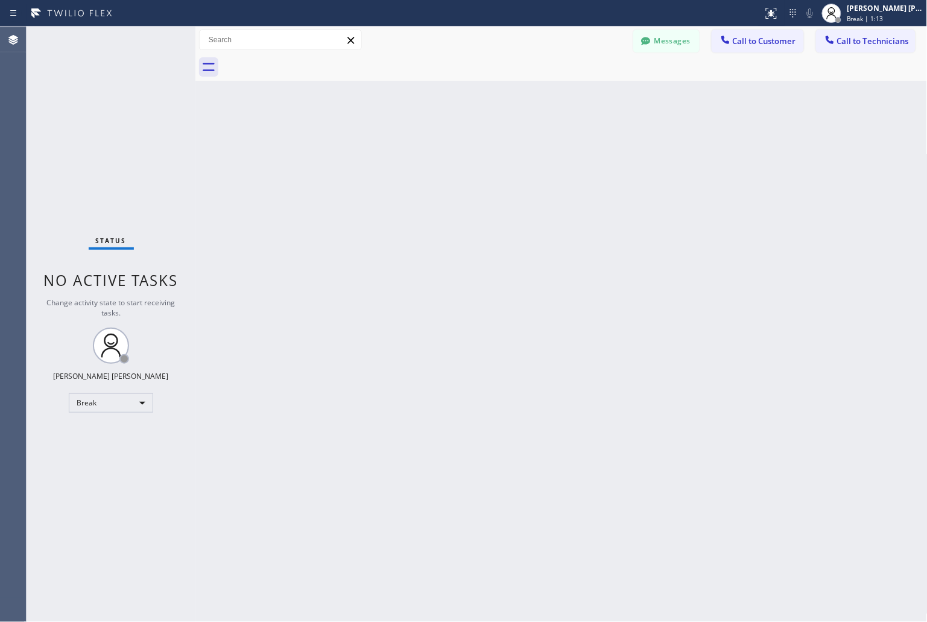
click at [427, 145] on div "Back to Dashboard Change Sender ID Customers Technicians KD Krissy Do [DATE] 02…" at bounding box center [561, 324] width 732 height 595
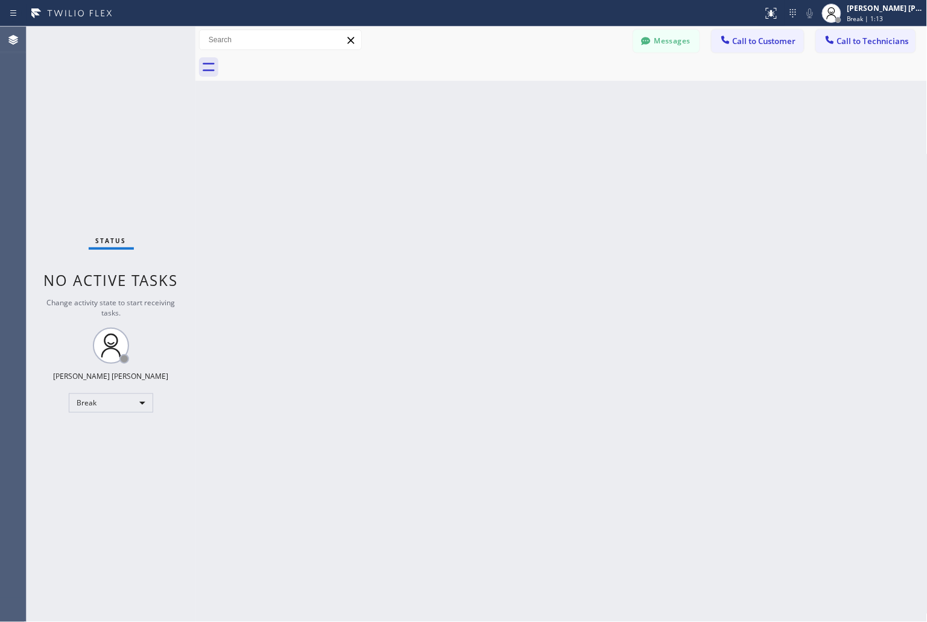
click at [427, 145] on div "Back to Dashboard Change Sender ID Customers Technicians KD Krissy Do [DATE] 02…" at bounding box center [561, 324] width 732 height 595
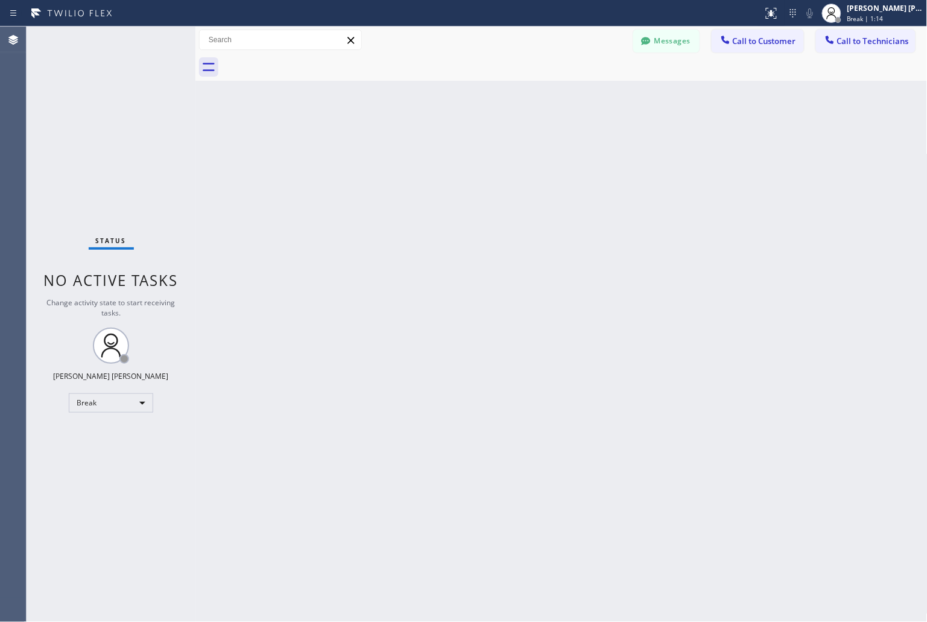
click at [427, 145] on div "Back to Dashboard Change Sender ID Customers Technicians KD Krissy Do [DATE] 02…" at bounding box center [561, 324] width 732 height 595
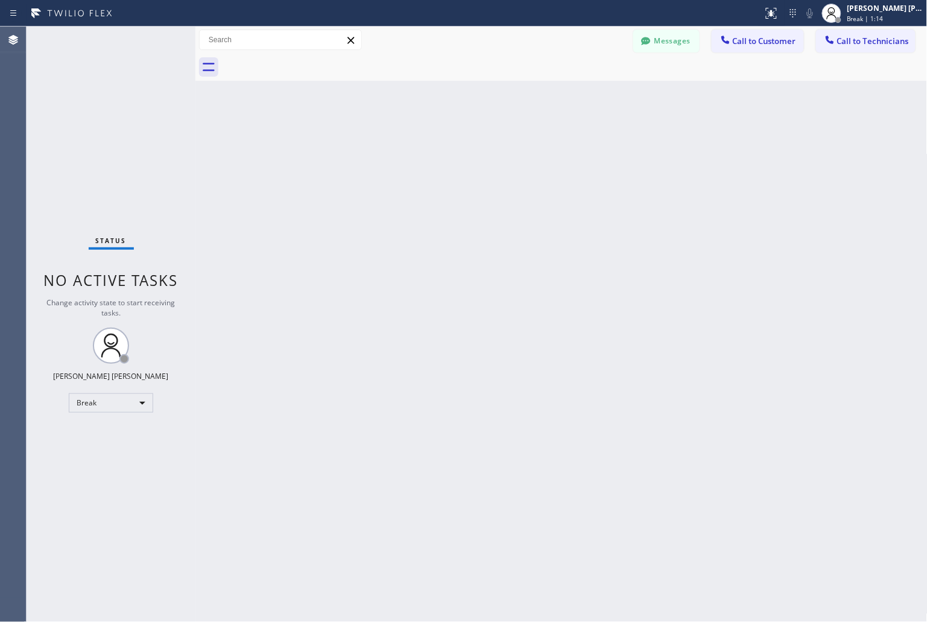
click at [427, 145] on div "Back to Dashboard Change Sender ID Customers Technicians KD Krissy Do [DATE] 02…" at bounding box center [561, 324] width 732 height 595
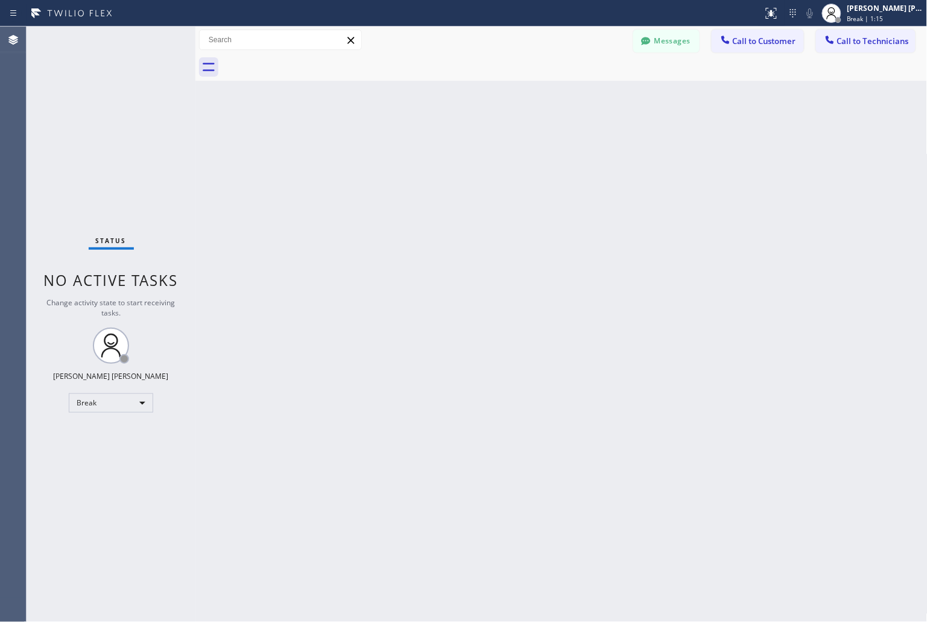
click at [427, 145] on div "Back to Dashboard Change Sender ID Customers Technicians KD Krissy Do [DATE] 02…" at bounding box center [561, 324] width 732 height 595
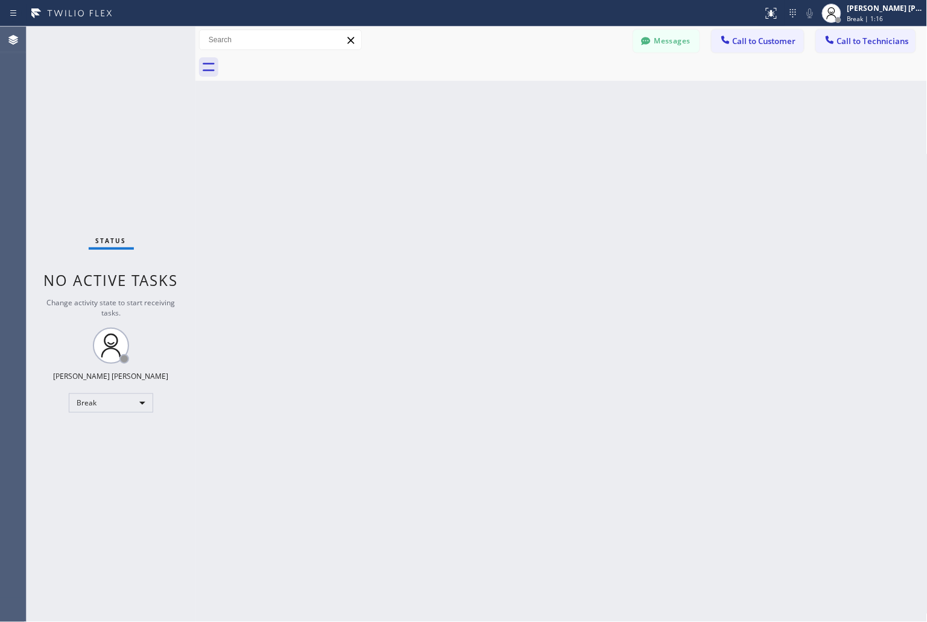
click at [427, 145] on div "Back to Dashboard Change Sender ID Customers Technicians KD Krissy Do [DATE] 02…" at bounding box center [561, 324] width 732 height 595
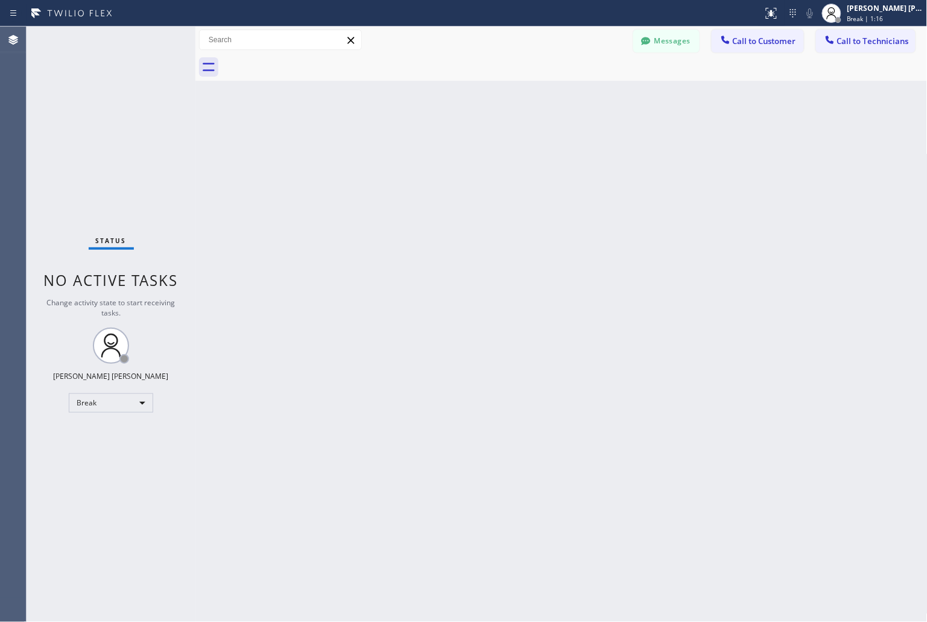
click at [427, 145] on div "Back to Dashboard Change Sender ID Customers Technicians KD Krissy Do [DATE] 02…" at bounding box center [561, 324] width 732 height 595
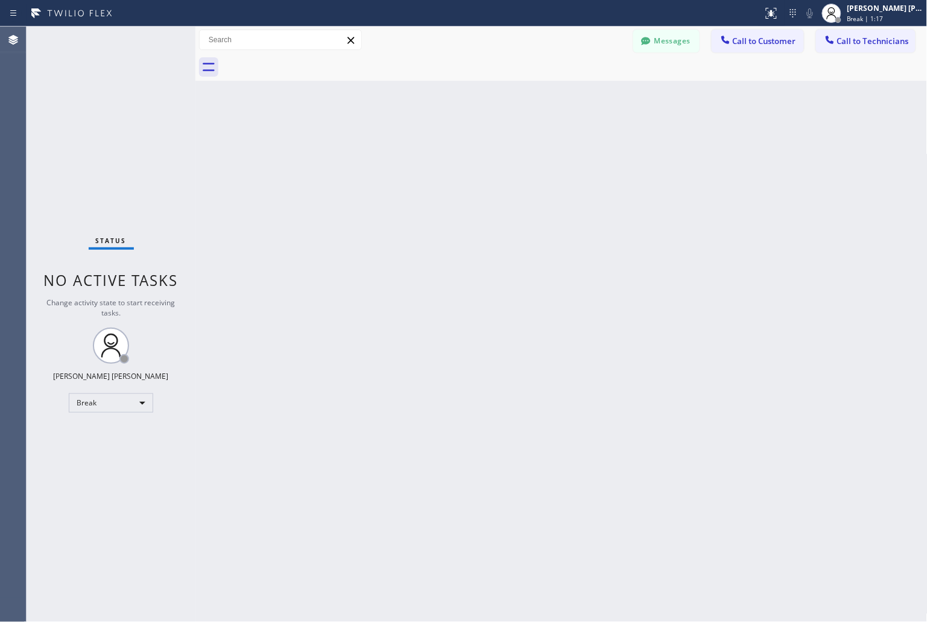
click at [427, 145] on div "Back to Dashboard Change Sender ID Customers Technicians KD Krissy Do [DATE] 02…" at bounding box center [561, 324] width 732 height 595
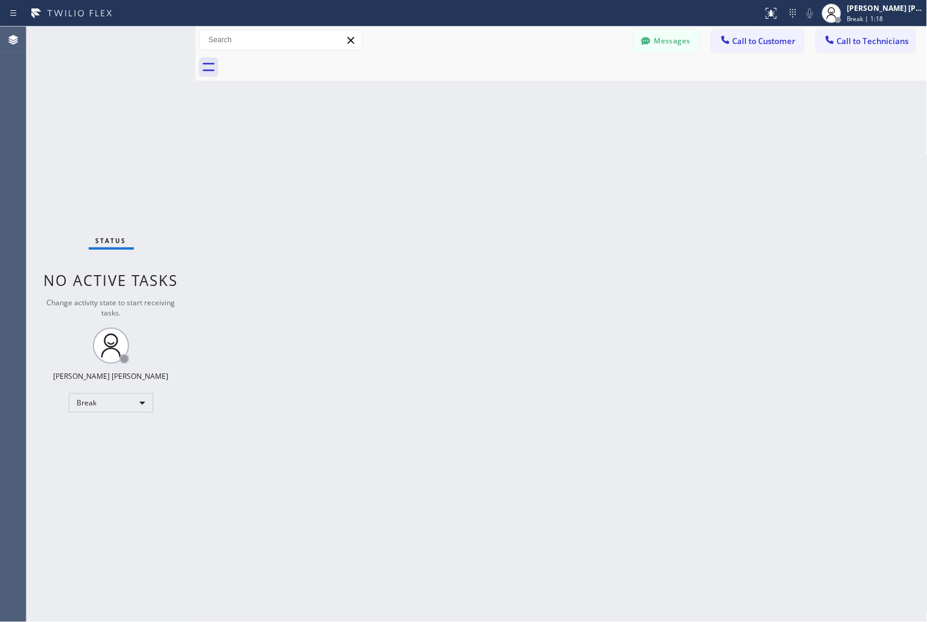
click at [427, 145] on div "Back to Dashboard Change Sender ID Customers Technicians KD Krissy Do [DATE] 02…" at bounding box center [561, 324] width 732 height 595
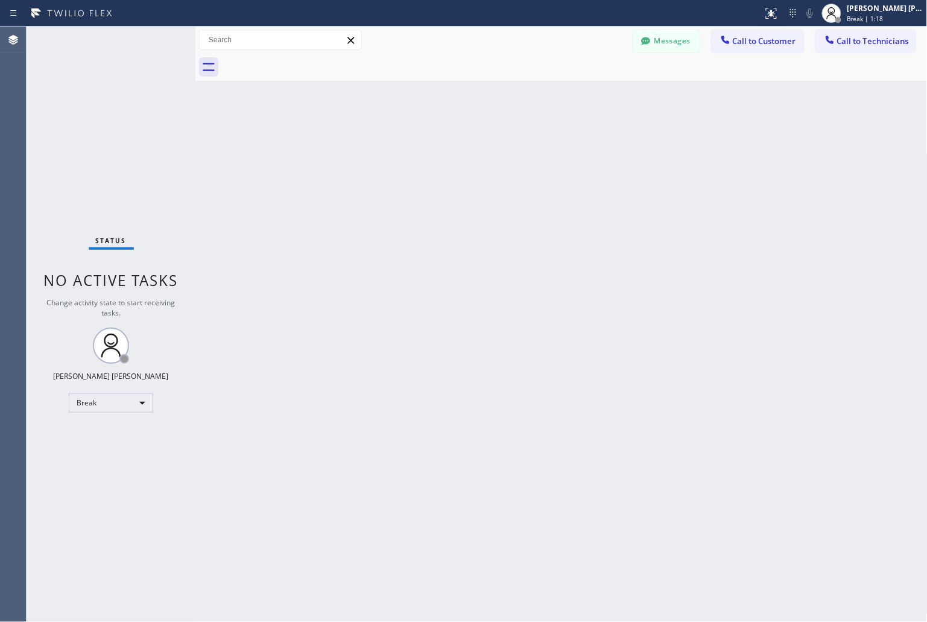
click at [427, 145] on div "Back to Dashboard Change Sender ID Customers Technicians KD Krissy Do [DATE] 02…" at bounding box center [561, 324] width 732 height 595
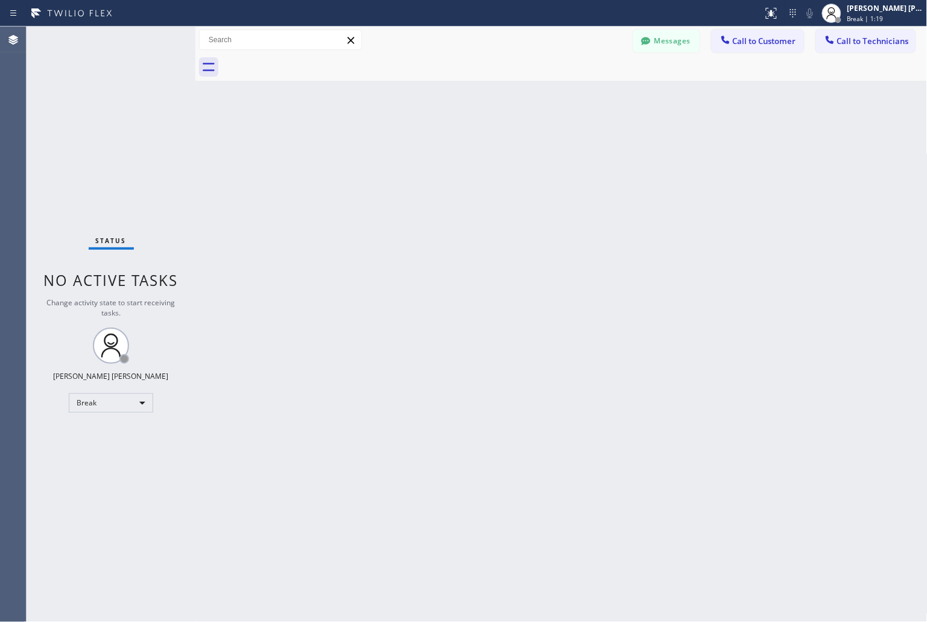
click at [427, 145] on div "Back to Dashboard Change Sender ID Customers Technicians KD Krissy Do [DATE] 02…" at bounding box center [561, 324] width 732 height 595
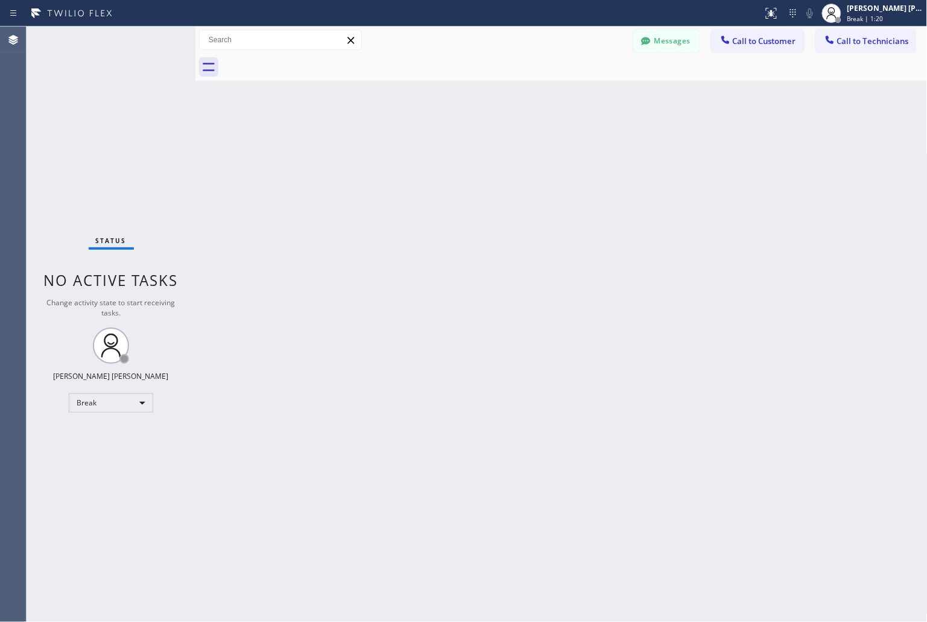
click at [427, 145] on div "Back to Dashboard Change Sender ID Customers Technicians KD Krissy Do [DATE] 02…" at bounding box center [561, 324] width 732 height 595
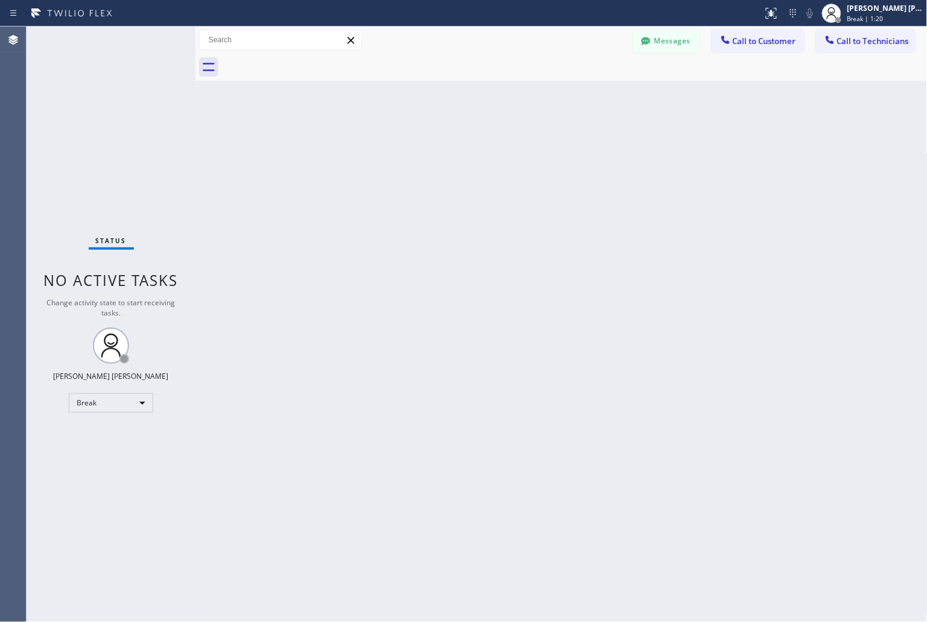
click at [427, 145] on div "Back to Dashboard Change Sender ID Customers Technicians KD Krissy Do [DATE] 02…" at bounding box center [561, 324] width 732 height 595
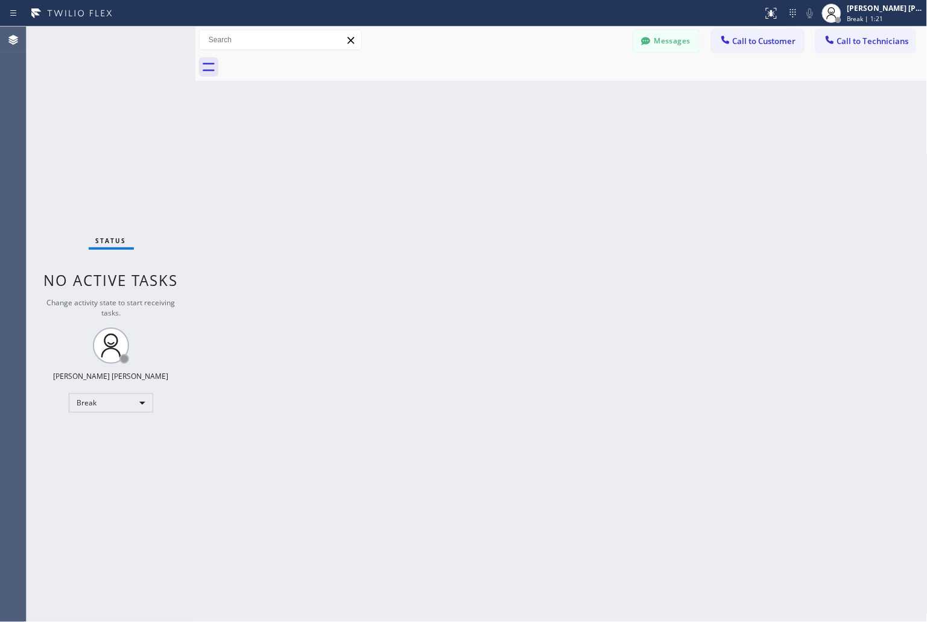
click at [427, 145] on div "Back to Dashboard Change Sender ID Customers Technicians KD Krissy Do [DATE] 02…" at bounding box center [561, 324] width 732 height 595
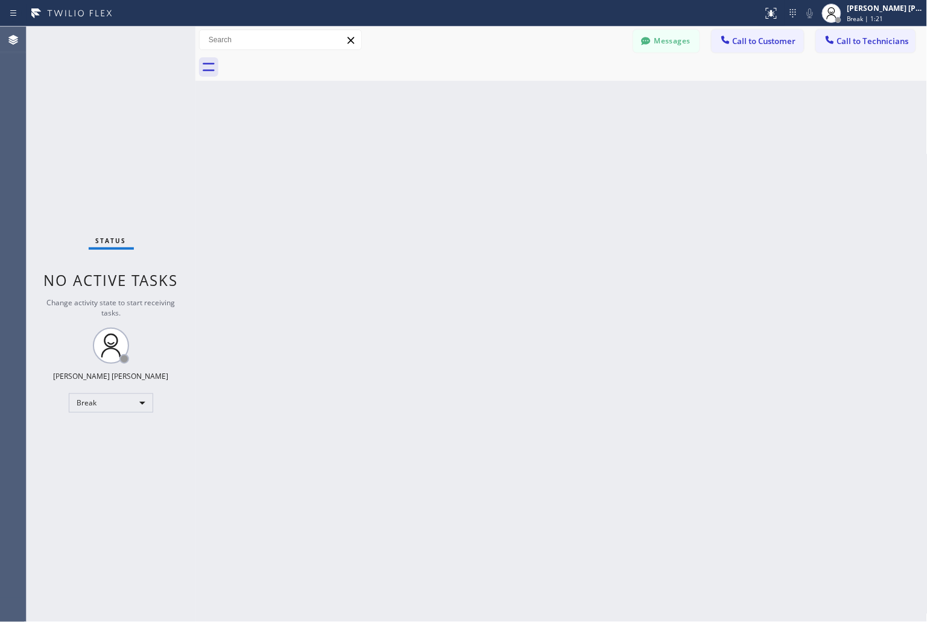
click at [427, 145] on div "Back to Dashboard Change Sender ID Customers Technicians KD Krissy Do [DATE] 02…" at bounding box center [561, 324] width 732 height 595
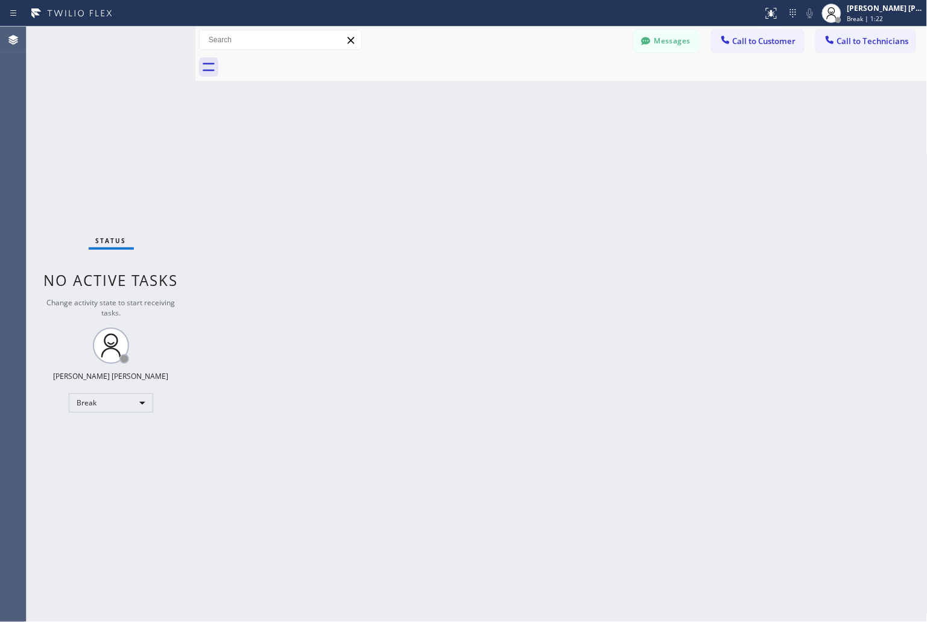
click at [427, 145] on div "Back to Dashboard Change Sender ID Customers Technicians KD Krissy Do [DATE] 02…" at bounding box center [561, 324] width 732 height 595
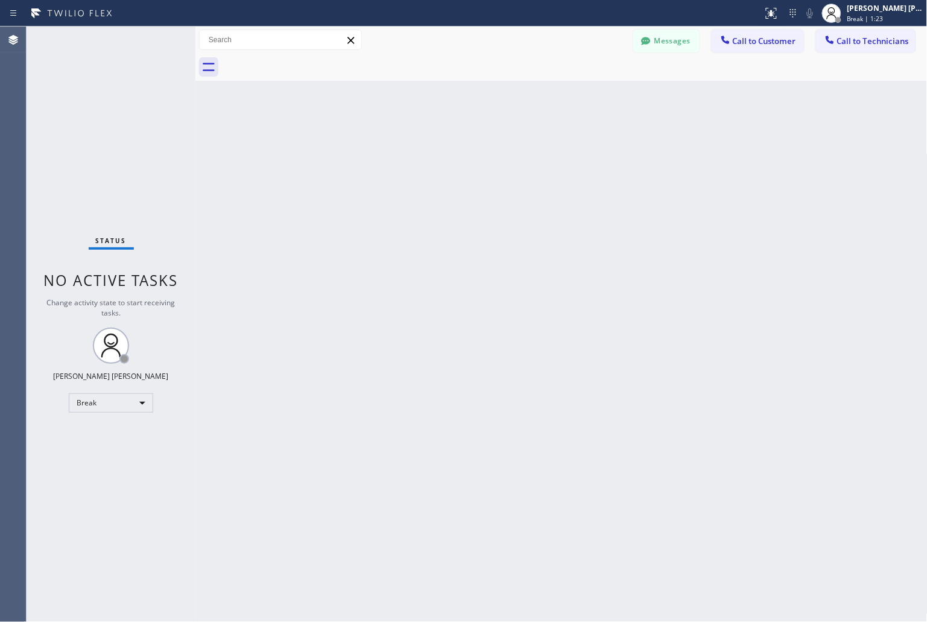
click at [427, 145] on div "Back to Dashboard Change Sender ID Customers Technicians KD Krissy Do [DATE] 02…" at bounding box center [561, 324] width 732 height 595
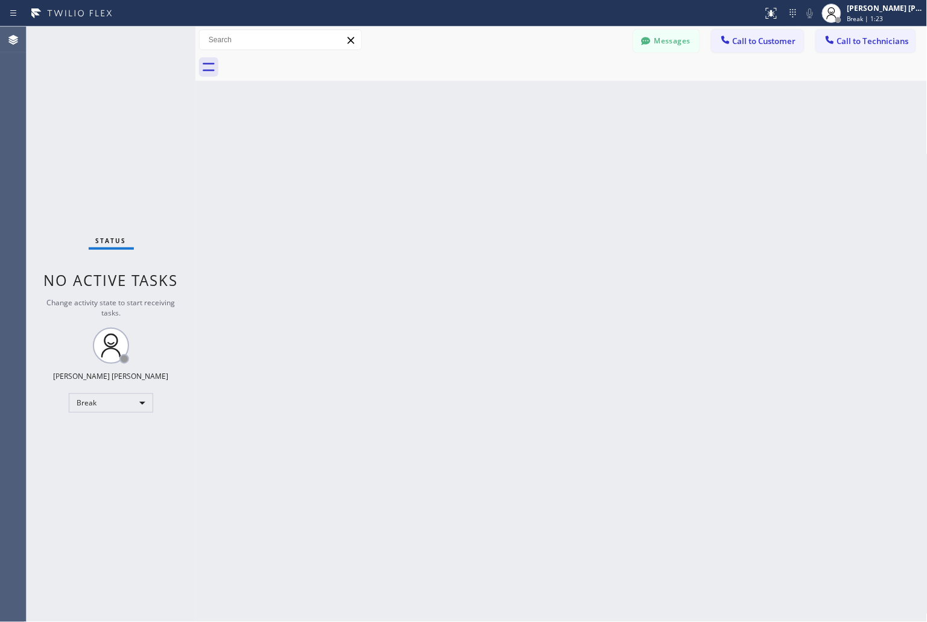
click at [427, 145] on div "Back to Dashboard Change Sender ID Customers Technicians KD Krissy Do [DATE] 02…" at bounding box center [561, 324] width 732 height 595
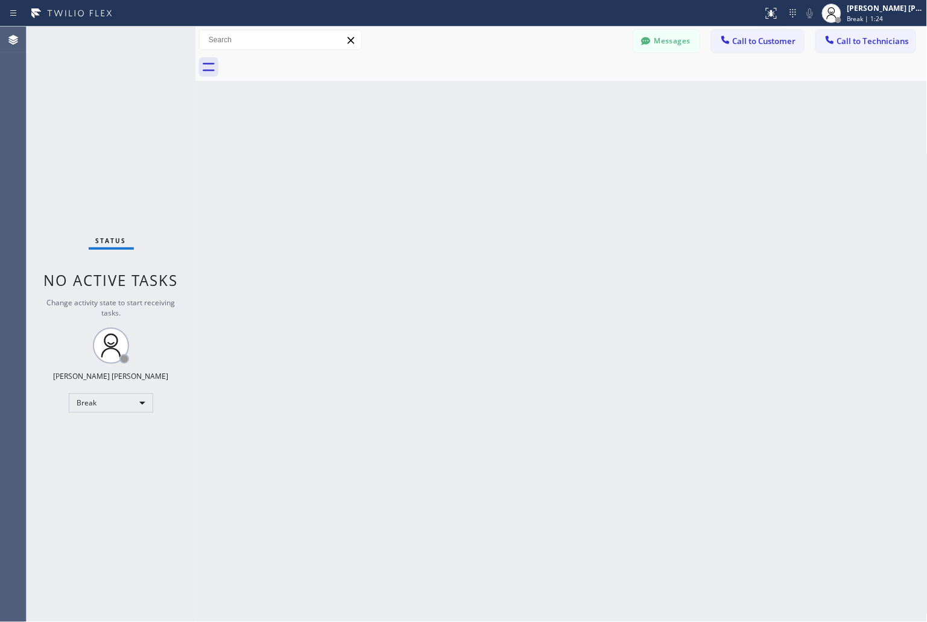
click at [427, 145] on div "Back to Dashboard Change Sender ID Customers Technicians KD Krissy Do [DATE] 02…" at bounding box center [561, 324] width 732 height 595
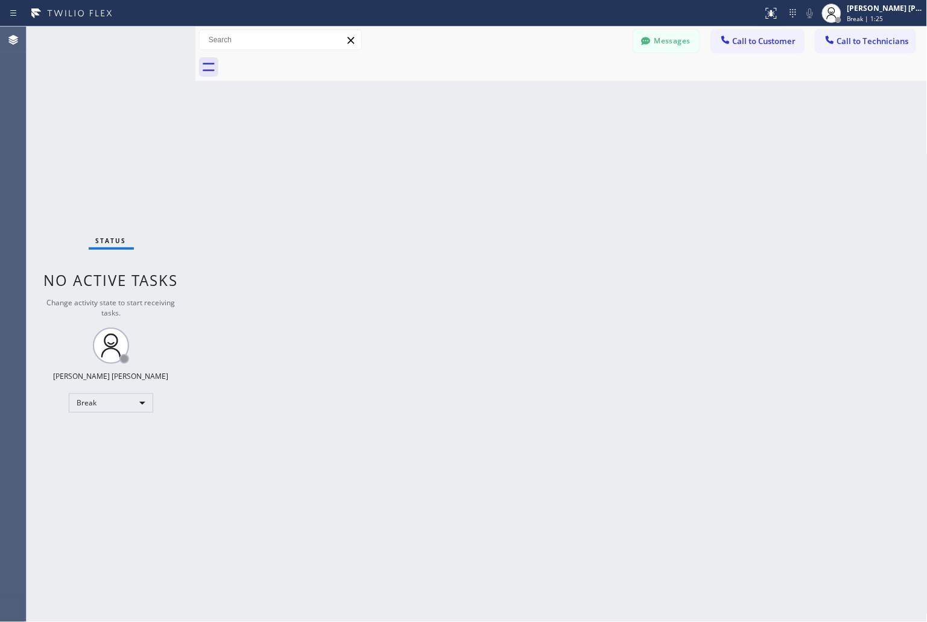
click at [427, 145] on div "Back to Dashboard Change Sender ID Customers Technicians KD Krissy Do [DATE] 02…" at bounding box center [561, 324] width 732 height 595
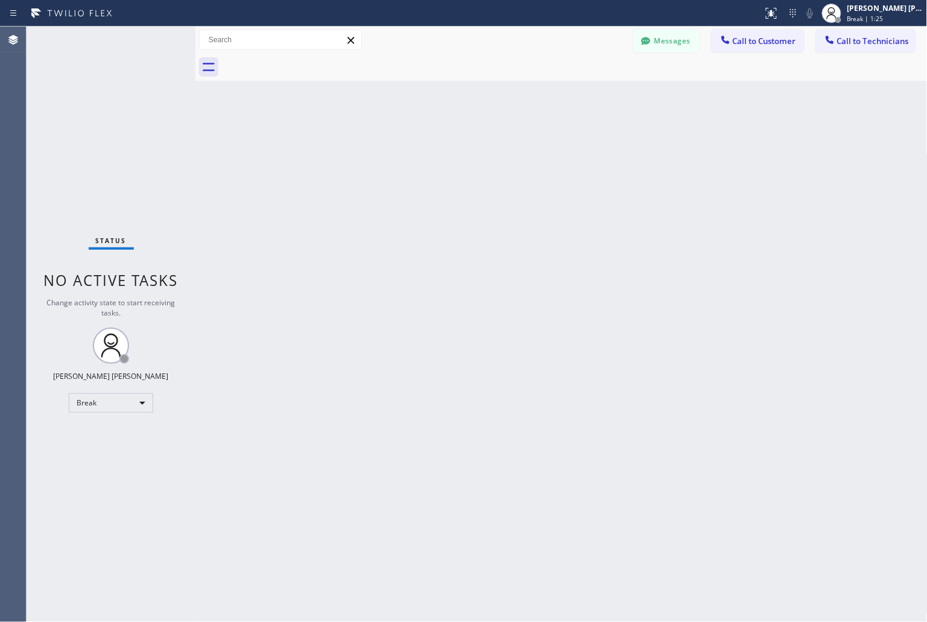
click at [427, 145] on div "Back to Dashboard Change Sender ID Customers Technicians KD Krissy Do [DATE] 02…" at bounding box center [561, 324] width 732 height 595
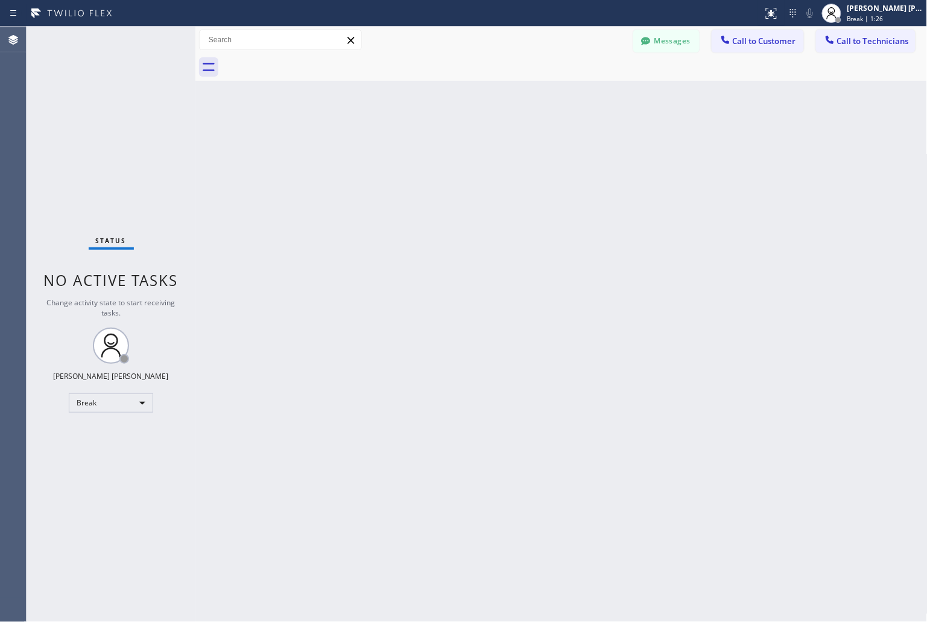
click at [427, 145] on div "Back to Dashboard Change Sender ID Customers Technicians KD Krissy Do [DATE] 02…" at bounding box center [561, 324] width 732 height 595
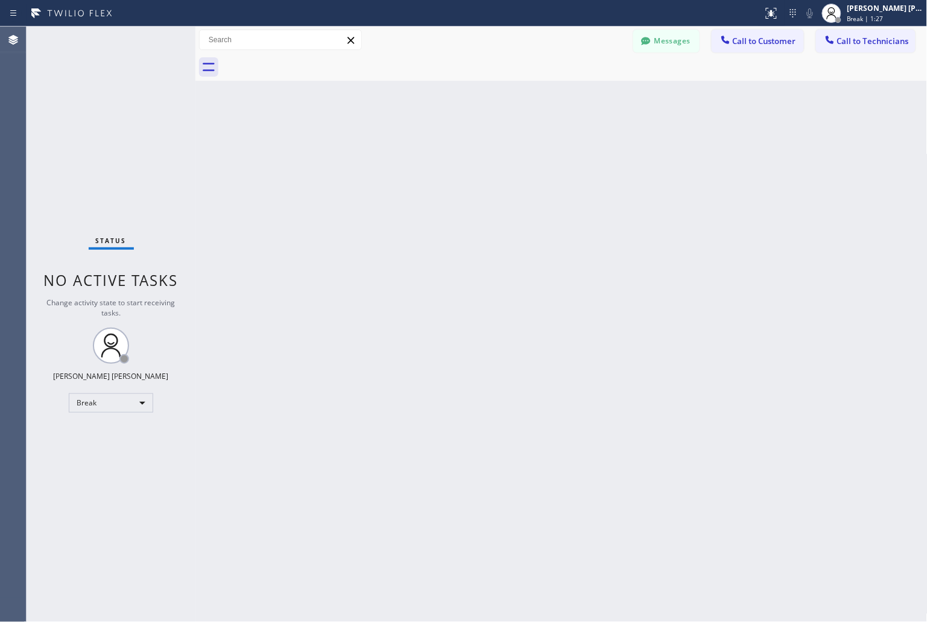
click at [427, 145] on div "Back to Dashboard Change Sender ID Customers Technicians KD Krissy Do [DATE] 02…" at bounding box center [561, 324] width 732 height 595
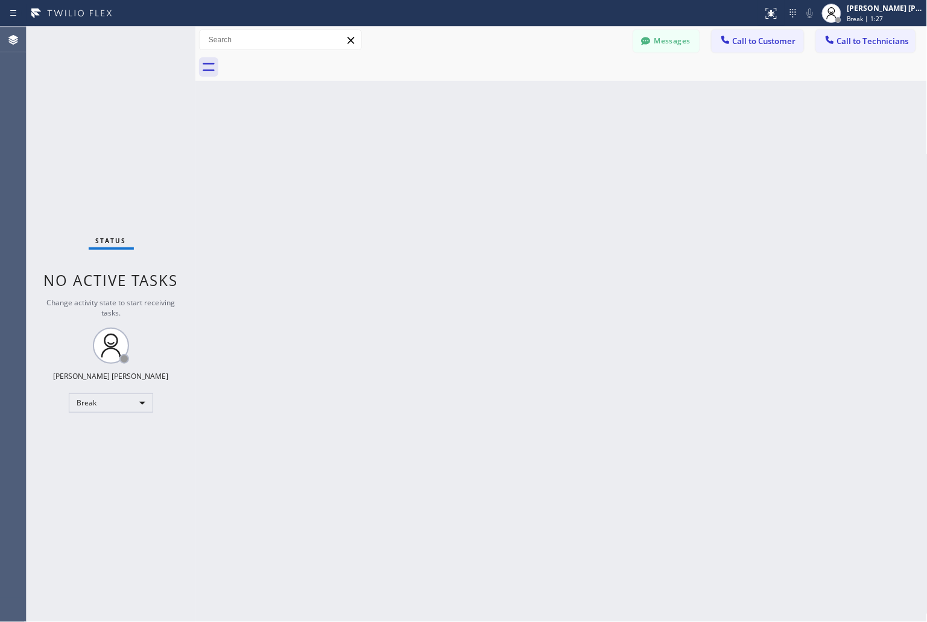
click at [427, 145] on div "Back to Dashboard Change Sender ID Customers Technicians KD Krissy Do [DATE] 02…" at bounding box center [561, 324] width 732 height 595
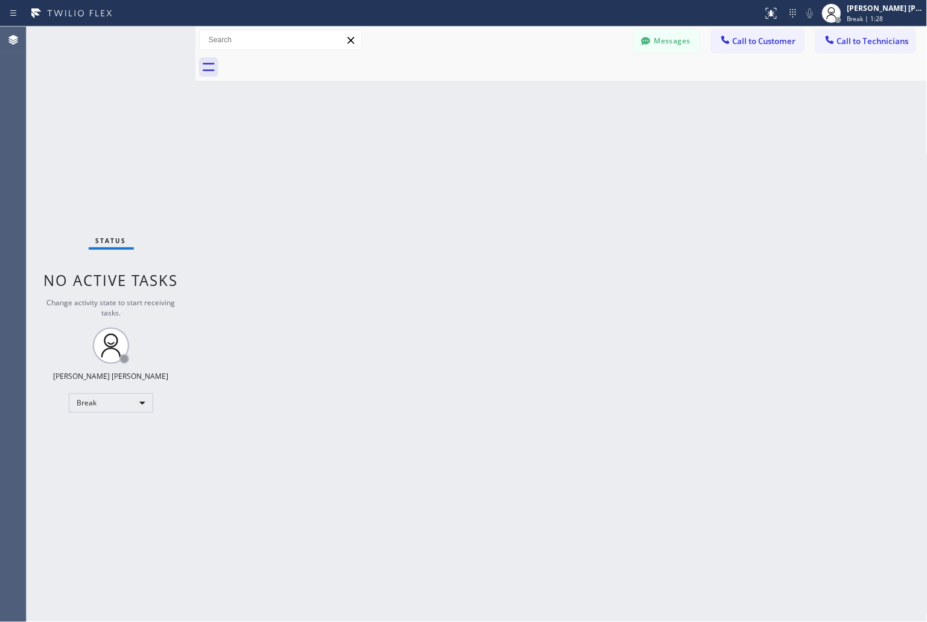
click at [427, 145] on div "Back to Dashboard Change Sender ID Customers Technicians KD Krissy Do [DATE] 02…" at bounding box center [561, 324] width 732 height 595
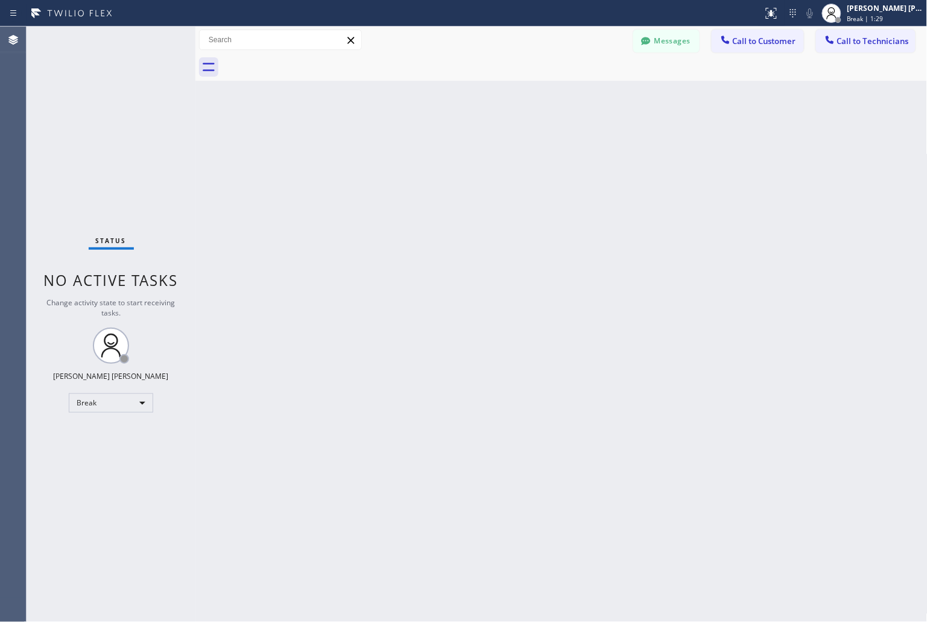
click at [427, 145] on div "Back to Dashboard Change Sender ID Customers Technicians KD Krissy Do [DATE] 02…" at bounding box center [561, 324] width 732 height 595
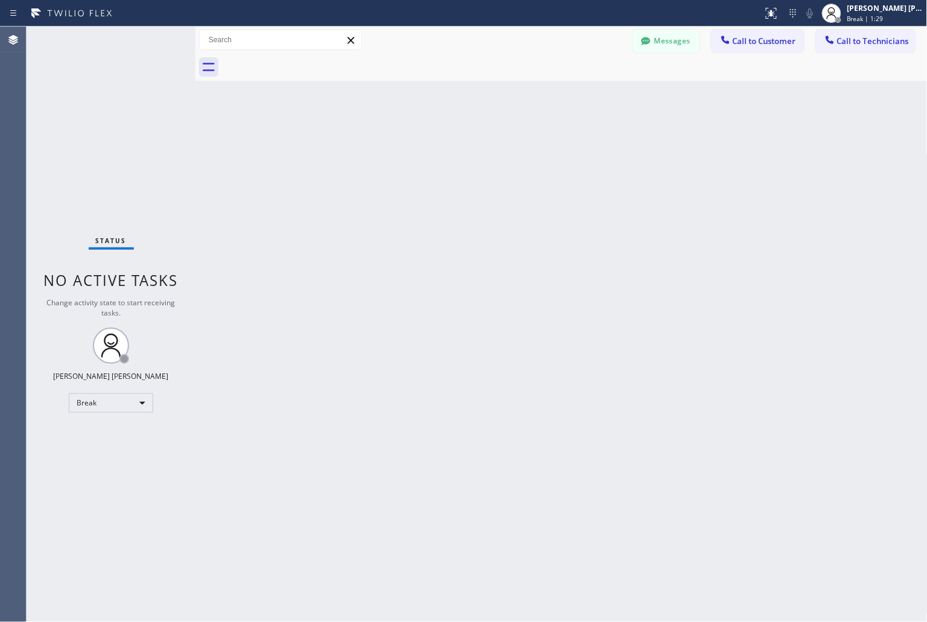
click at [427, 145] on div "Back to Dashboard Change Sender ID Customers Technicians KD Krissy Do [DATE] 02…" at bounding box center [561, 324] width 732 height 595
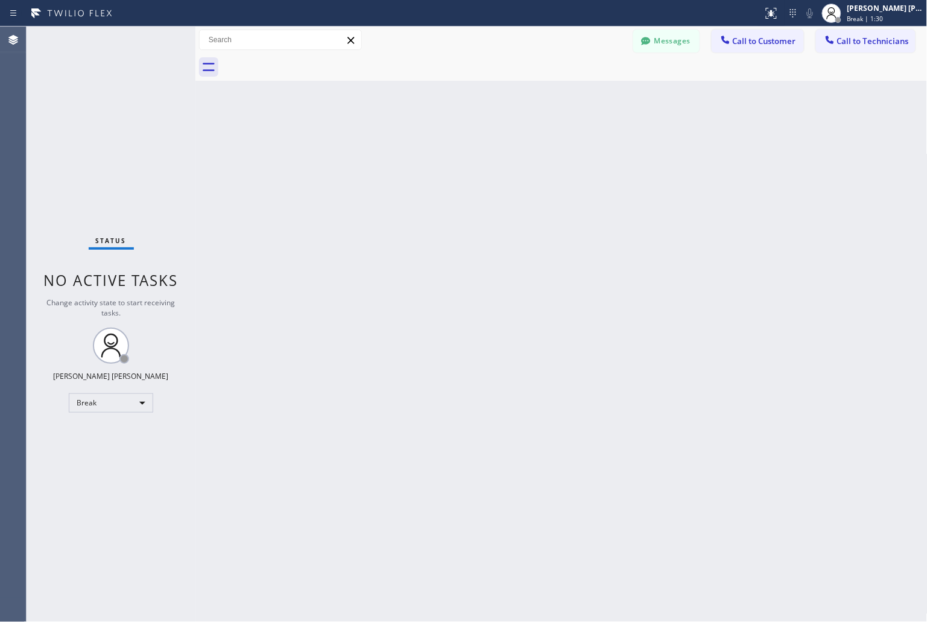
click at [427, 145] on div "Back to Dashboard Change Sender ID Customers Technicians KD Krissy Do [DATE] 02…" at bounding box center [561, 324] width 732 height 595
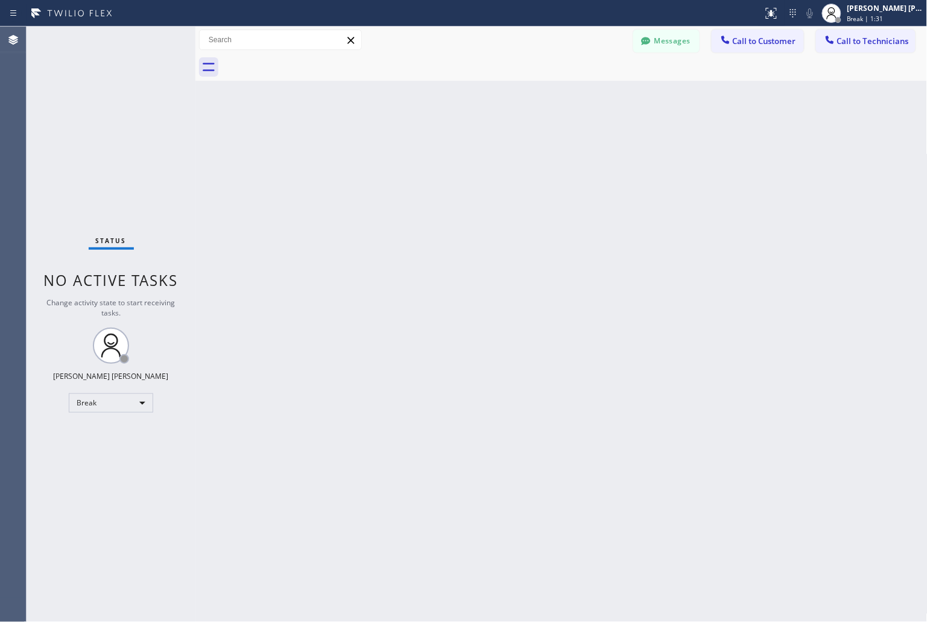
click at [427, 145] on div "Back to Dashboard Change Sender ID Customers Technicians KD Krissy Do [DATE] 02…" at bounding box center [561, 324] width 732 height 595
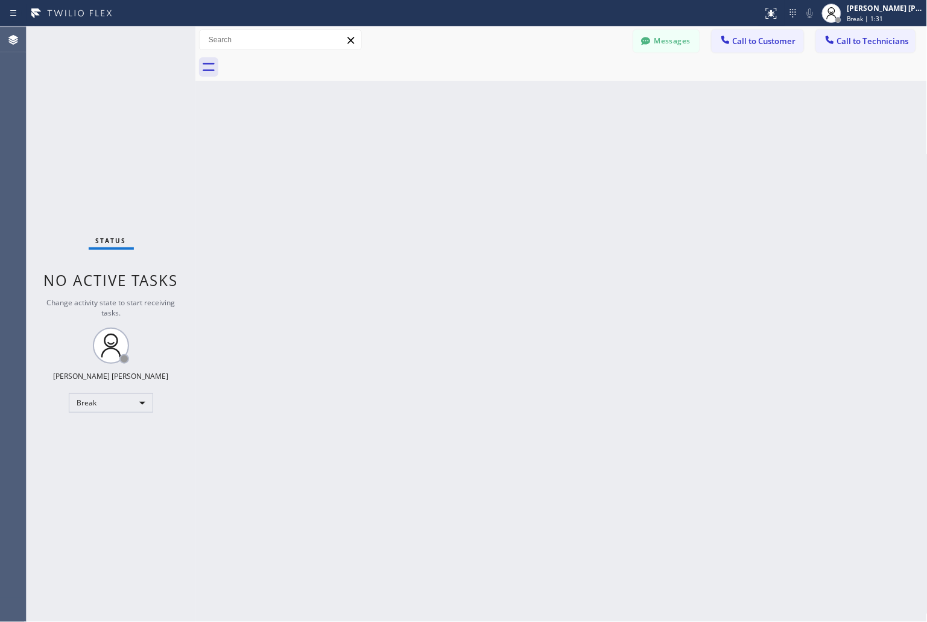
click at [427, 145] on div "Back to Dashboard Change Sender ID Customers Technicians KD Krissy Do [DATE] 02…" at bounding box center [561, 324] width 732 height 595
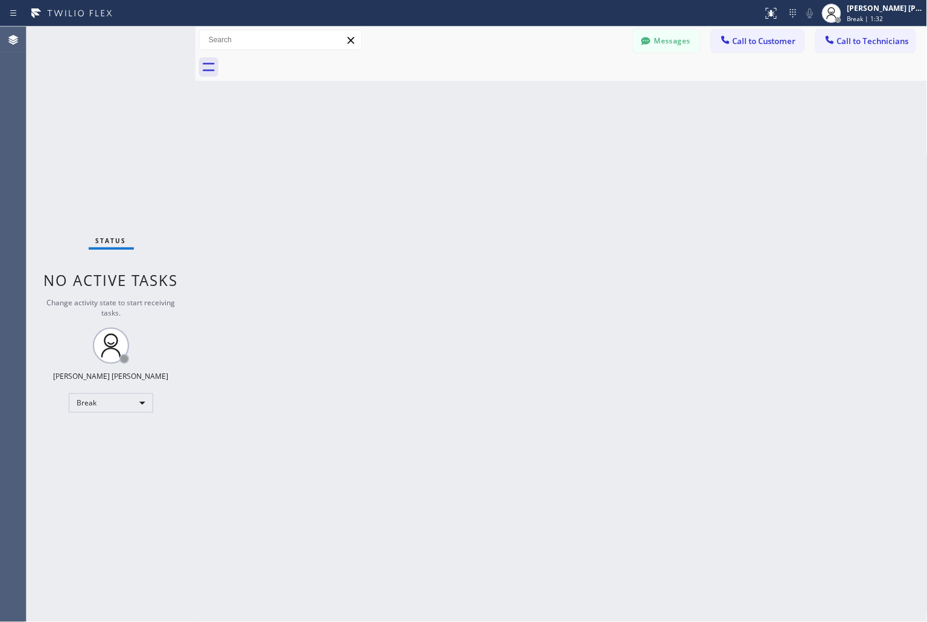
click at [427, 145] on div "Back to Dashboard Change Sender ID Customers Technicians KD Krissy Do [DATE] 02…" at bounding box center [561, 324] width 732 height 595
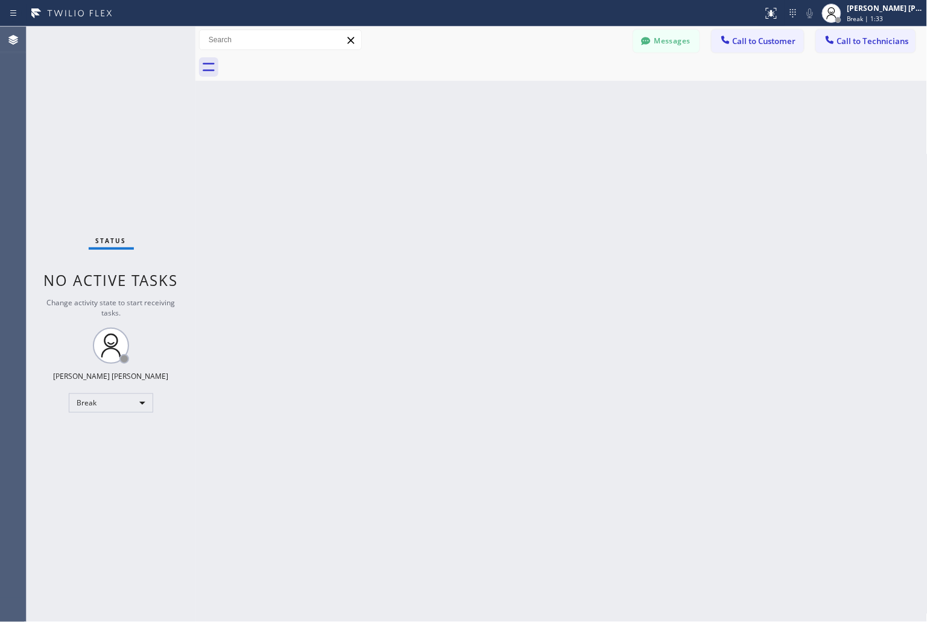
click at [427, 145] on div "Back to Dashboard Change Sender ID Customers Technicians KD Krissy Do [DATE] 02…" at bounding box center [561, 324] width 732 height 595
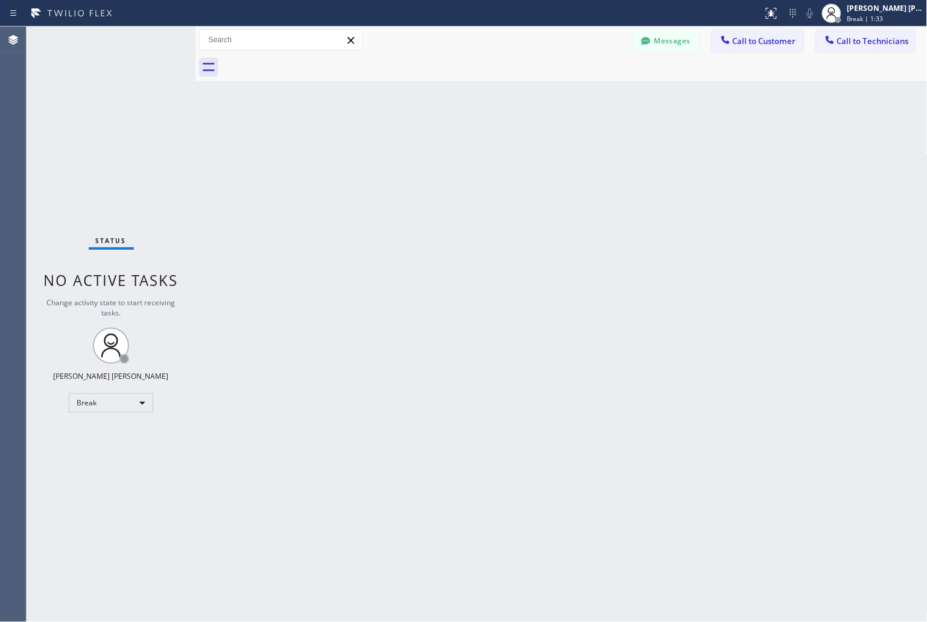
click at [427, 145] on div "Back to Dashboard Change Sender ID Customers Technicians KD Krissy Do [DATE] 02…" at bounding box center [561, 324] width 732 height 595
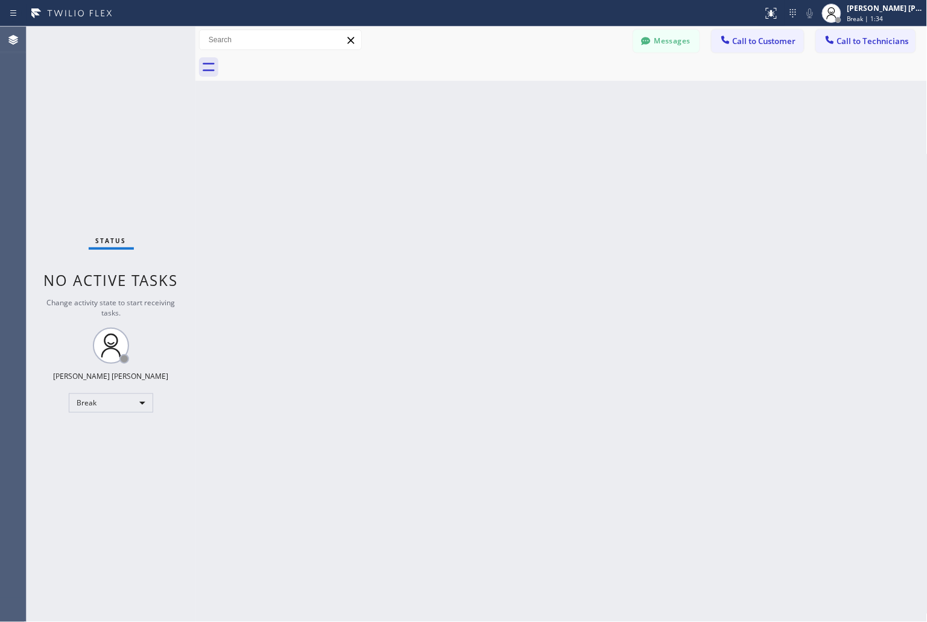
click at [427, 145] on div "Back to Dashboard Change Sender ID Customers Technicians KD Krissy Do [DATE] 02…" at bounding box center [561, 324] width 732 height 595
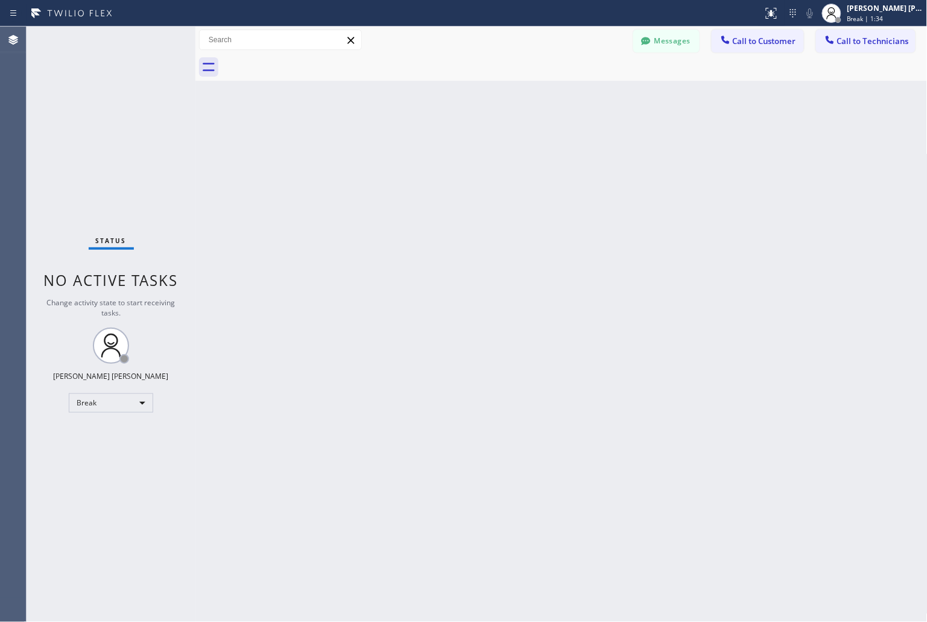
click at [427, 145] on div "Back to Dashboard Change Sender ID Customers Technicians KD Krissy Do [DATE] 02…" at bounding box center [561, 324] width 732 height 595
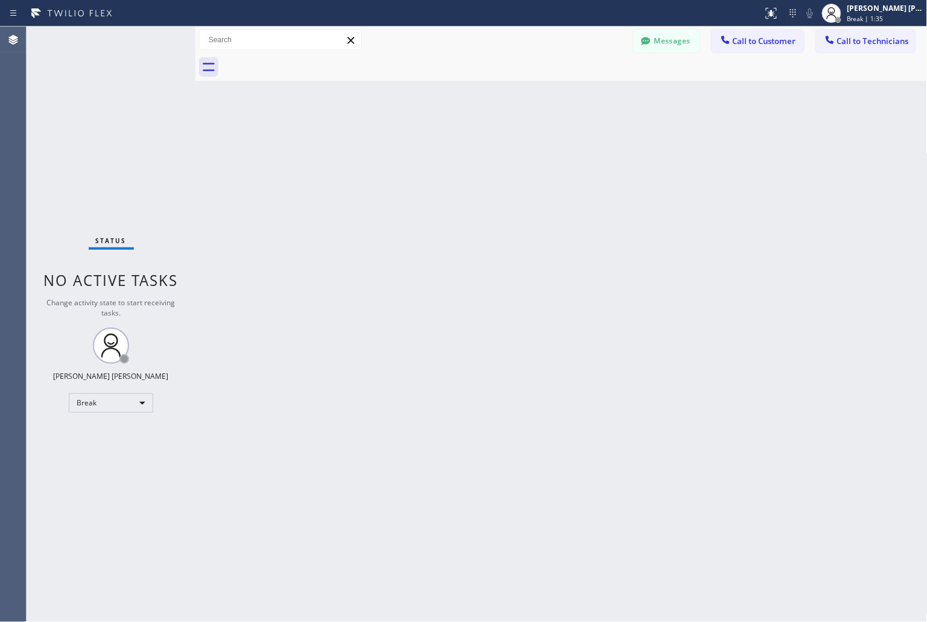
click at [427, 145] on div "Back to Dashboard Change Sender ID Customers Technicians KD Krissy Do [DATE] 02…" at bounding box center [561, 324] width 732 height 595
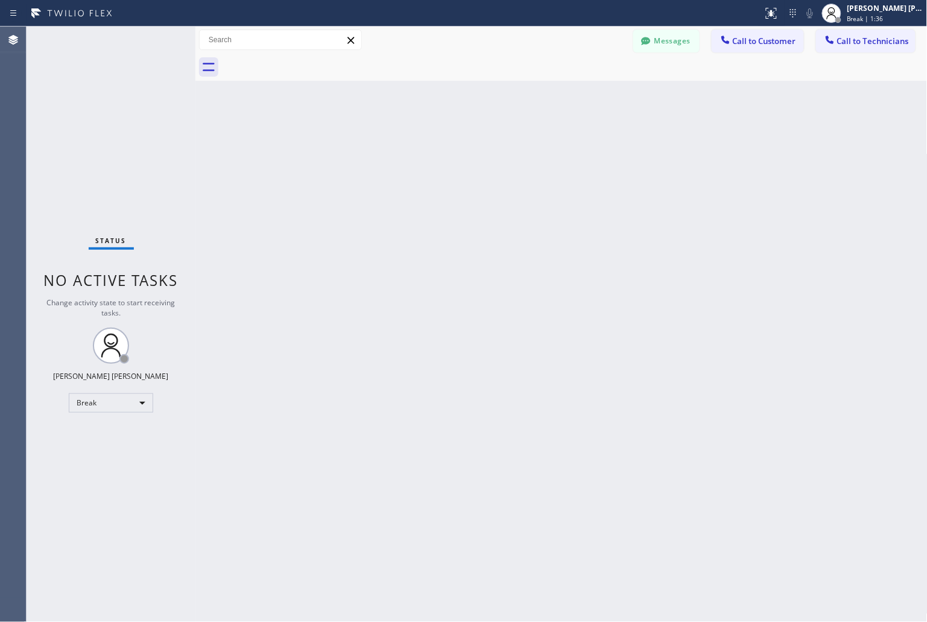
click at [427, 145] on div "Back to Dashboard Change Sender ID Customers Technicians KD Krissy Do [DATE] 02…" at bounding box center [561, 324] width 732 height 595
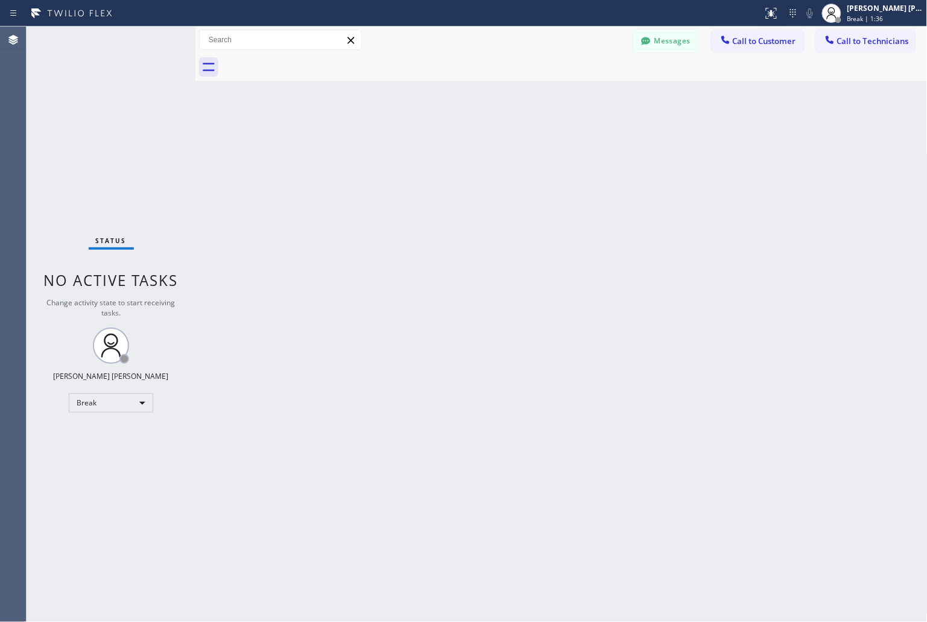
click at [427, 145] on div "Back to Dashboard Change Sender ID Customers Technicians KD Krissy Do [DATE] 02…" at bounding box center [561, 324] width 732 height 595
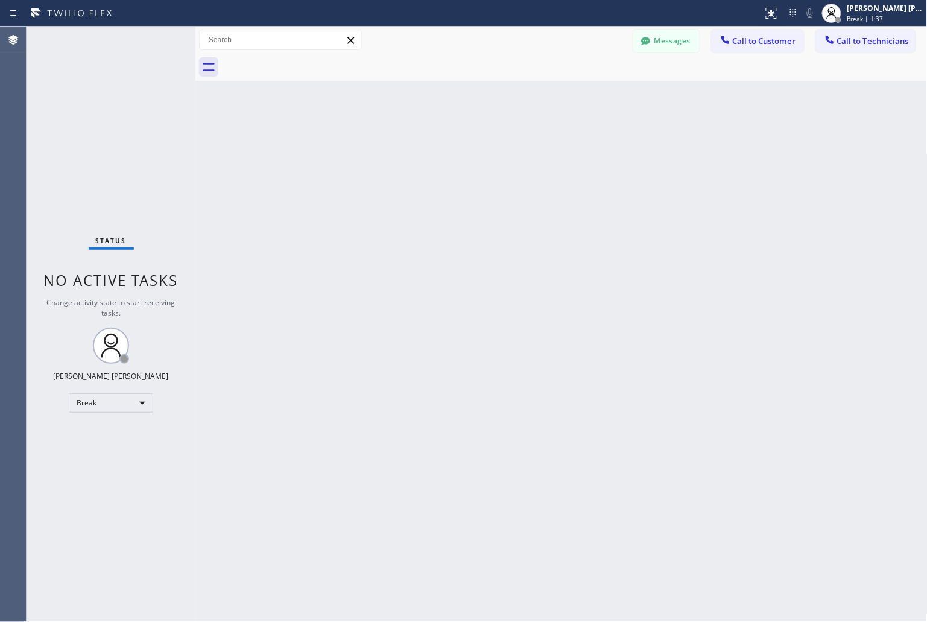
click at [427, 145] on div "Back to Dashboard Change Sender ID Customers Technicians KD Krissy Do [DATE] 02…" at bounding box center [561, 324] width 732 height 595
click
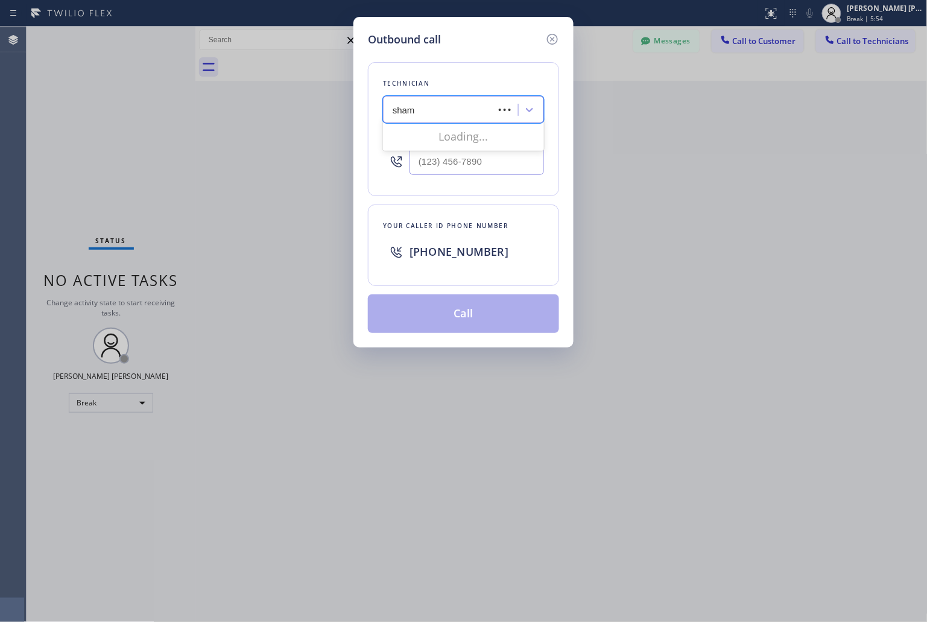
type input "shams"
type input "[PHONE_NUMBER]"
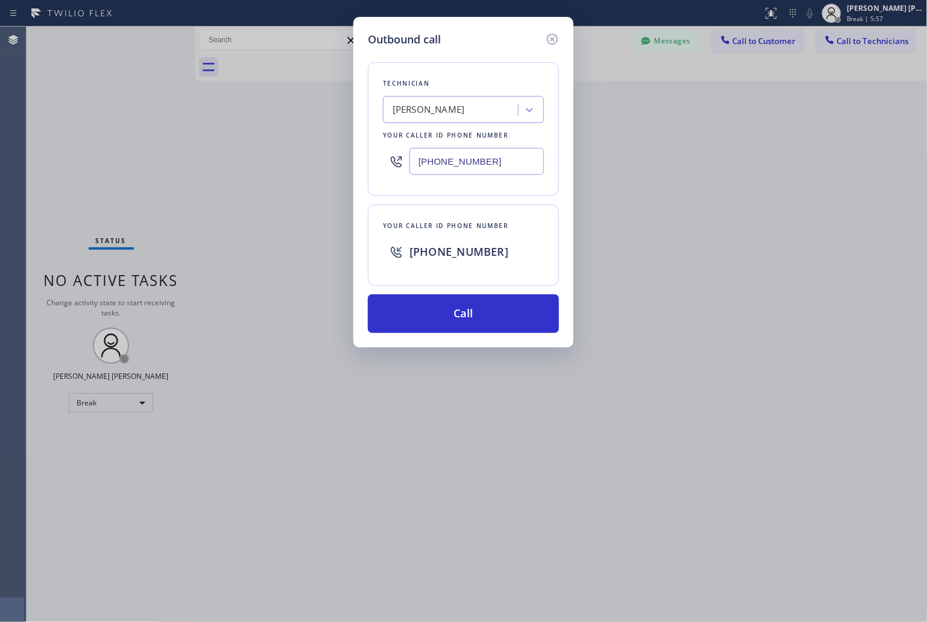
drag, startPoint x: 483, startPoint y: 162, endPoint x: 401, endPoint y: 159, distance: 82.7
